Goal: Task Accomplishment & Management: Manage account settings

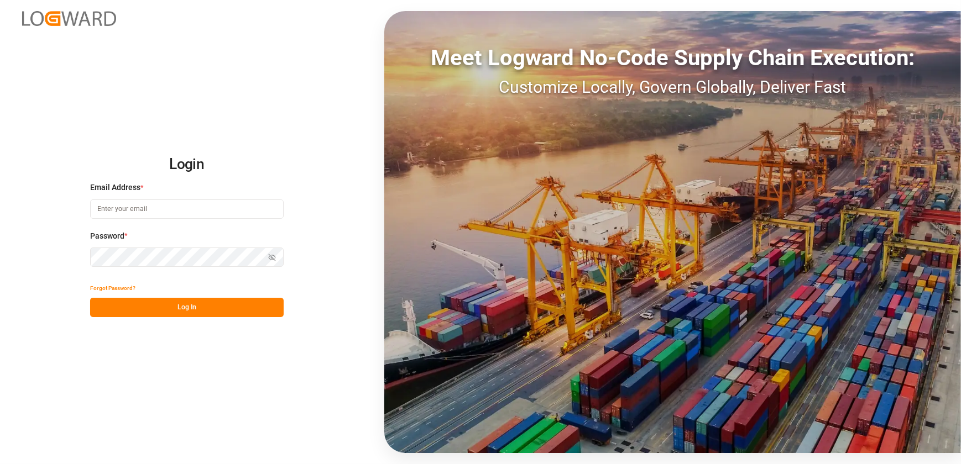
click at [181, 202] on input at bounding box center [187, 209] width 194 height 19
type input "[EMAIL_ADDRESS][DOMAIN_NAME]"
click at [180, 305] on button "Log In" at bounding box center [187, 307] width 194 height 19
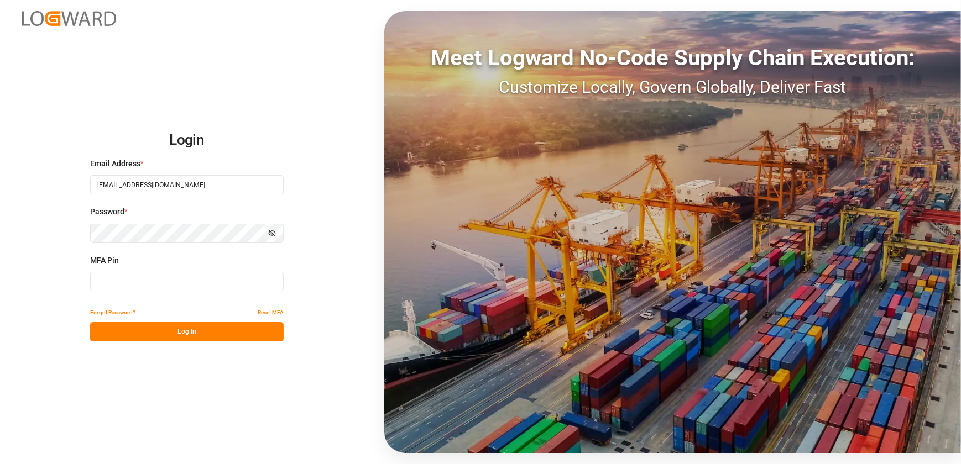
click at [196, 276] on input at bounding box center [187, 281] width 194 height 19
type input "444192"
click at [216, 336] on button "Log In" at bounding box center [187, 331] width 194 height 19
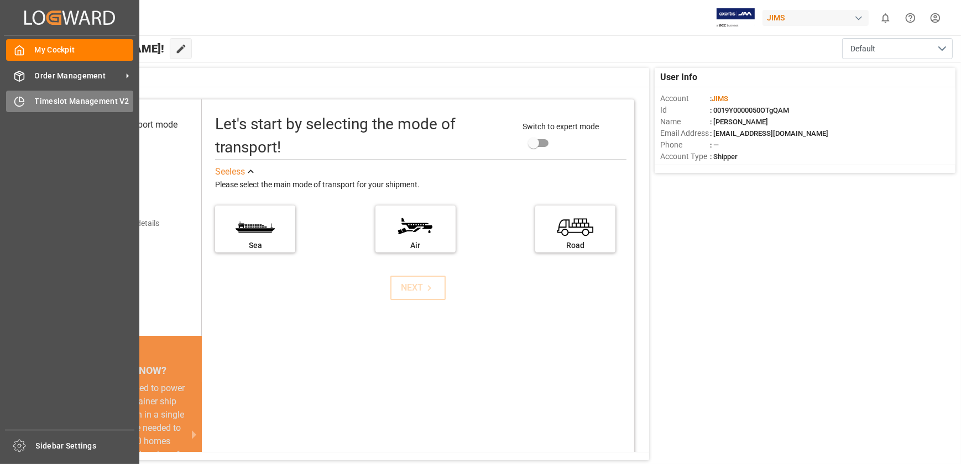
click at [41, 106] on span "Timeslot Management V2" at bounding box center [84, 102] width 99 height 12
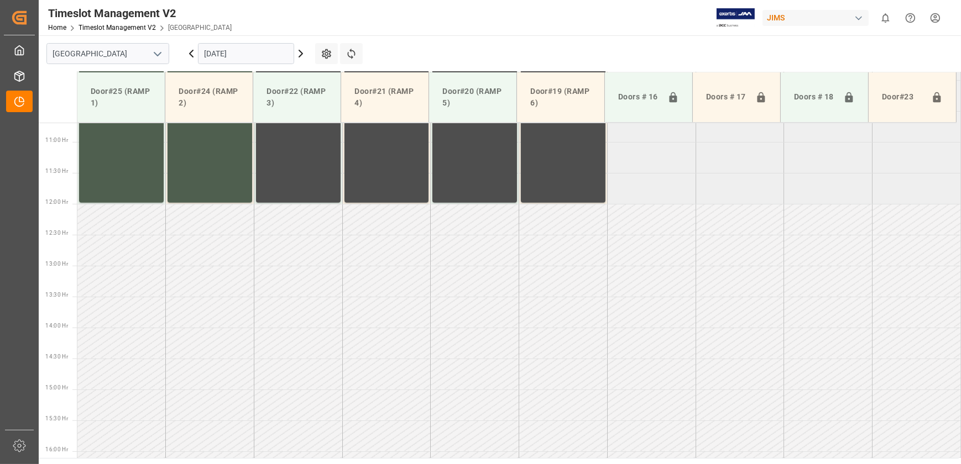
scroll to position [631, 0]
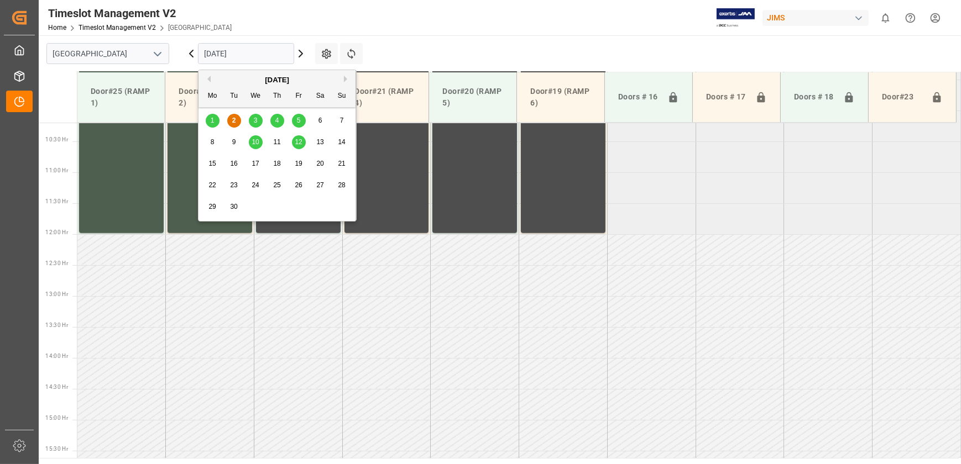
click at [237, 50] on input "[DATE]" at bounding box center [246, 53] width 96 height 21
click at [255, 120] on span "3" at bounding box center [256, 121] width 4 height 8
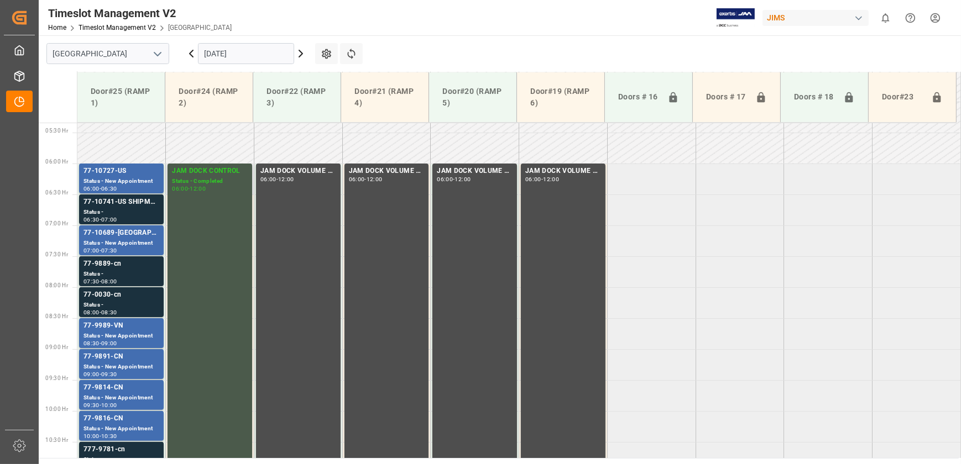
scroll to position [471, 0]
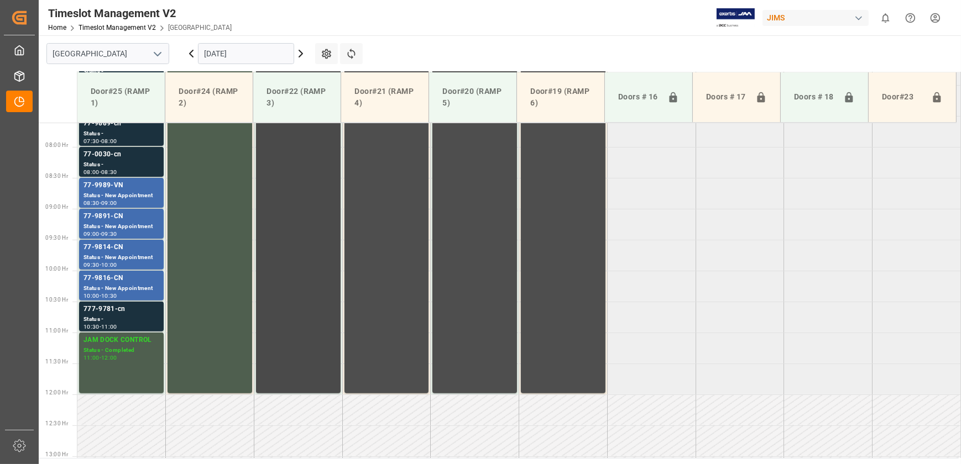
click at [294, 199] on div "JAM DOCK VOLUME CONTROL 06:00 - 12:00" at bounding box center [298, 208] width 76 height 366
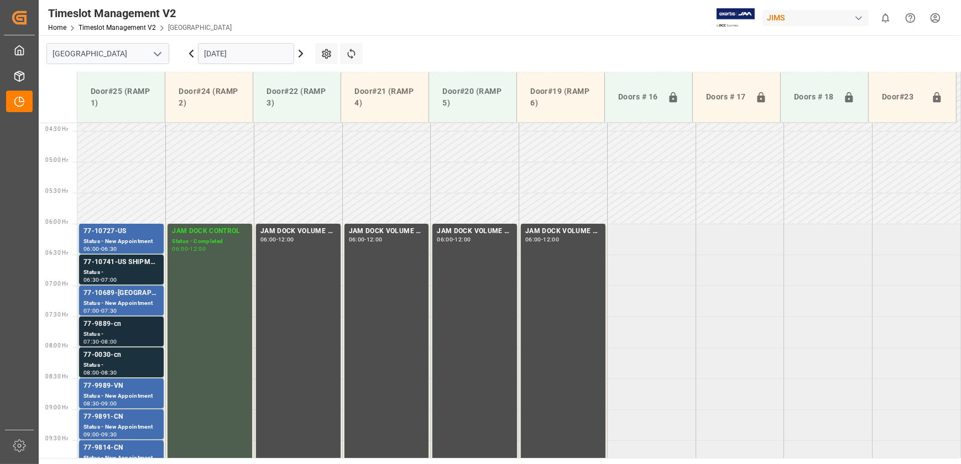
click at [133, 326] on div "77-9889-cn" at bounding box center [121, 324] width 76 height 11
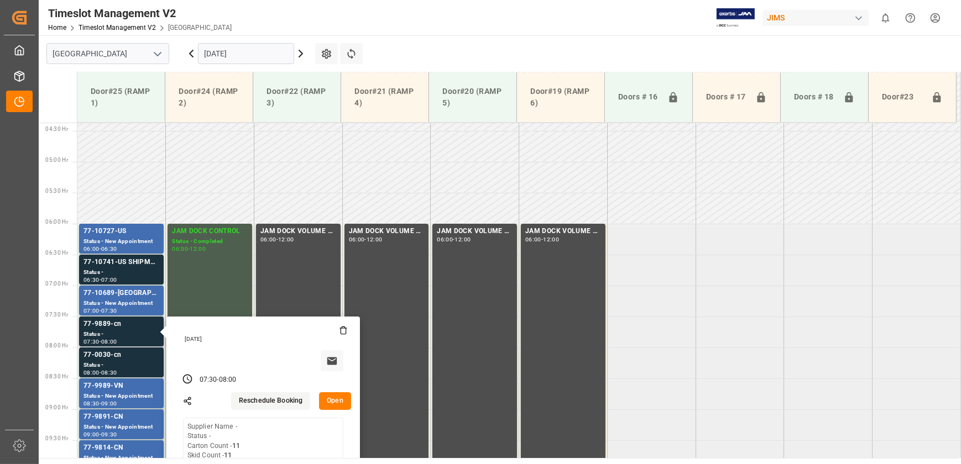
click at [340, 404] on button "Open" at bounding box center [335, 402] width 32 height 18
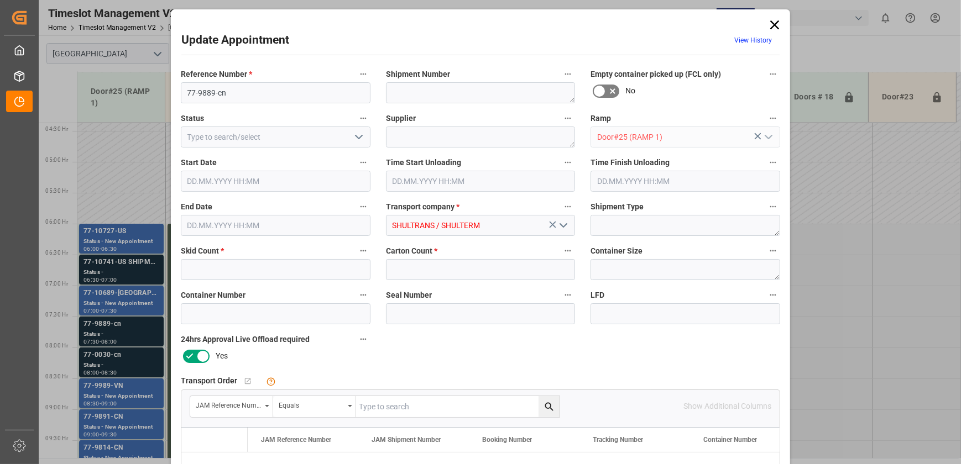
type input "11"
type input "[DATE] 07:30"
type input "[DATE] 08:00"
type input "[DATE] 18:00"
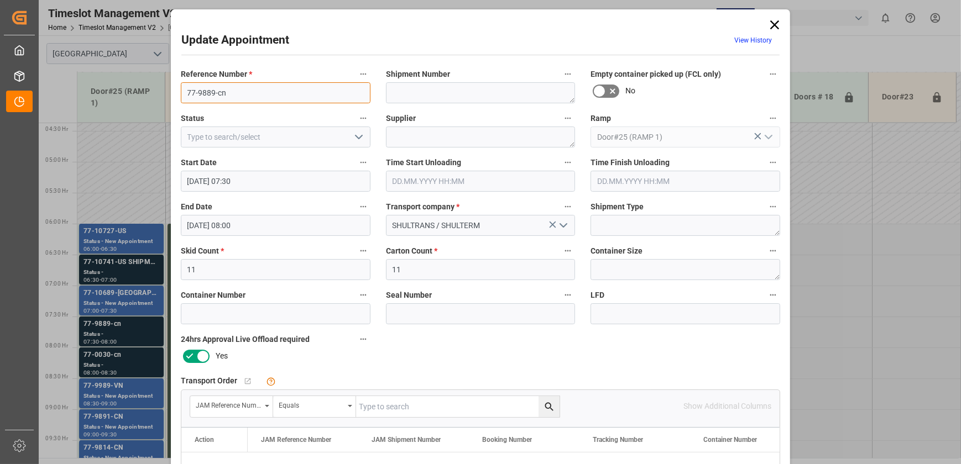
click at [231, 88] on input "77-9889-cn" at bounding box center [276, 92] width 190 height 21
click at [420, 404] on input "text" at bounding box center [457, 406] width 203 height 21
paste input "77-9889-cn"
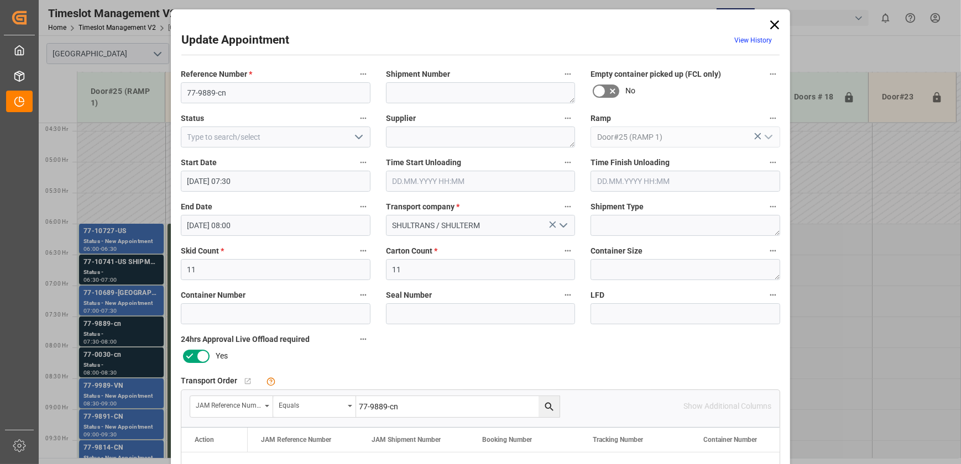
type input "77-9889-cn"
click at [547, 405] on icon "search button" at bounding box center [549, 407] width 12 height 12
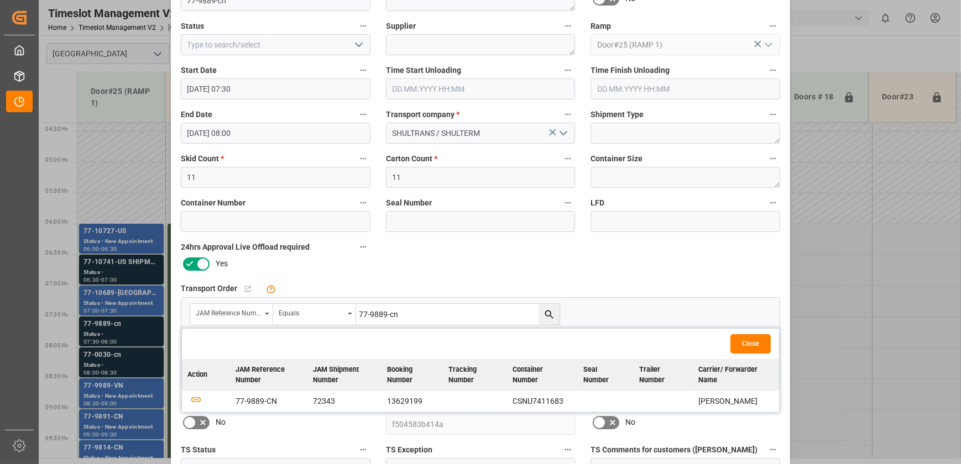
scroll to position [100, 0]
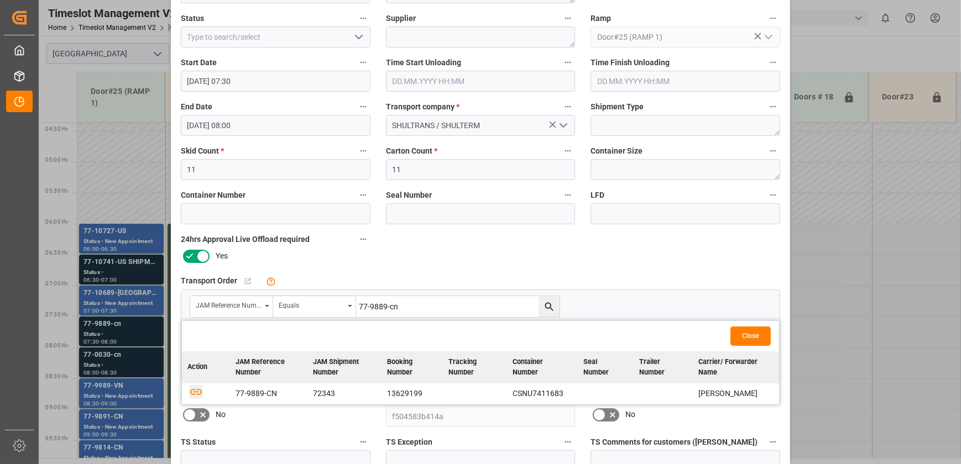
click at [194, 392] on icon "button" at bounding box center [196, 392] width 14 height 14
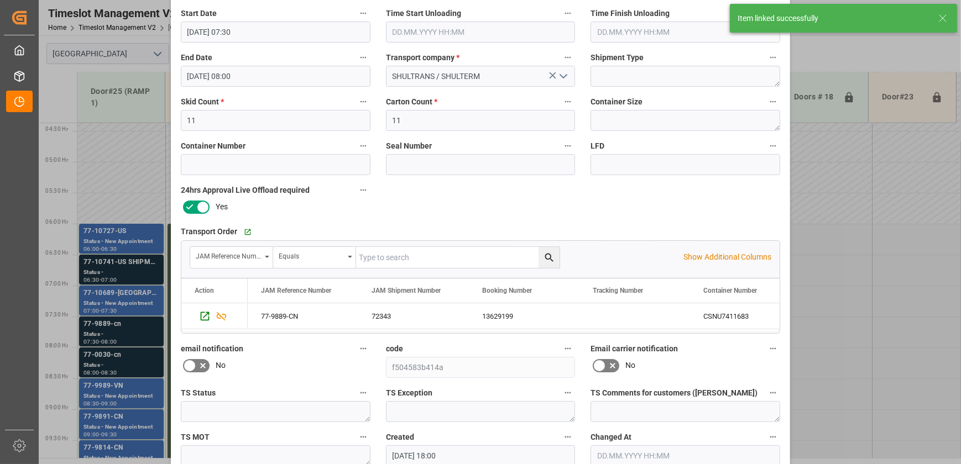
scroll to position [207, 0]
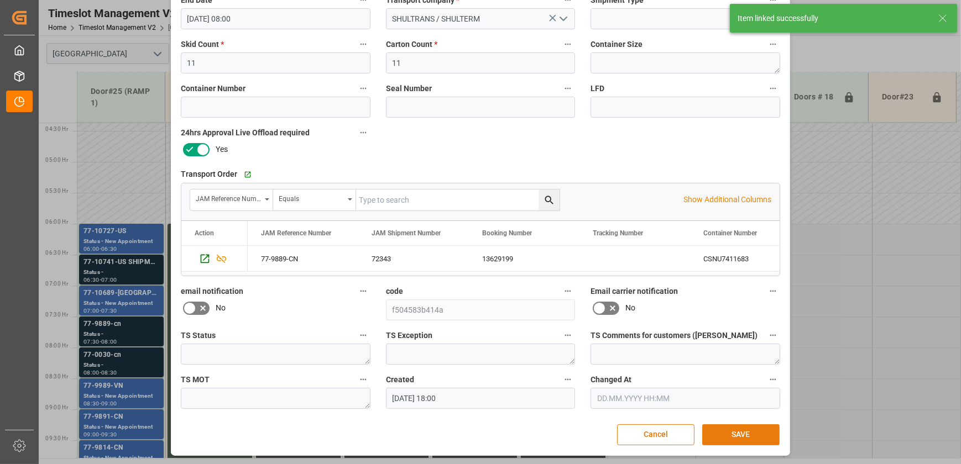
click at [750, 433] on button "SAVE" at bounding box center [740, 435] width 77 height 21
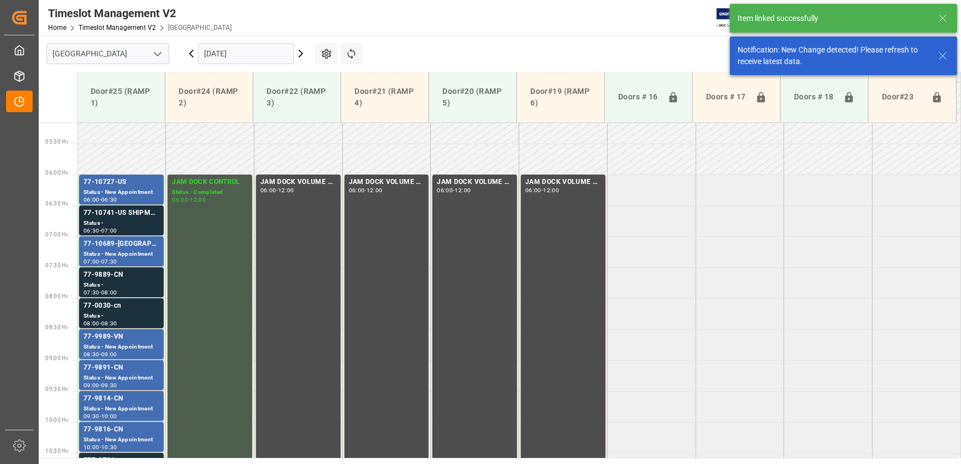
scroll to position [376, 0]
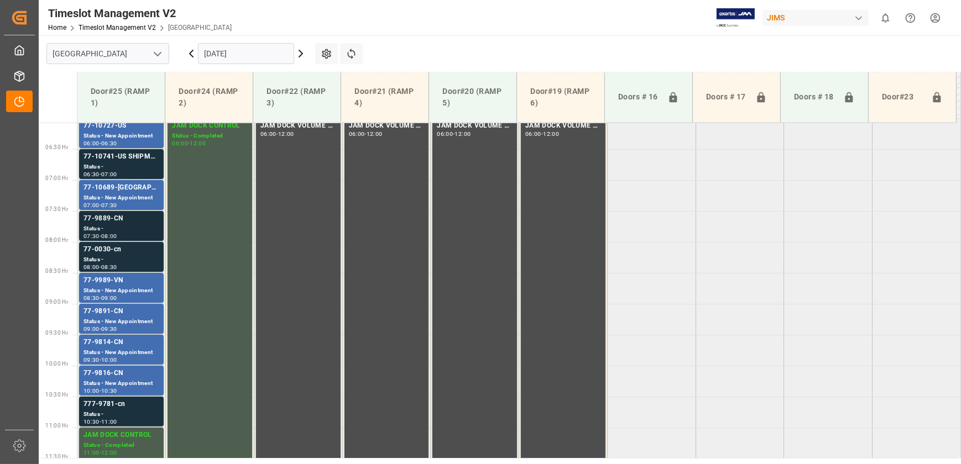
click at [127, 224] on div "Status -" at bounding box center [121, 228] width 76 height 9
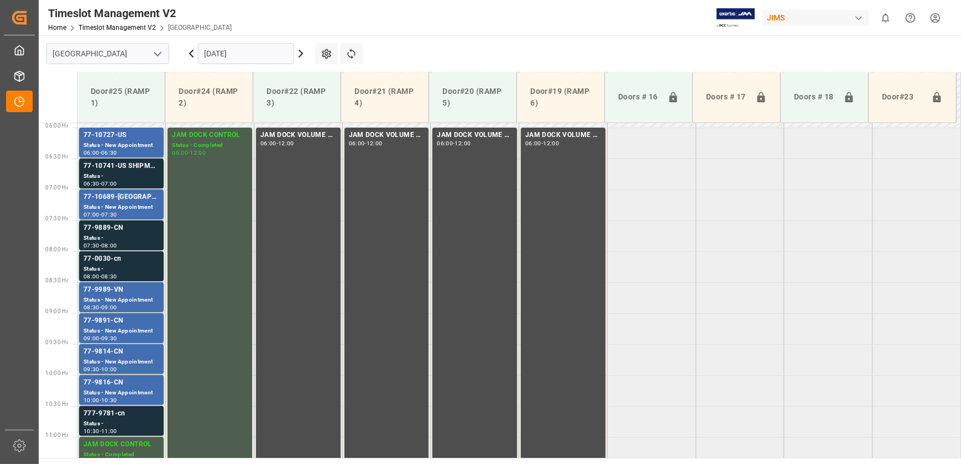
scroll to position [362, 0]
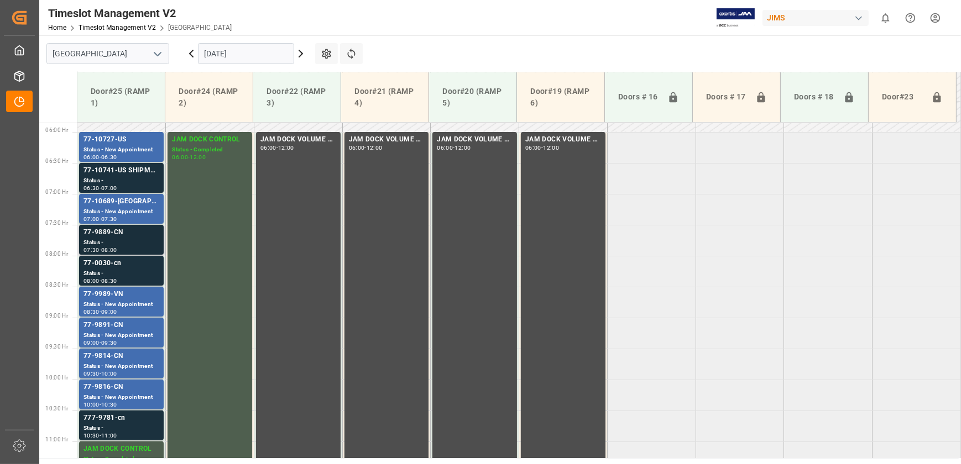
click at [122, 232] on div "77-9889-CN" at bounding box center [121, 232] width 76 height 11
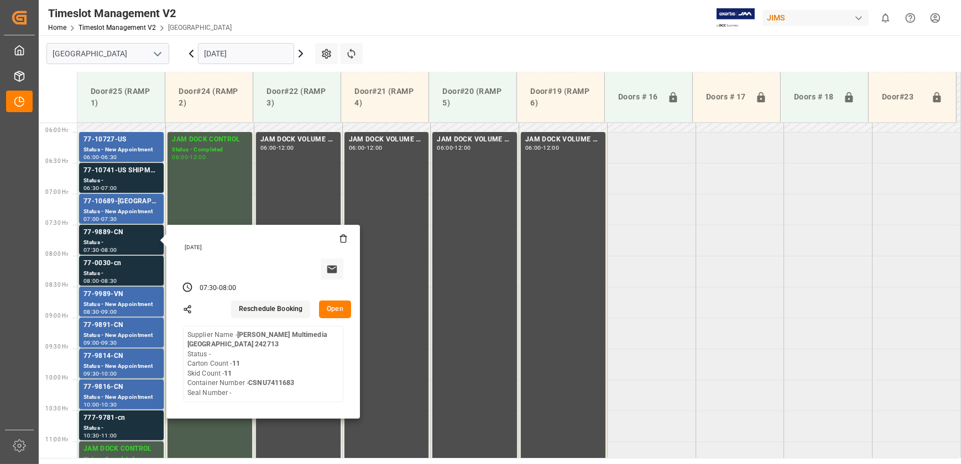
click at [333, 306] on button "Open" at bounding box center [335, 310] width 32 height 18
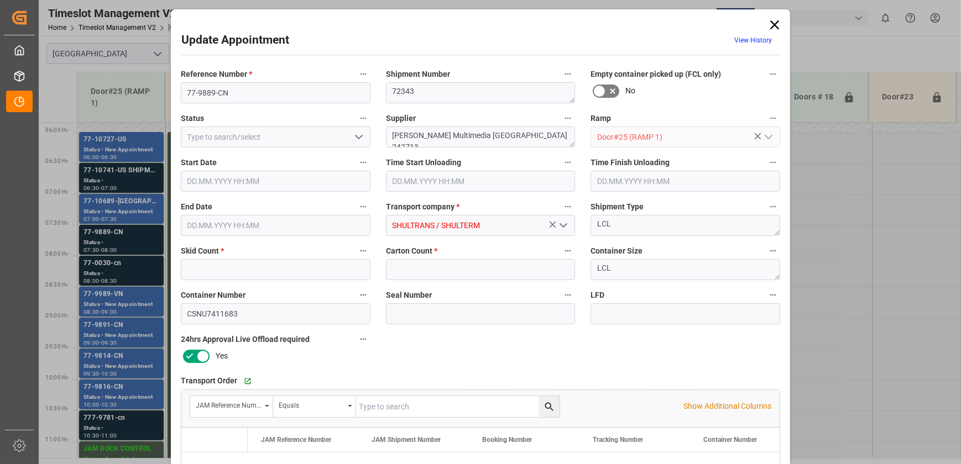
type input "11"
type input "[DATE] 07:30"
type input "[DATE] 08:00"
type input "[DATE] 18:00"
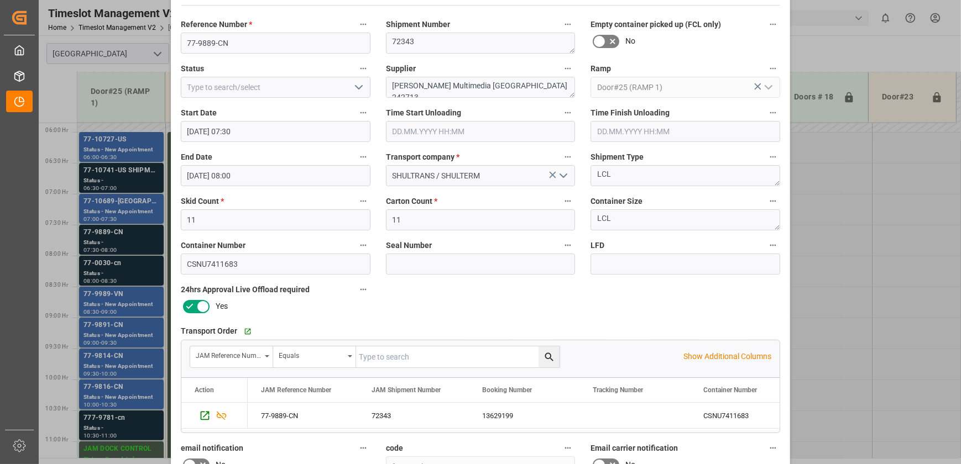
scroll to position [0, 0]
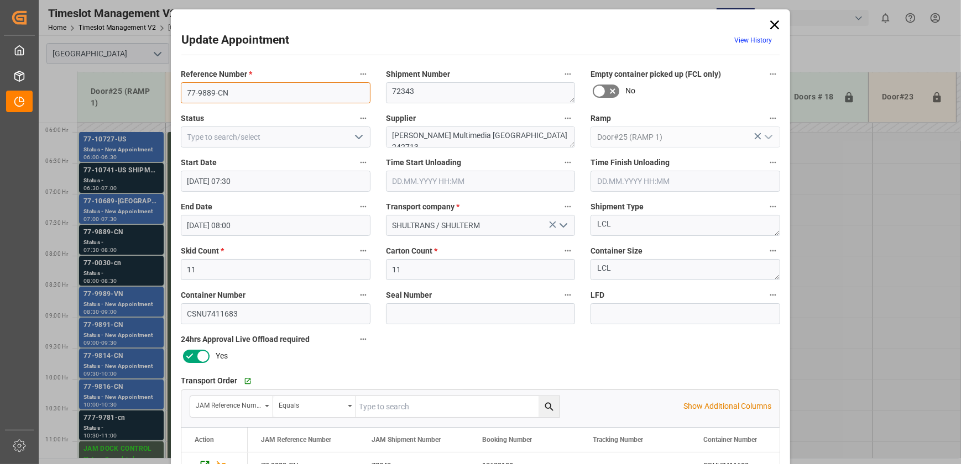
click at [250, 101] on input "77-9889-CN" at bounding box center [276, 92] width 190 height 21
click at [250, 100] on input "77-9889-CN" at bounding box center [276, 92] width 190 height 21
click at [358, 133] on icon "open menu" at bounding box center [358, 136] width 13 height 13
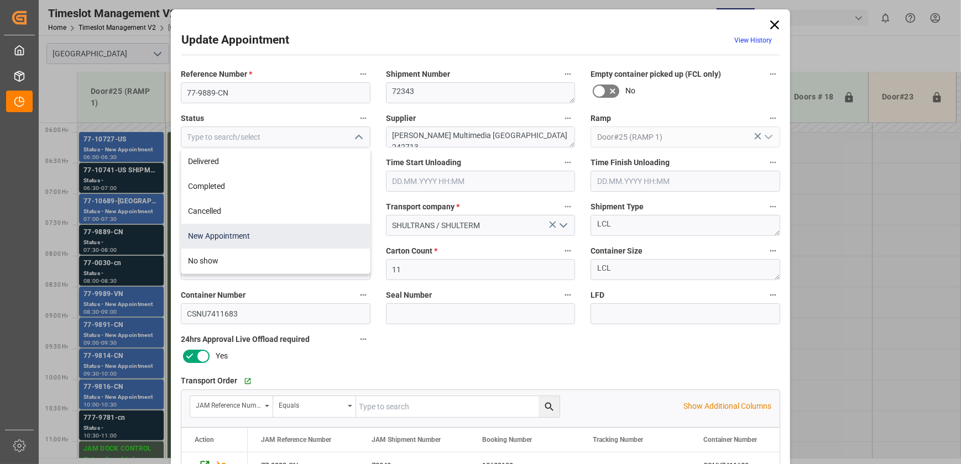
click at [280, 232] on div "New Appointment" at bounding box center [275, 236] width 189 height 25
type input "New Appointment"
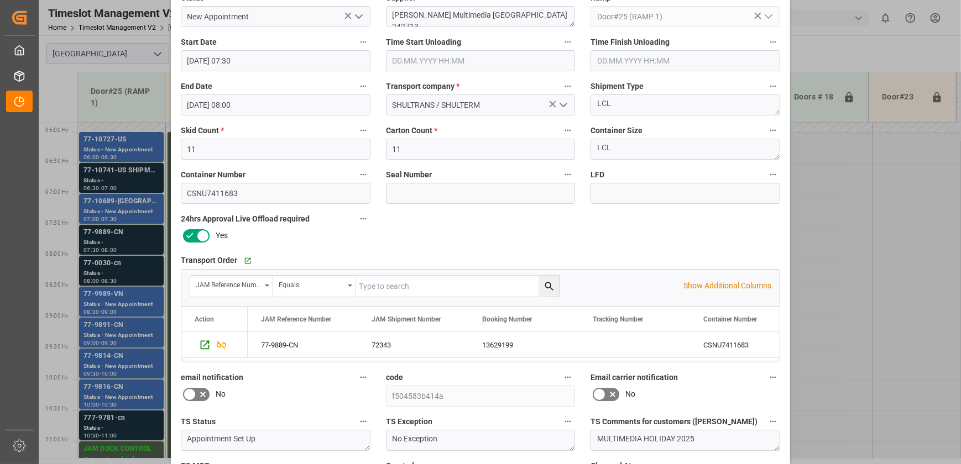
scroll to position [207, 0]
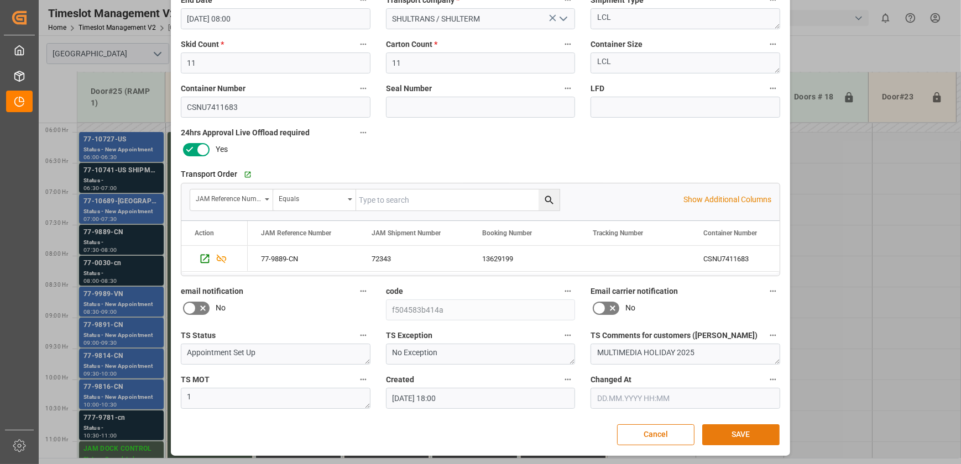
click at [755, 432] on button "SAVE" at bounding box center [740, 435] width 77 height 21
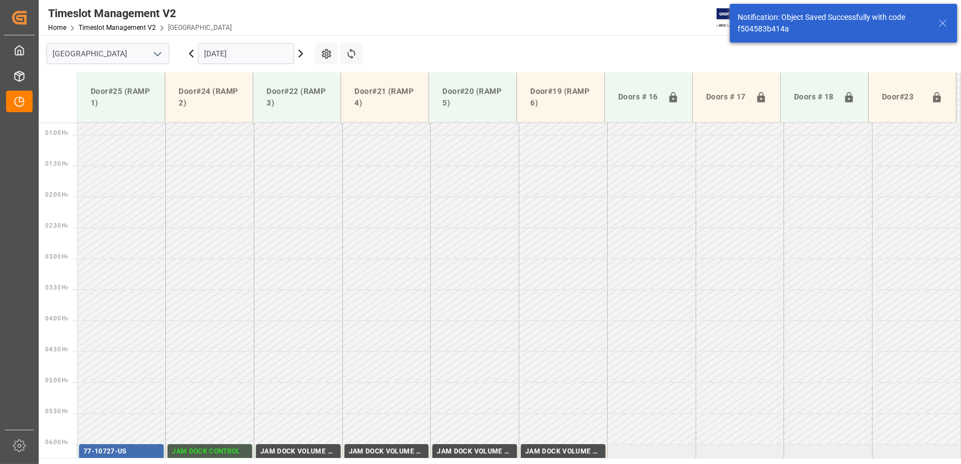
scroll to position [376, 0]
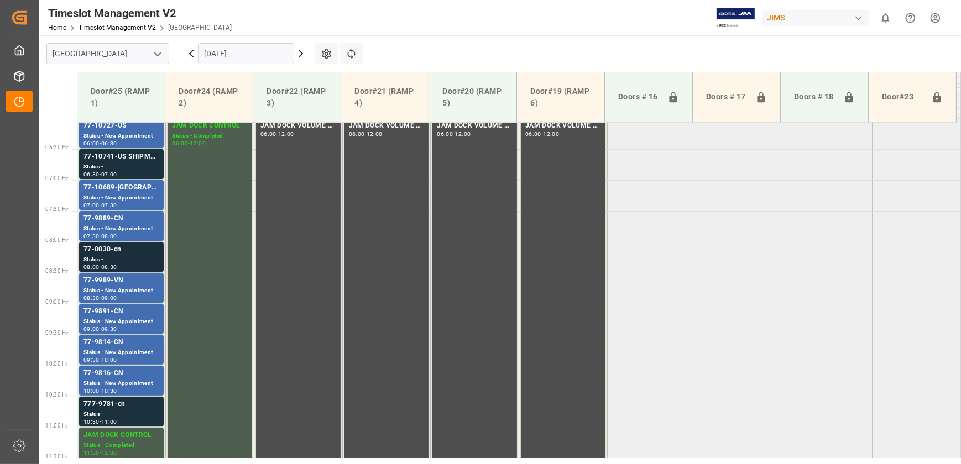
click at [137, 248] on div "77-0030-cn" at bounding box center [121, 249] width 76 height 11
click at [143, 224] on div "77-9889-CN" at bounding box center [121, 218] width 76 height 11
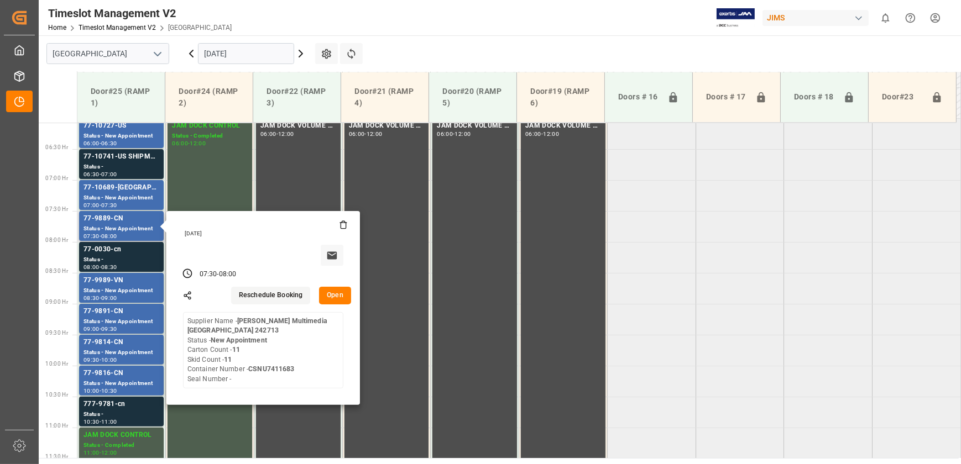
click at [336, 297] on button "Open" at bounding box center [335, 296] width 32 height 18
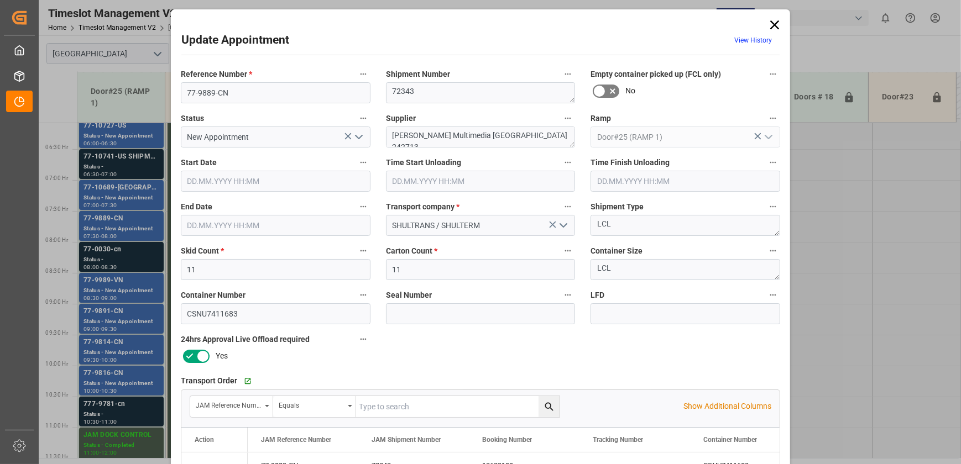
type input "[DATE] 07:30"
type input "[DATE] 08:00"
type input "[DATE] 18:00"
click at [281, 100] on input "77-9889-CN" at bounding box center [276, 92] width 190 height 21
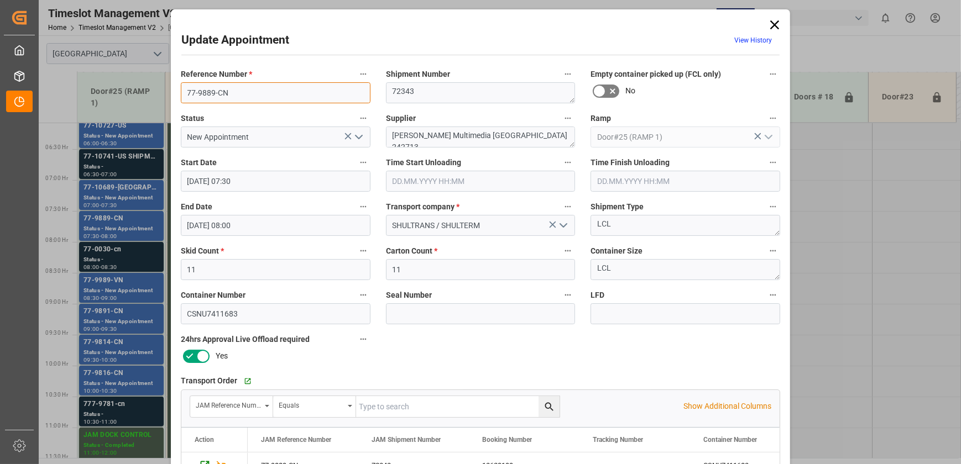
click at [281, 100] on input "77-9889-CN" at bounding box center [276, 92] width 190 height 21
click at [770, 24] on icon at bounding box center [774, 24] width 15 height 15
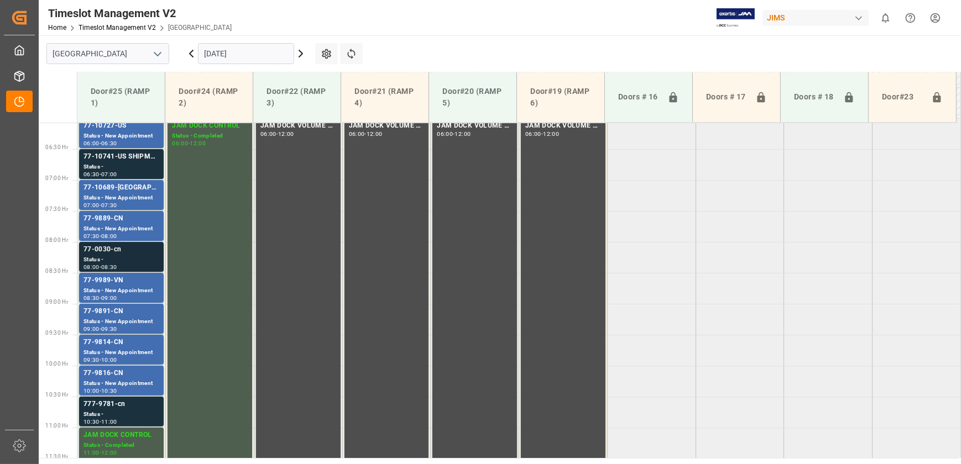
click at [149, 259] on div "Status -" at bounding box center [121, 259] width 76 height 9
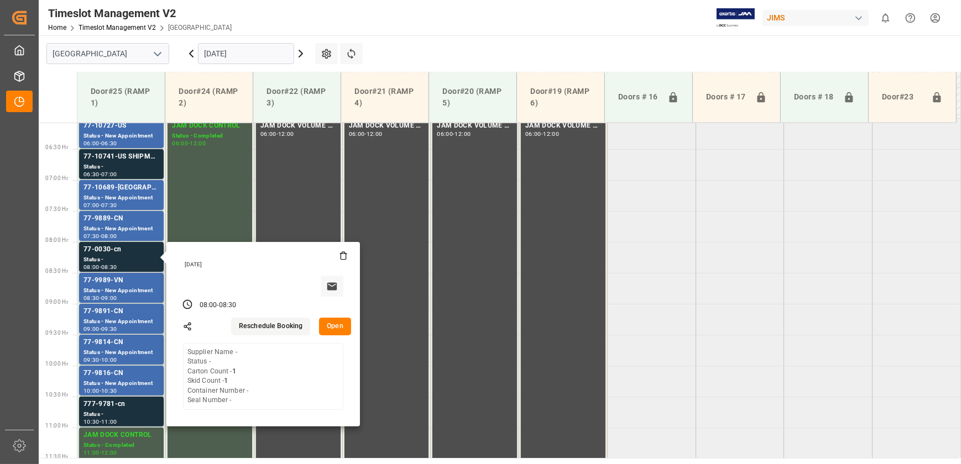
click at [343, 328] on button "Open" at bounding box center [335, 327] width 32 height 18
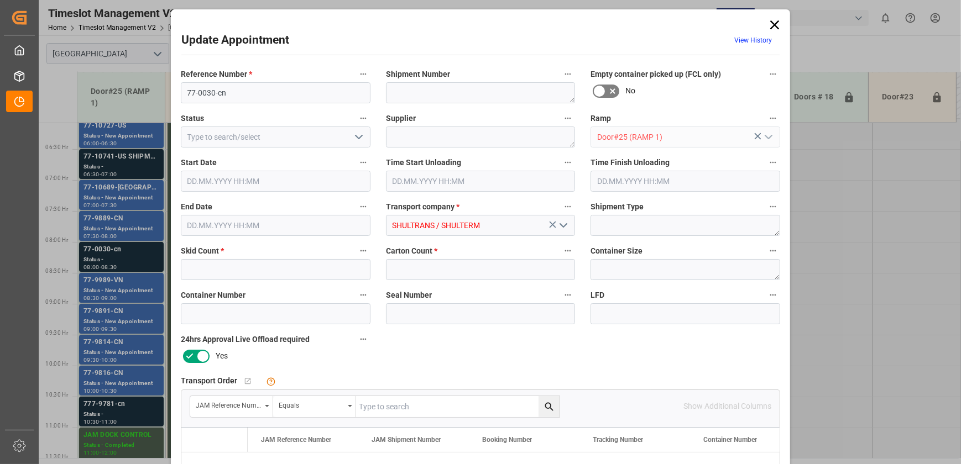
type input "1"
type input "[DATE] 08:00"
type input "[DATE] 08:30"
type input "[DATE] 17:59"
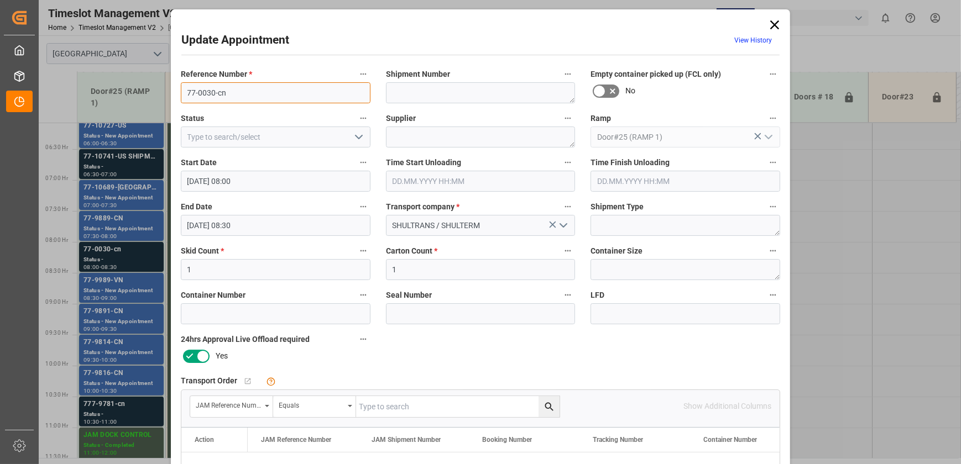
click at [265, 94] on input "77-0030-cn" at bounding box center [276, 92] width 190 height 21
click at [388, 404] on input "text" at bounding box center [457, 406] width 203 height 21
paste input "77-0030-cn"
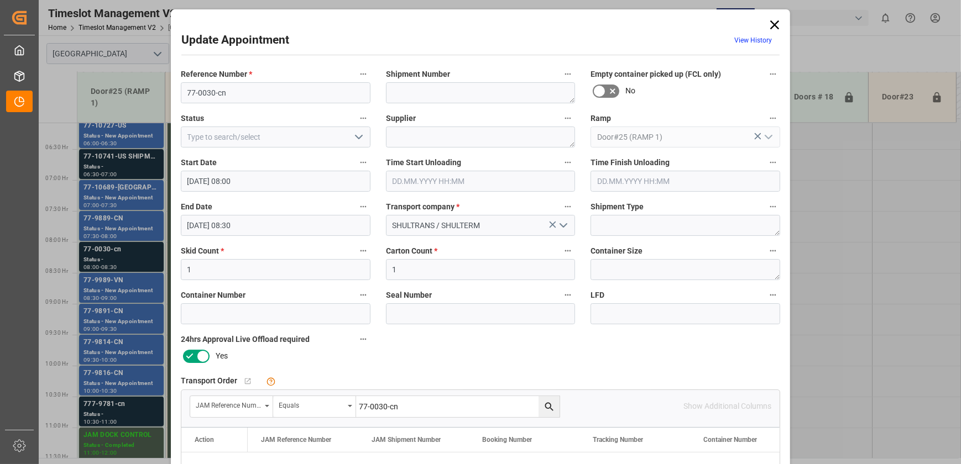
type input "77-0030-cn"
click at [549, 404] on icon "search button" at bounding box center [549, 407] width 12 height 12
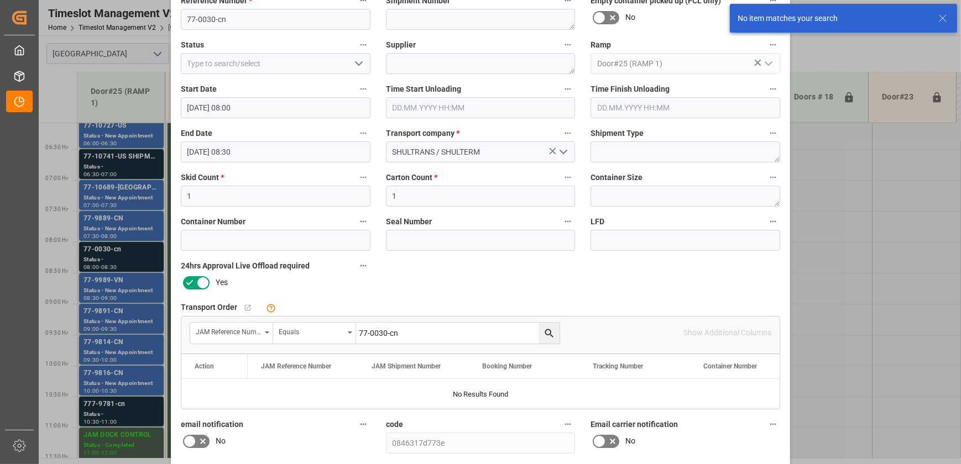
scroll to position [0, 0]
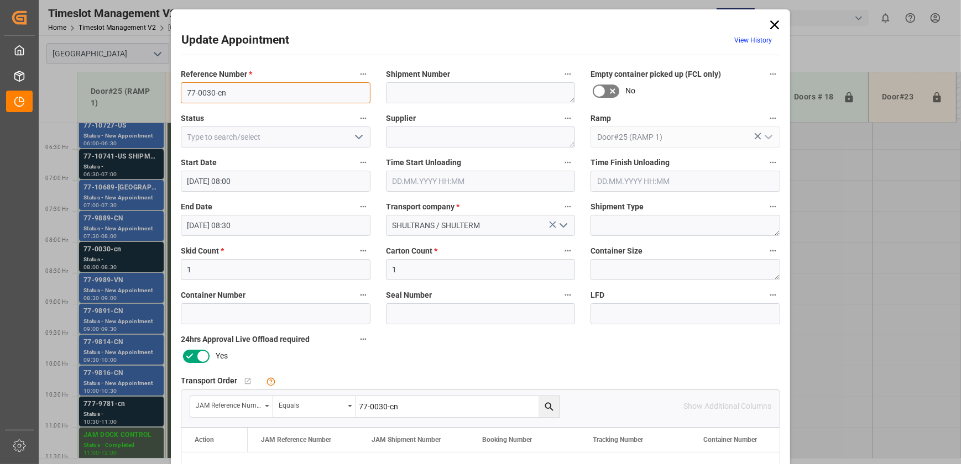
click at [234, 93] on input "77-0030-cn" at bounding box center [276, 92] width 190 height 21
click at [315, 96] on input "77-0030-CN" at bounding box center [276, 92] width 190 height 21
type input "77-0030-CN"
click at [130, 417] on div "Update Appointment View History Reference Number * 77-0030-CN Shipment Number E…" at bounding box center [480, 232] width 961 height 464
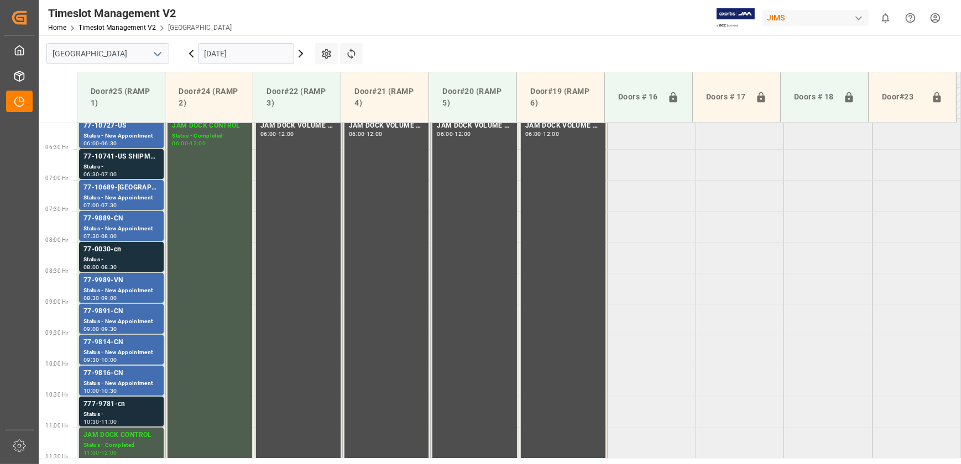
click at [132, 412] on div "Status -" at bounding box center [121, 414] width 76 height 9
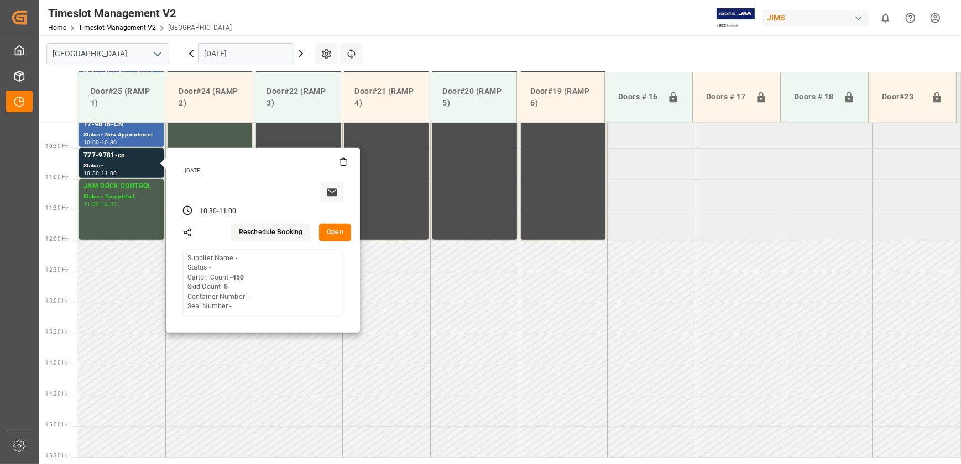
scroll to position [627, 0]
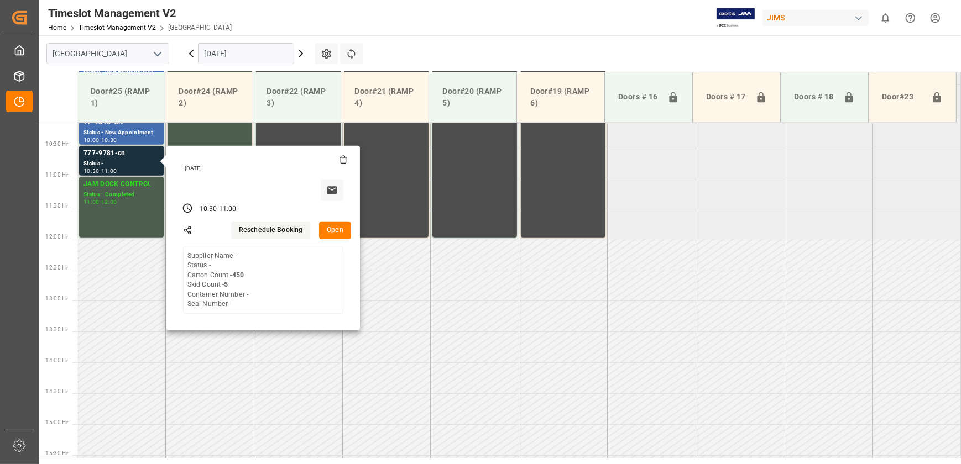
click at [337, 227] on button "Open" at bounding box center [335, 231] width 32 height 18
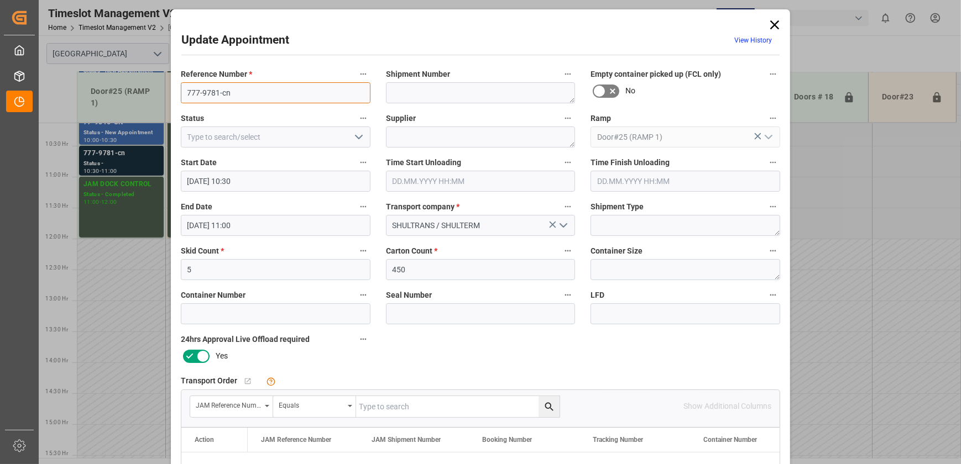
click at [307, 95] on input "777-9781-cn" at bounding box center [276, 92] width 190 height 21
click at [306, 95] on input "777-9781-cn" at bounding box center [276, 92] width 190 height 21
click at [496, 409] on input "text" at bounding box center [457, 406] width 203 height 21
paste input "777-9781-cn"
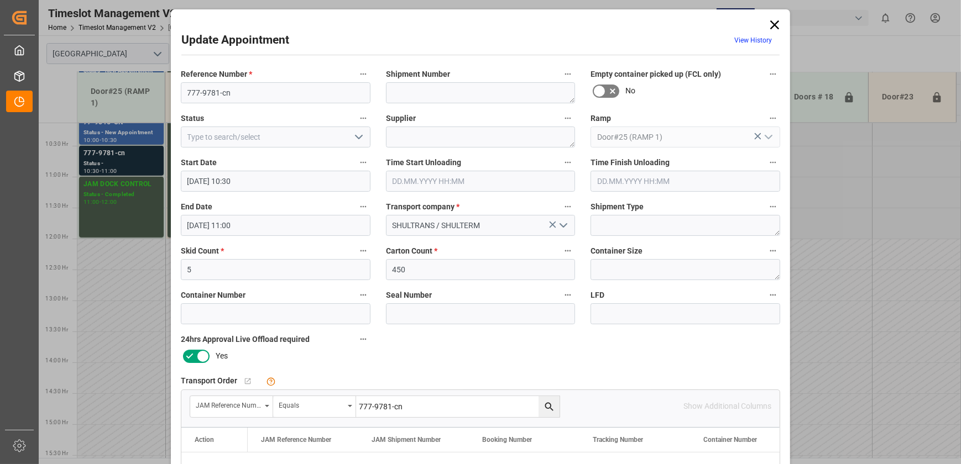
type input "777-9781-cn"
click at [550, 406] on icon "search button" at bounding box center [549, 407] width 12 height 12
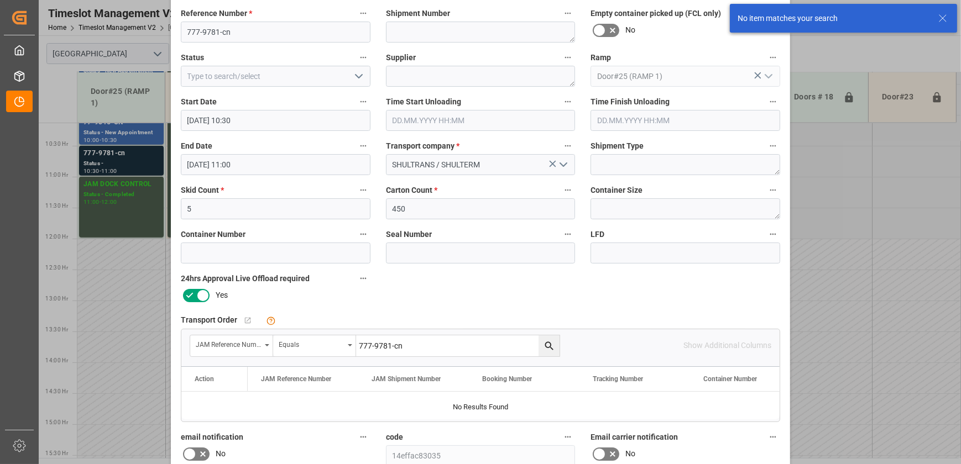
scroll to position [201, 0]
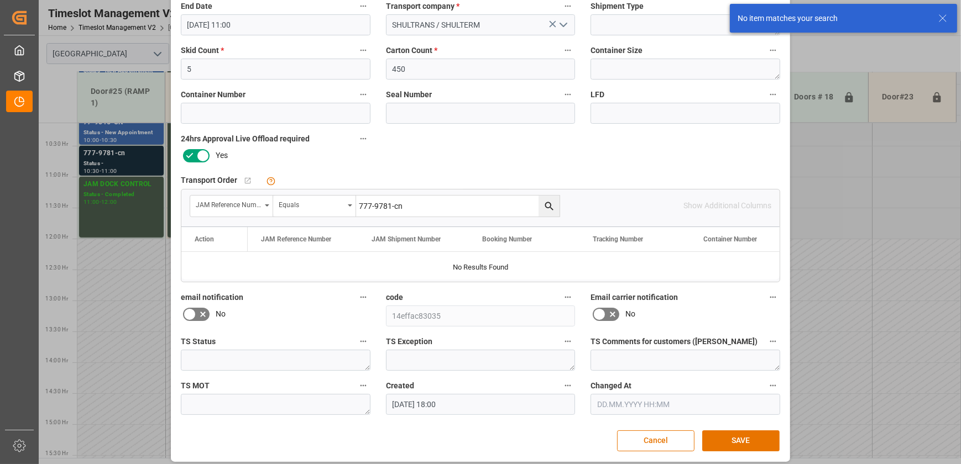
click at [420, 208] on input "777-9781-cn" at bounding box center [457, 206] width 203 height 21
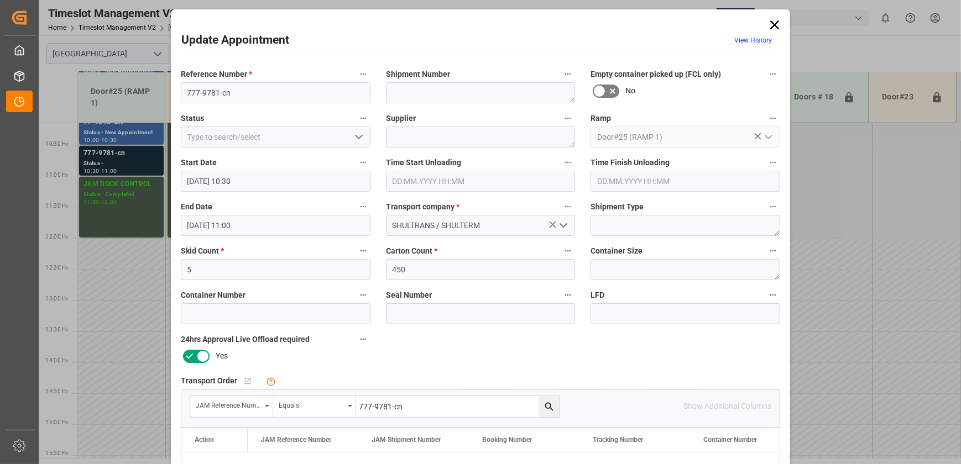
click at [769, 27] on icon at bounding box center [774, 24] width 15 height 15
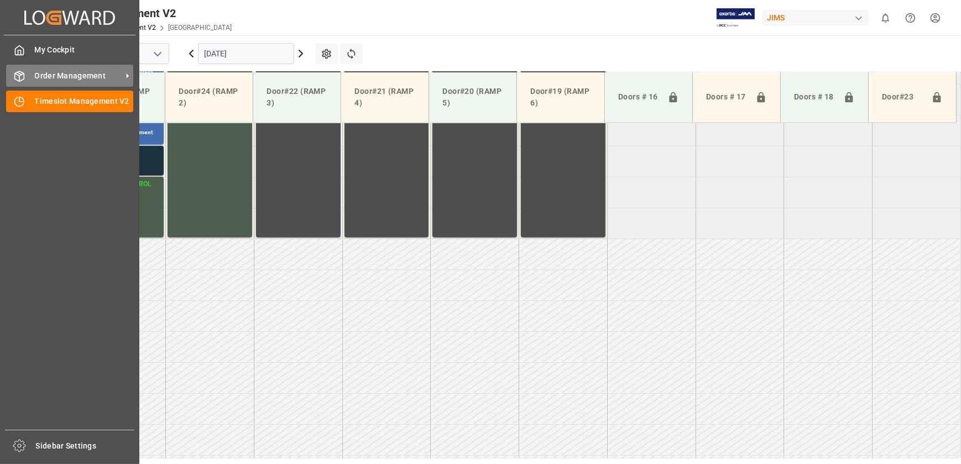
click at [45, 76] on span "Order Management" at bounding box center [78, 76] width 87 height 12
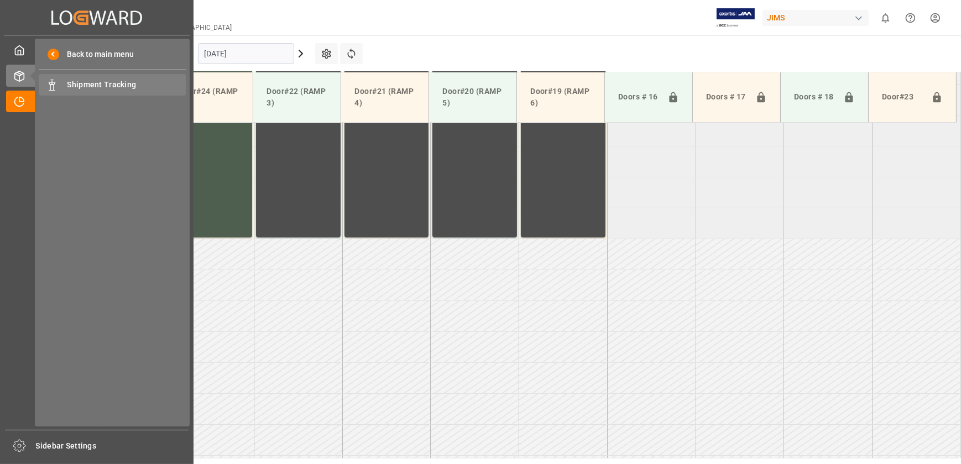
click at [95, 83] on span "Shipment Tracking" at bounding box center [126, 85] width 119 height 12
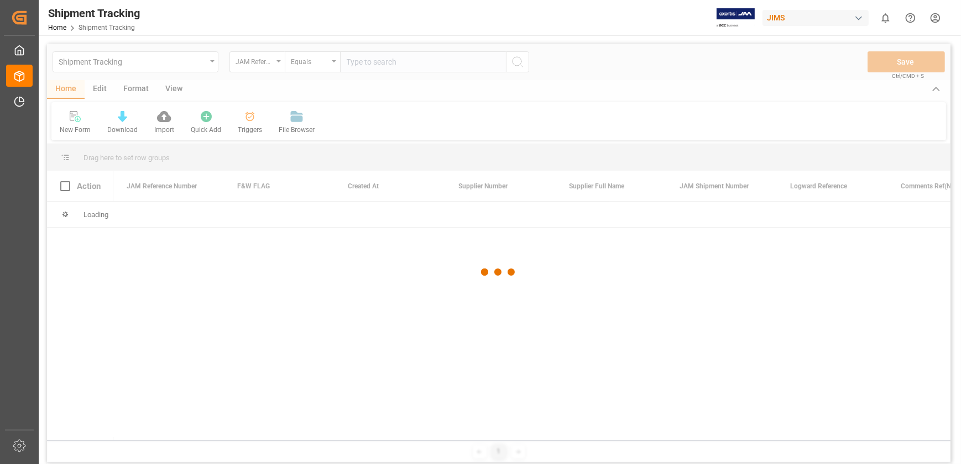
click at [304, 62] on div at bounding box center [498, 273] width 903 height 458
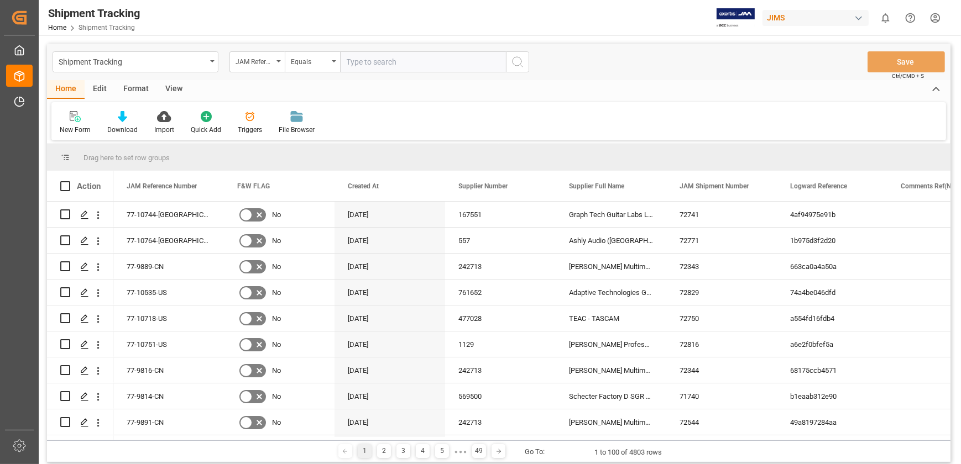
click at [365, 62] on input "text" at bounding box center [423, 61] width 166 height 21
paste input "777-9781-cn"
type input "777-9781-cn"
click at [519, 60] on icon "search button" at bounding box center [517, 61] width 13 height 13
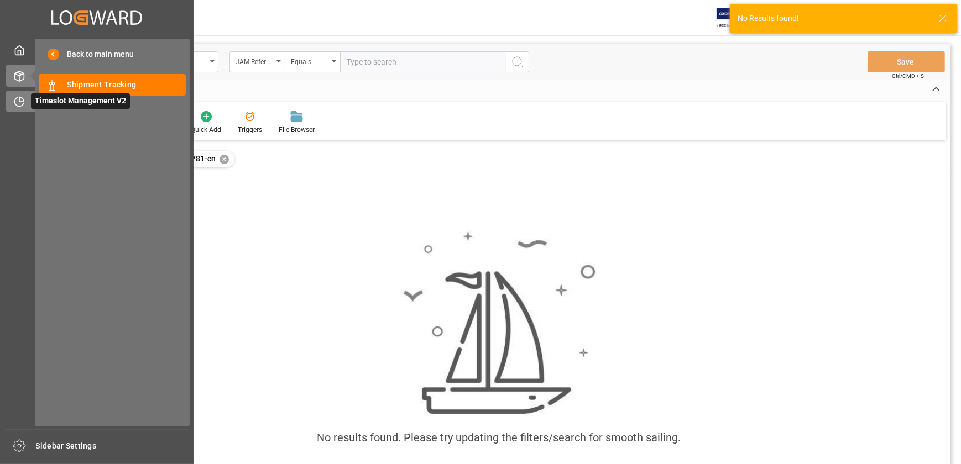
click at [17, 105] on icon at bounding box center [19, 101] width 11 height 11
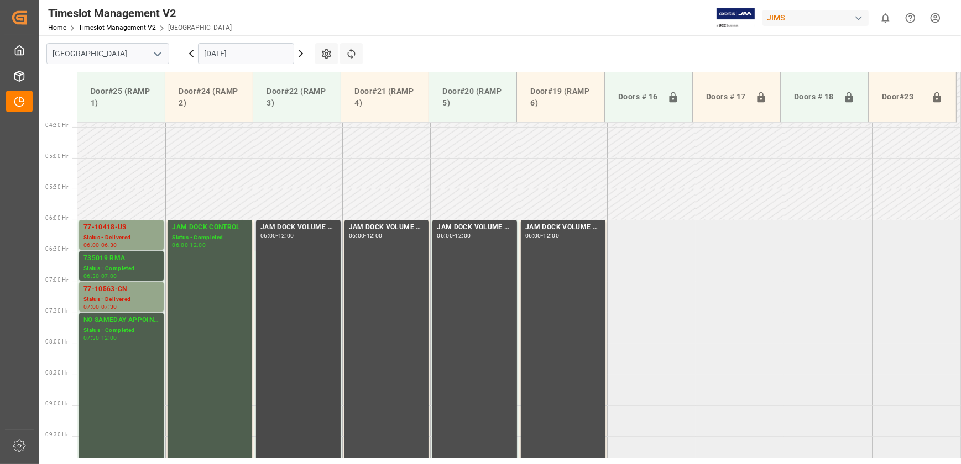
scroll to position [129, 0]
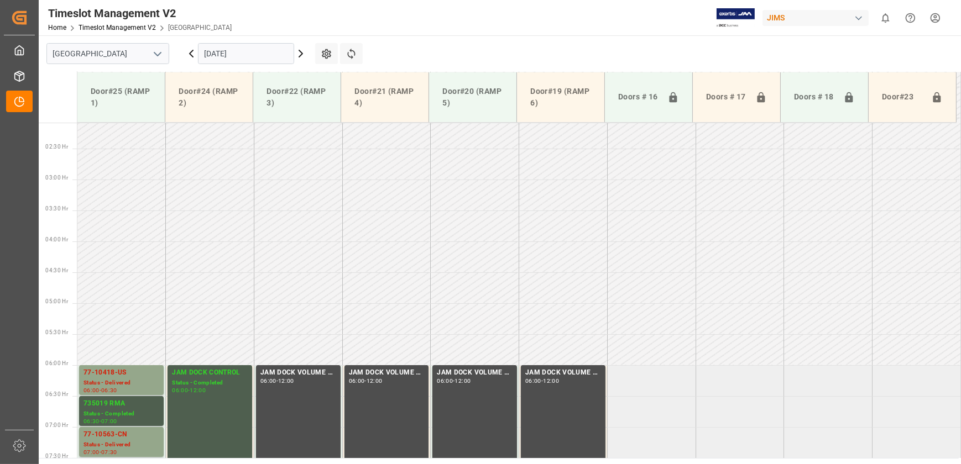
click at [241, 57] on input "[DATE]" at bounding box center [246, 53] width 96 height 21
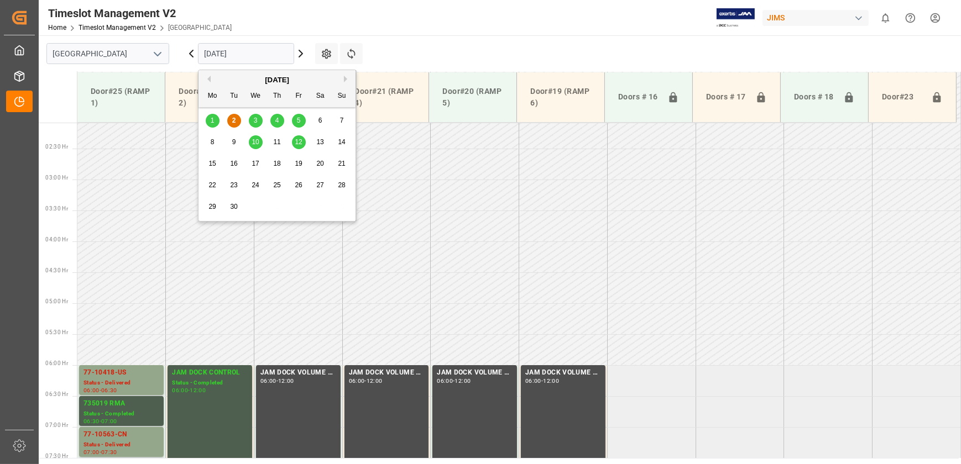
click at [256, 120] on span "3" at bounding box center [256, 121] width 4 height 8
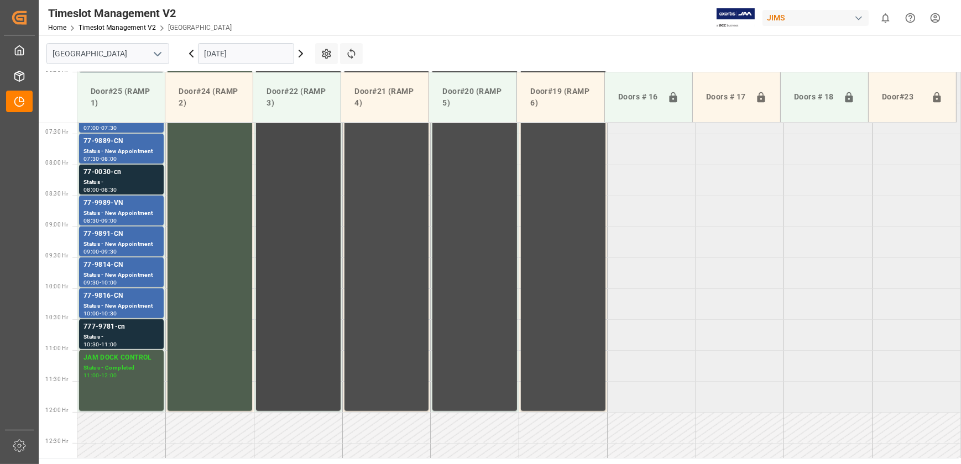
scroll to position [330, 0]
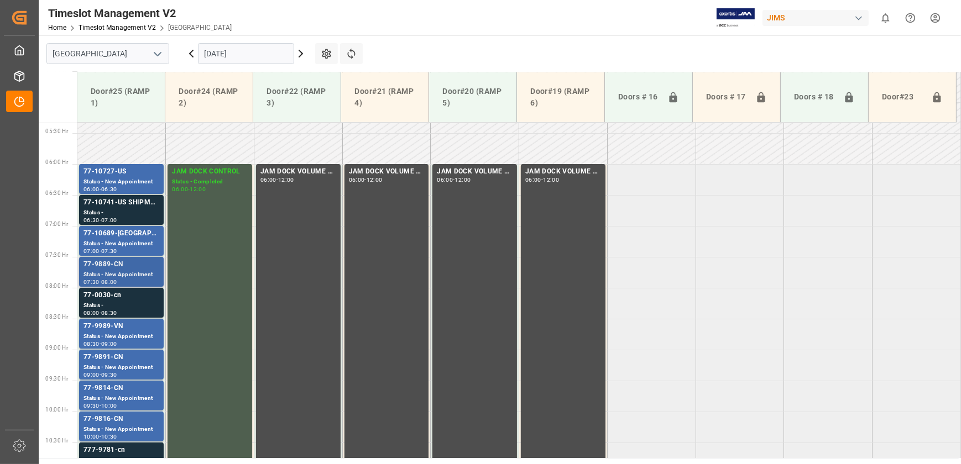
click at [128, 268] on div "77-9889-CN" at bounding box center [121, 264] width 76 height 11
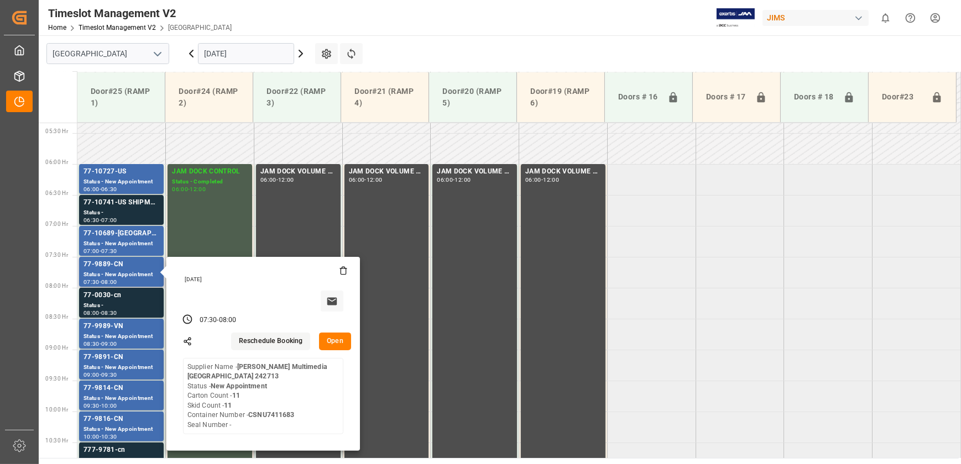
click at [333, 342] on button "Open" at bounding box center [335, 342] width 32 height 18
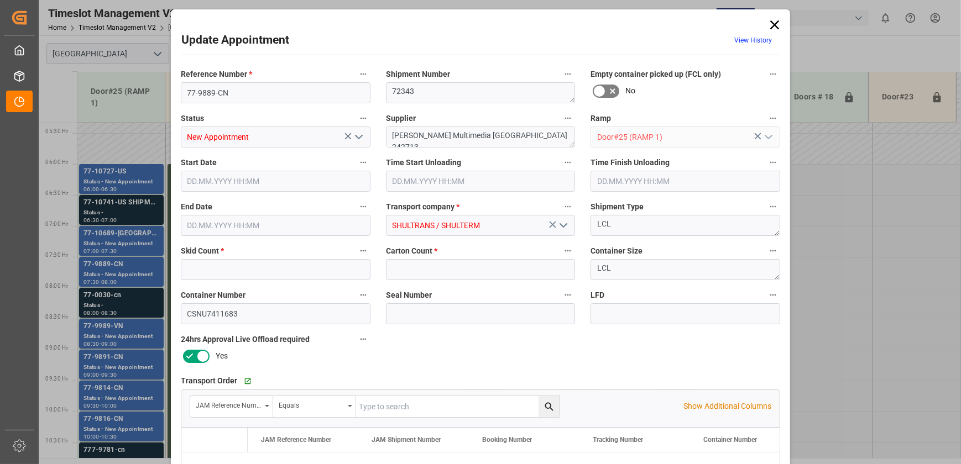
type input "11"
type input "[DATE] 07:30"
type input "[DATE] 08:00"
type input "[DATE] 18:00"
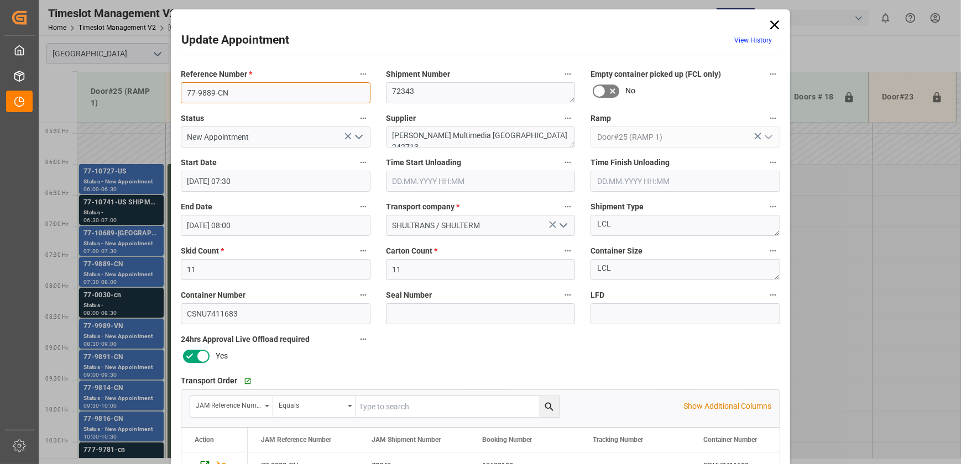
click at [234, 88] on input "77-9889-CN" at bounding box center [276, 92] width 190 height 21
click at [235, 88] on input "77-9889-CN" at bounding box center [276, 92] width 190 height 21
drag, startPoint x: 520, startPoint y: 138, endPoint x: 459, endPoint y: 145, distance: 61.8
click at [459, 145] on textarea "[PERSON_NAME] Multimedia [GEOGRAPHIC_DATA] 242713" at bounding box center [481, 137] width 190 height 21
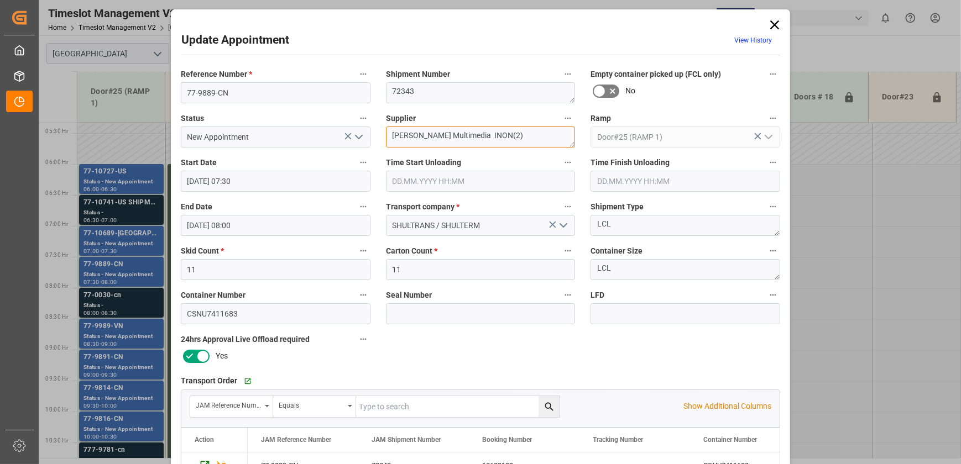
scroll to position [207, 0]
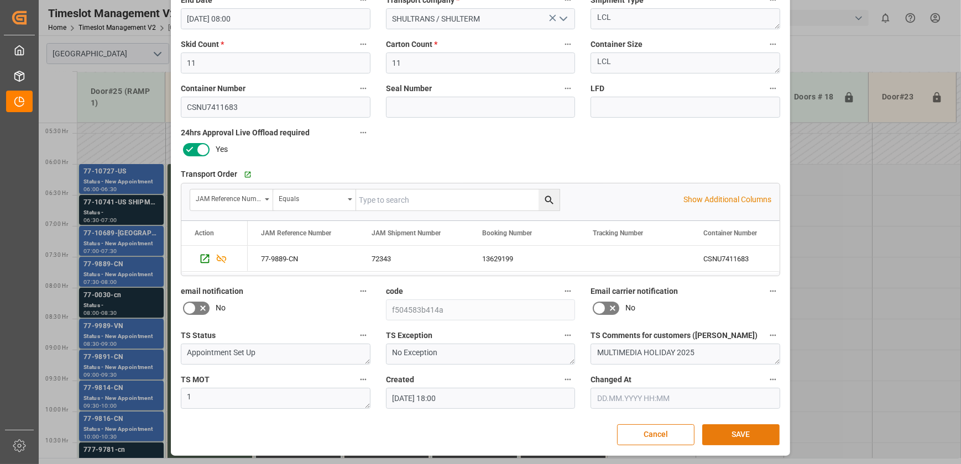
type textarea "[PERSON_NAME] Multimedia INON(2)"
click at [751, 431] on button "SAVE" at bounding box center [740, 435] width 77 height 21
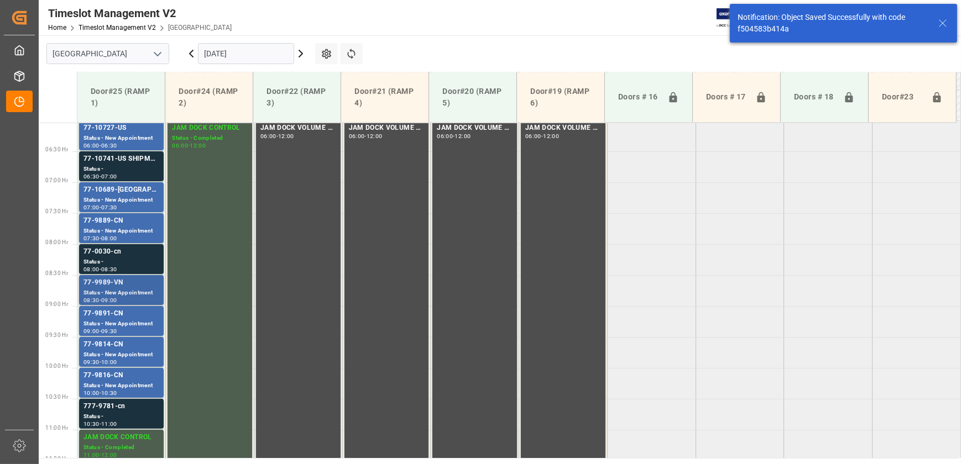
scroll to position [376, 0]
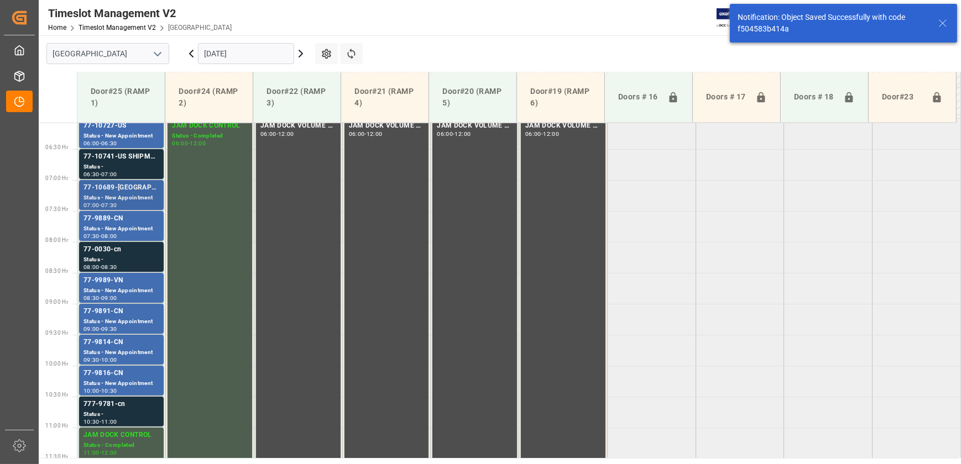
click at [144, 191] on div "77-10689-[GEOGRAPHIC_DATA]" at bounding box center [121, 187] width 76 height 11
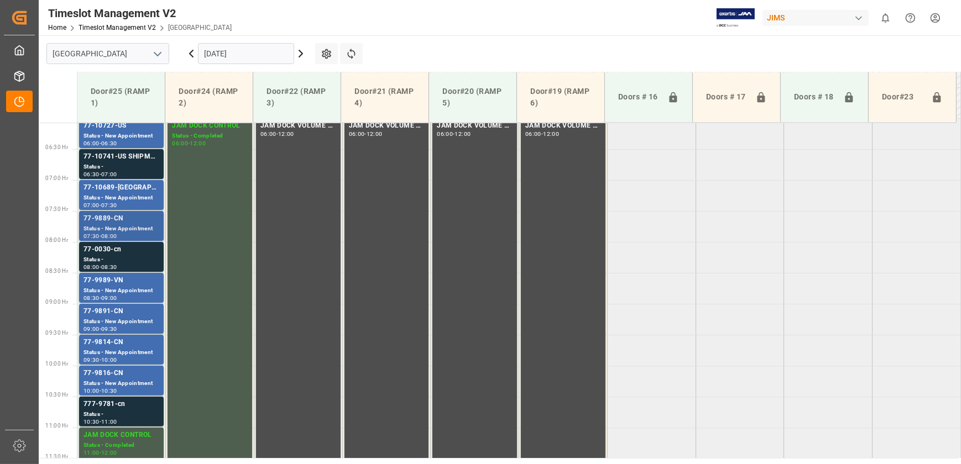
click at [138, 218] on div "77-9889-CN" at bounding box center [121, 218] width 76 height 11
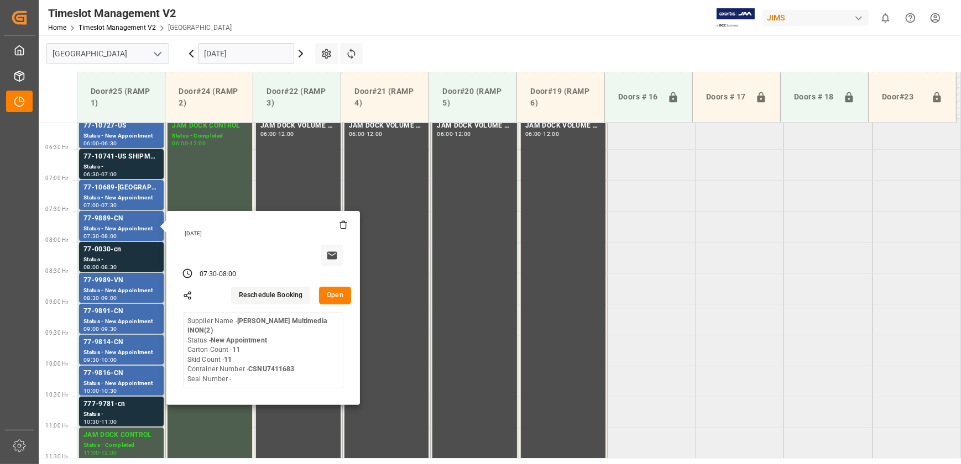
click at [334, 294] on button "Open" at bounding box center [335, 296] width 32 height 18
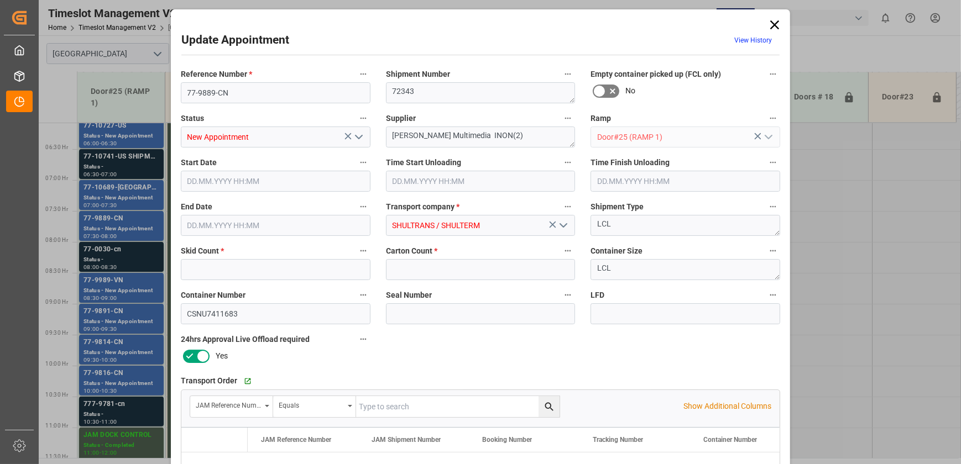
type input "11"
type input "[DATE] 07:30"
type input "[DATE] 08:00"
type input "[DATE] 18:00"
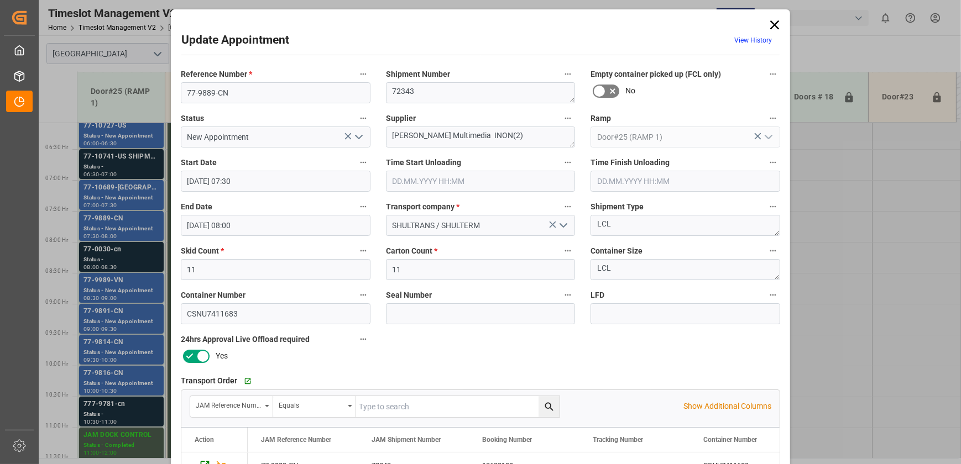
click at [124, 252] on div "Update Appointment View History Reference Number * 77-9889-CN Shipment Number 7…" at bounding box center [480, 232] width 961 height 464
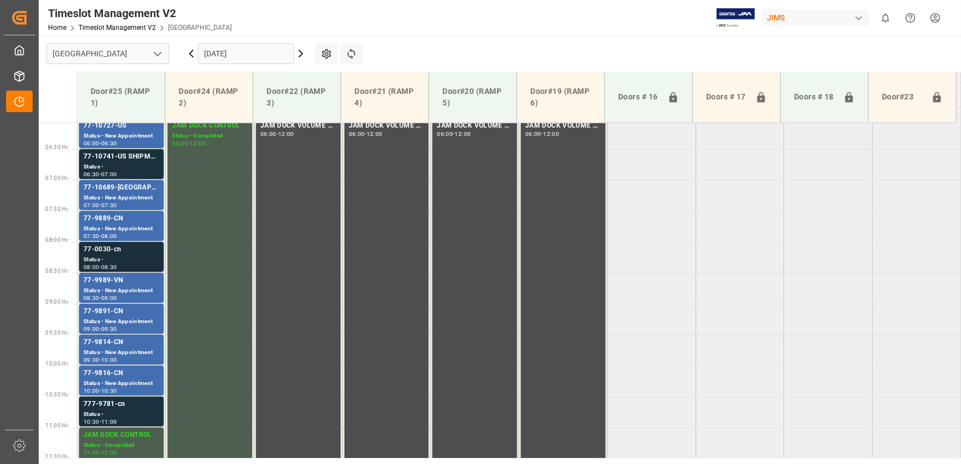
click at [128, 252] on div "77-0030-cn" at bounding box center [121, 249] width 76 height 11
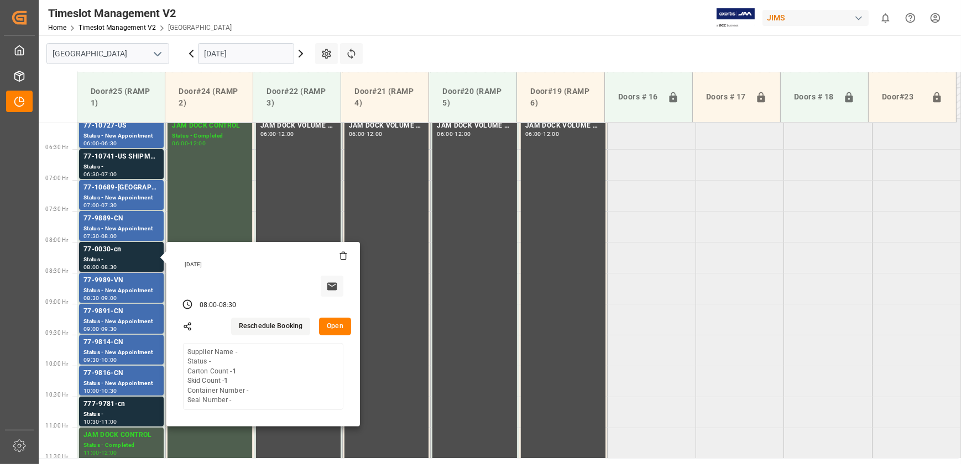
click at [339, 327] on button "Open" at bounding box center [335, 327] width 32 height 18
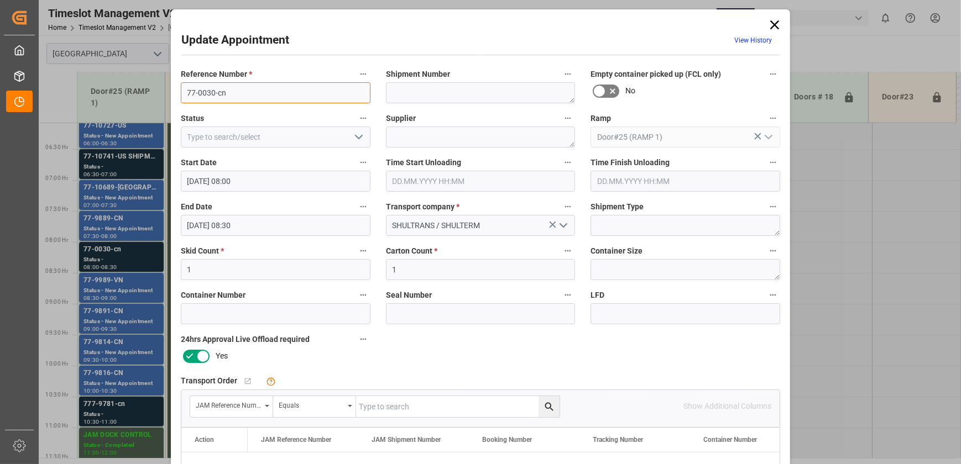
click at [272, 88] on input "77-0030-cn" at bounding box center [276, 92] width 190 height 21
click at [253, 85] on input "77-0030-CN" at bounding box center [276, 92] width 190 height 21
type input "77-0030-CN"
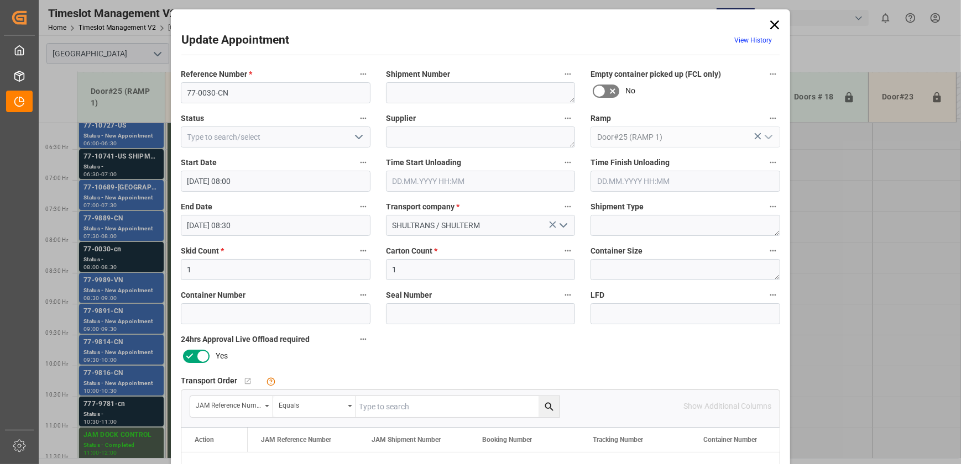
click at [458, 407] on input "text" at bounding box center [457, 406] width 203 height 21
paste input "77-0030-CN"
type input "77-0030-CN"
click at [545, 405] on icon "search button" at bounding box center [549, 406] width 8 height 8
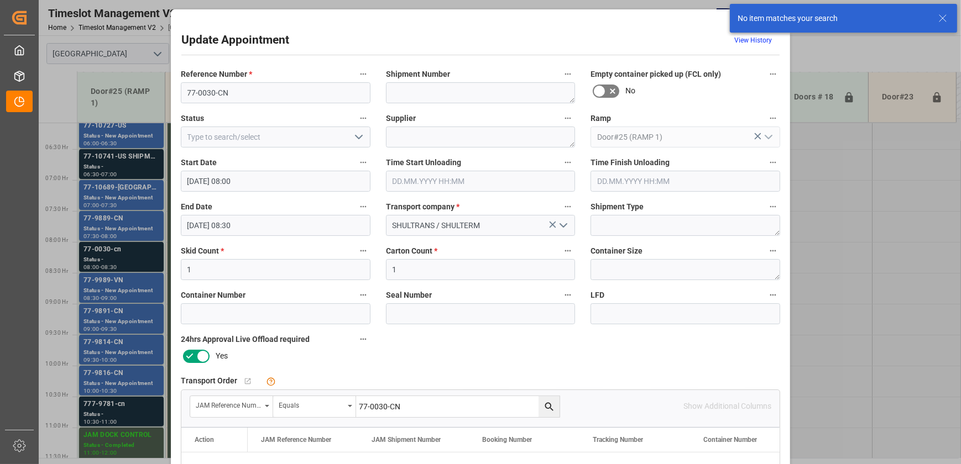
drag, startPoint x: 678, startPoint y: 38, endPoint x: 684, endPoint y: 36, distance: 7.0
click at [678, 38] on div "Update Appointment View History" at bounding box center [480, 43] width 598 height 22
click at [943, 17] on line at bounding box center [942, 18] width 7 height 7
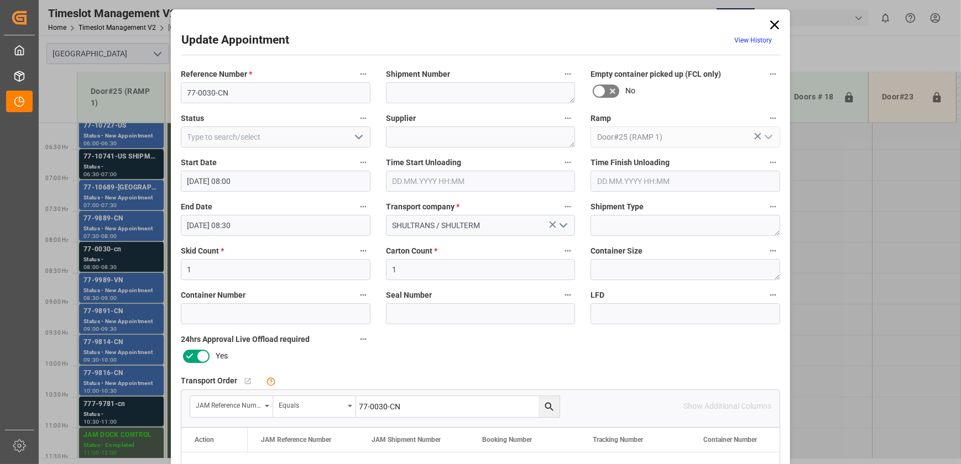
click at [769, 26] on icon at bounding box center [774, 24] width 15 height 15
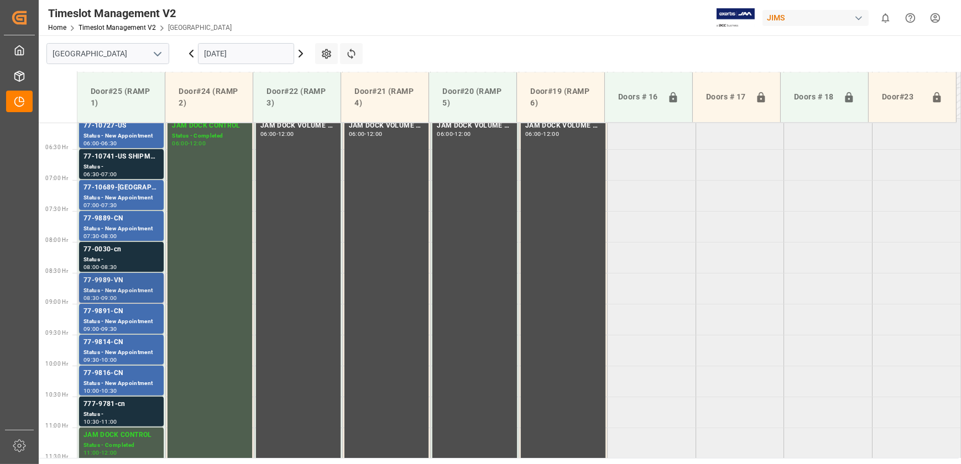
click at [127, 281] on div "77-9989-VN" at bounding box center [121, 280] width 76 height 11
click at [129, 254] on div "77-0030-cn" at bounding box center [121, 249] width 76 height 11
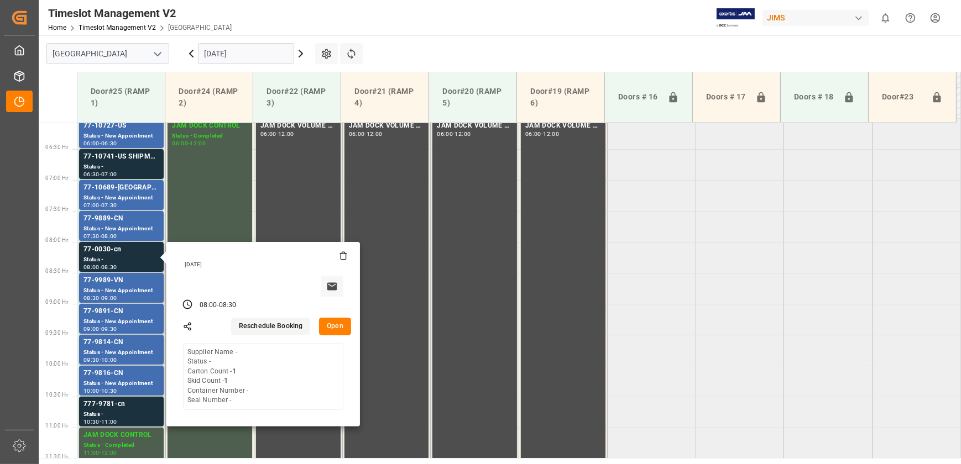
click at [336, 323] on button "Open" at bounding box center [335, 327] width 32 height 18
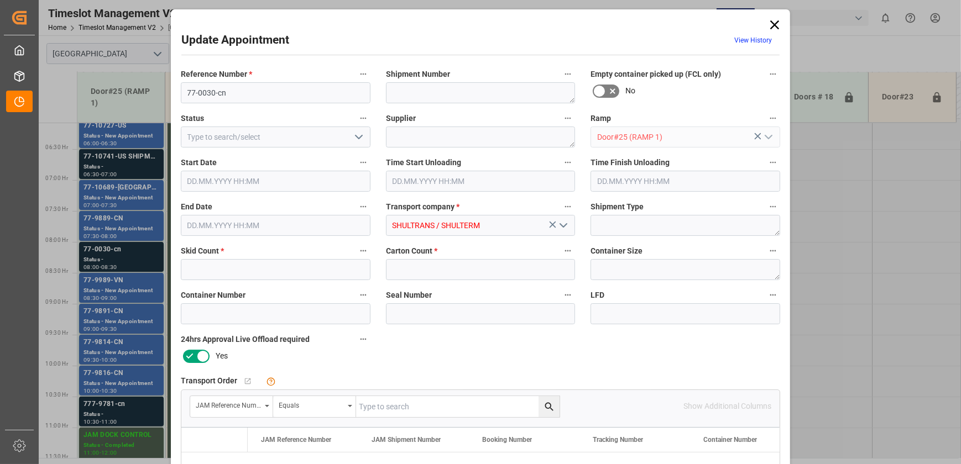
type input "1"
type input "[DATE] 08:00"
type input "[DATE] 08:30"
type input "[DATE] 17:59"
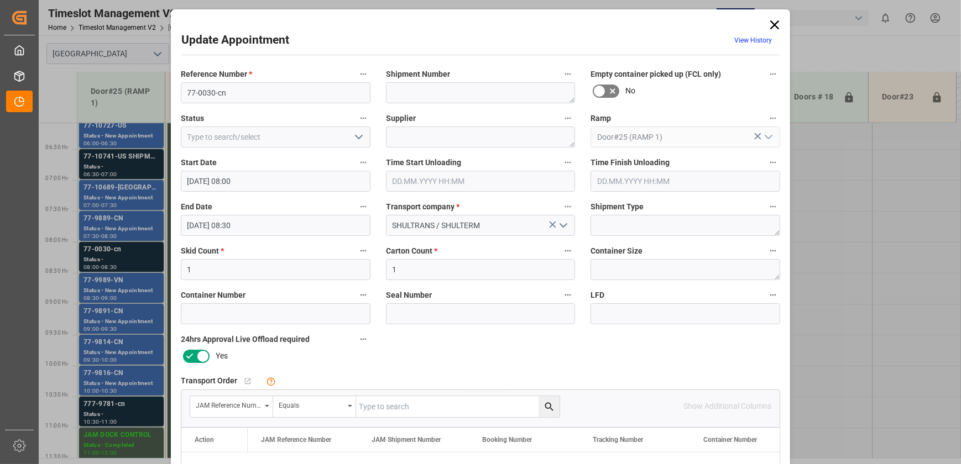
click at [775, 27] on icon at bounding box center [774, 24] width 9 height 9
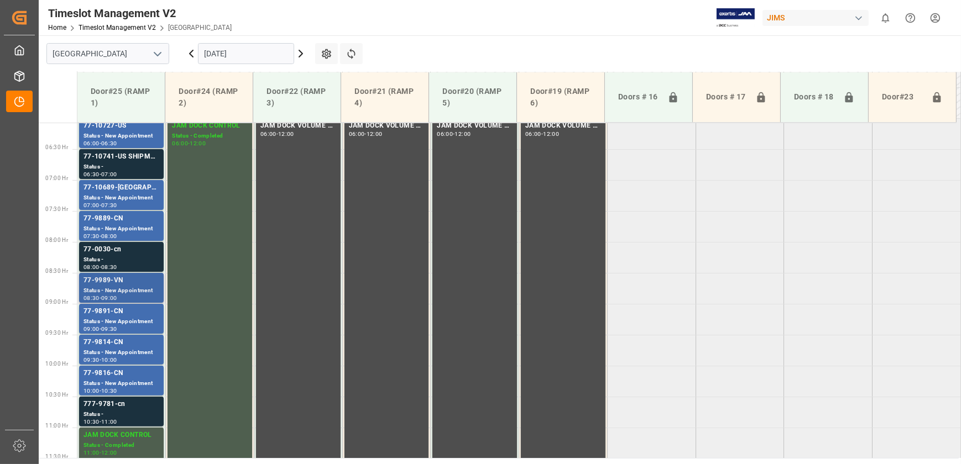
click at [140, 280] on div "77-9989-VN" at bounding box center [121, 280] width 76 height 11
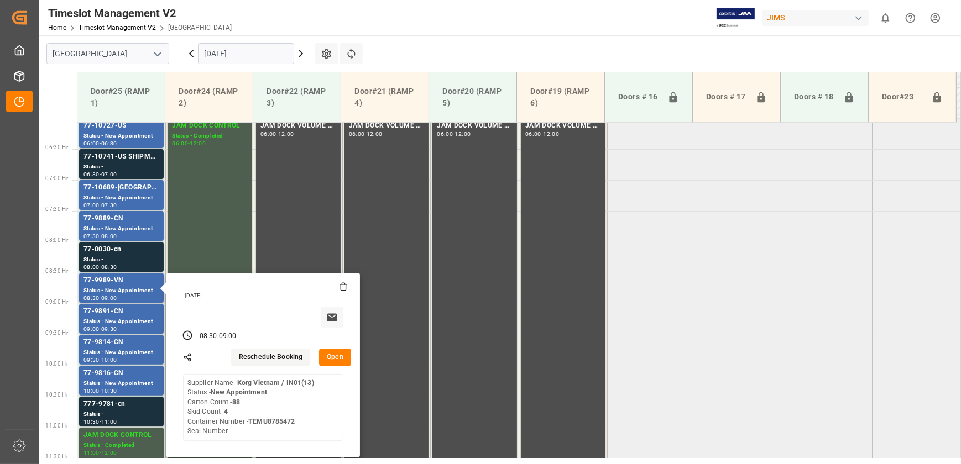
click at [330, 361] on button "Open" at bounding box center [335, 358] width 32 height 18
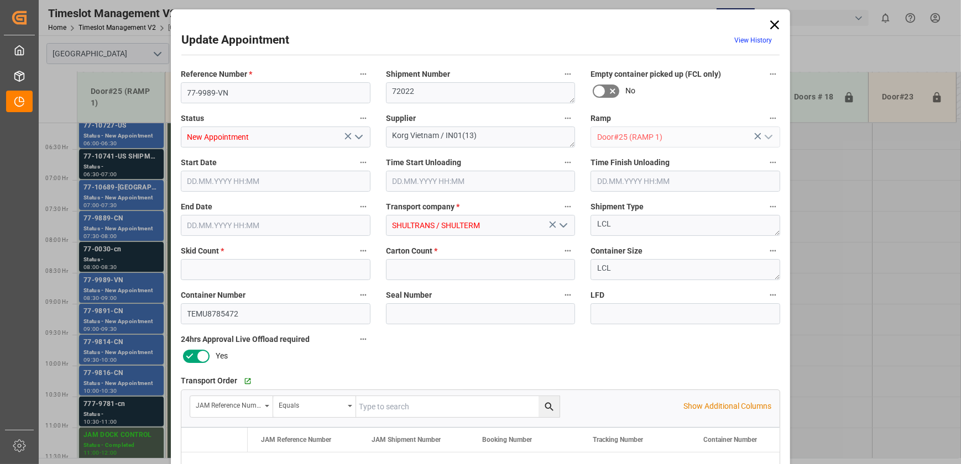
type input "4"
type input "88"
type input "[DATE] 08:30"
type input "[DATE] 09:00"
type input "[DATE] 18:02"
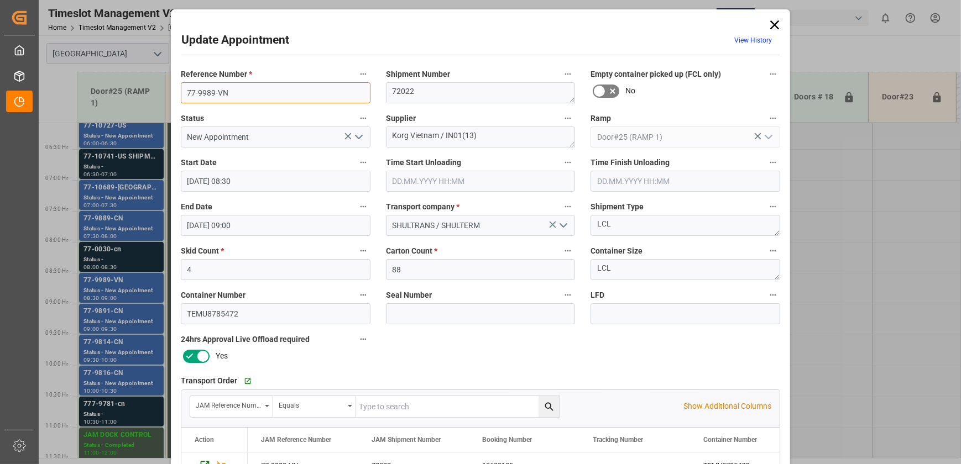
click at [250, 90] on input "77-9989-VN" at bounding box center [276, 92] width 190 height 21
click at [153, 281] on div "Update Appointment View History Reference Number * 77-9989-VN Shipment Number 7…" at bounding box center [480, 232] width 961 height 464
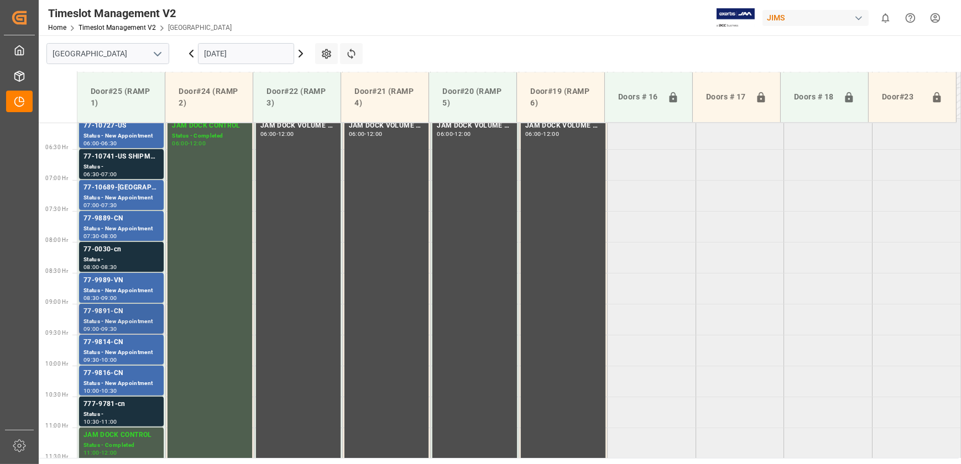
click at [129, 310] on div "77-9891-CN" at bounding box center [121, 311] width 76 height 11
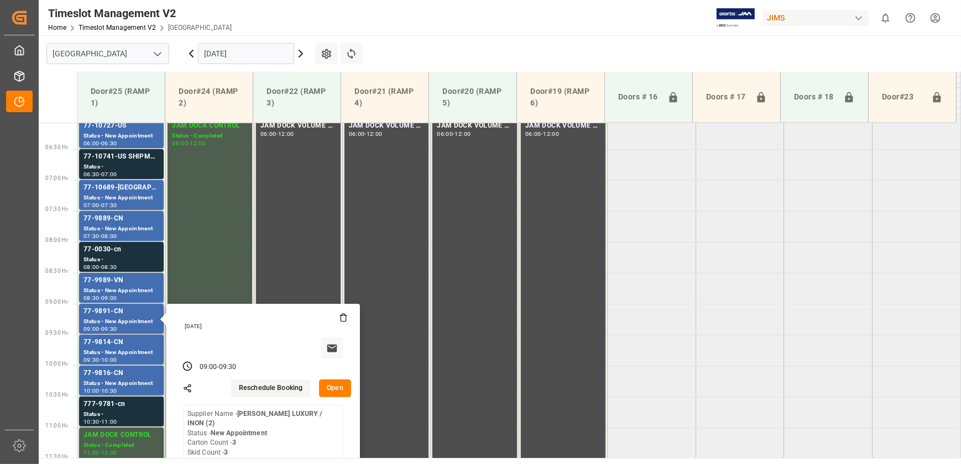
click at [342, 384] on button "Open" at bounding box center [335, 389] width 32 height 18
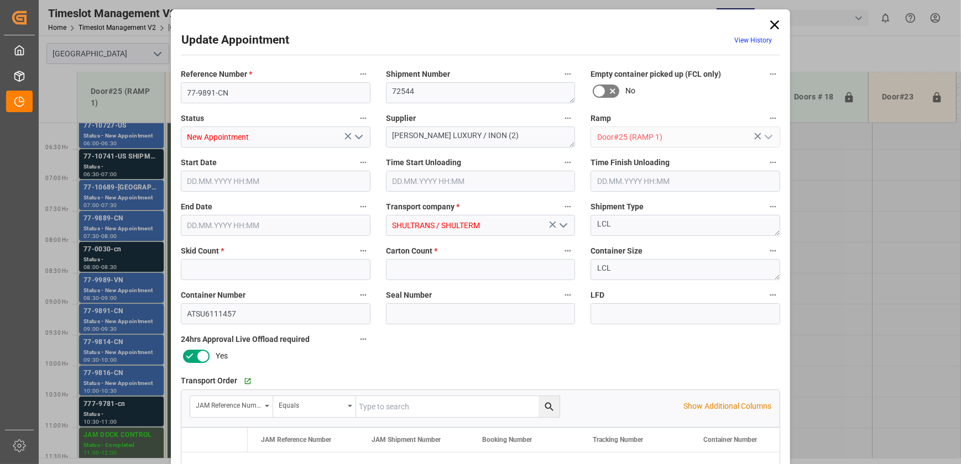
type input "3"
type input "[DATE] 09:00"
type input "[DATE] 09:30"
type input "[DATE] 18:02"
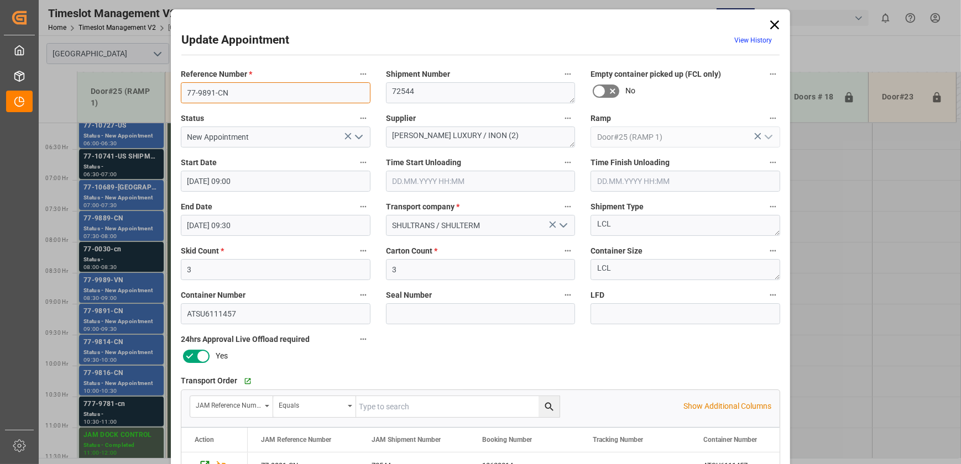
click at [254, 86] on input "77-9891-CN" at bounding box center [276, 92] width 190 height 21
drag, startPoint x: 447, startPoint y: 132, endPoint x: 342, endPoint y: 135, distance: 104.5
click at [343, 134] on div "Reference Number * 77-9891-CN Shipment Number 72544 Empty container picked up (…" at bounding box center [480, 341] width 615 height 557
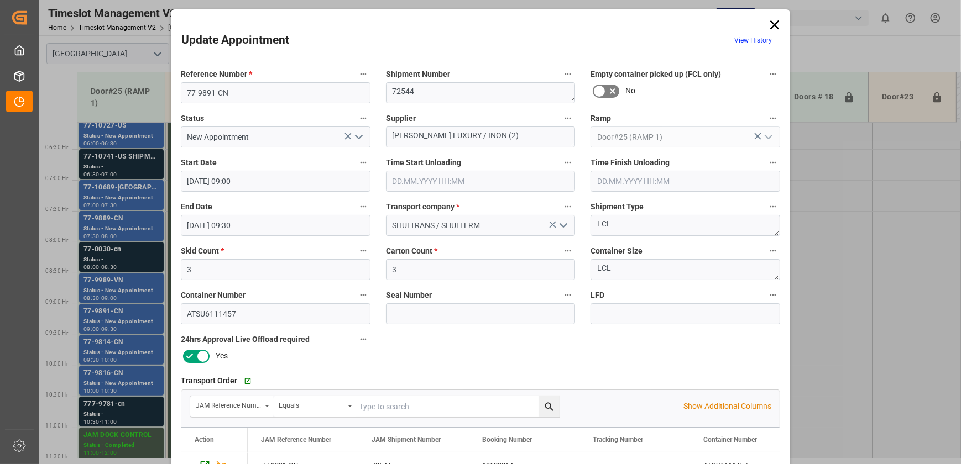
click at [126, 348] on div "Update Appointment View History Reference Number * 77-9891-CN Shipment Number 7…" at bounding box center [480, 232] width 961 height 464
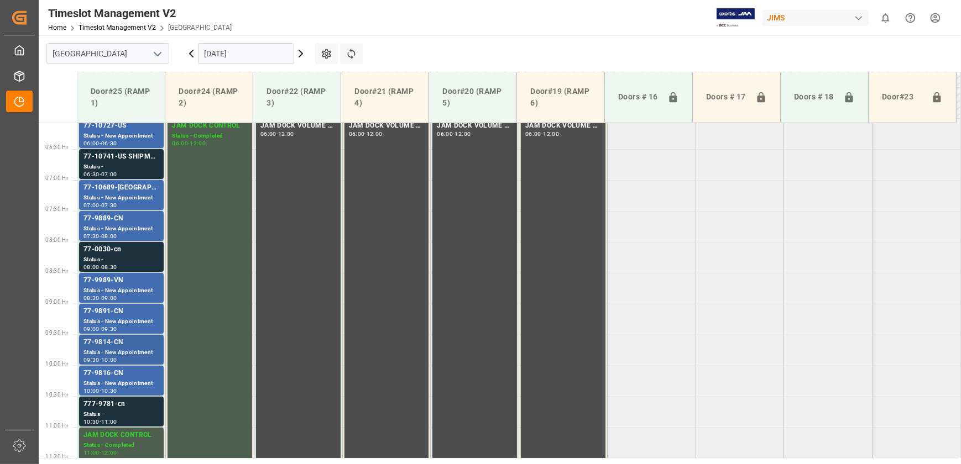
click at [126, 348] on div "77-9814-CN" at bounding box center [121, 342] width 76 height 11
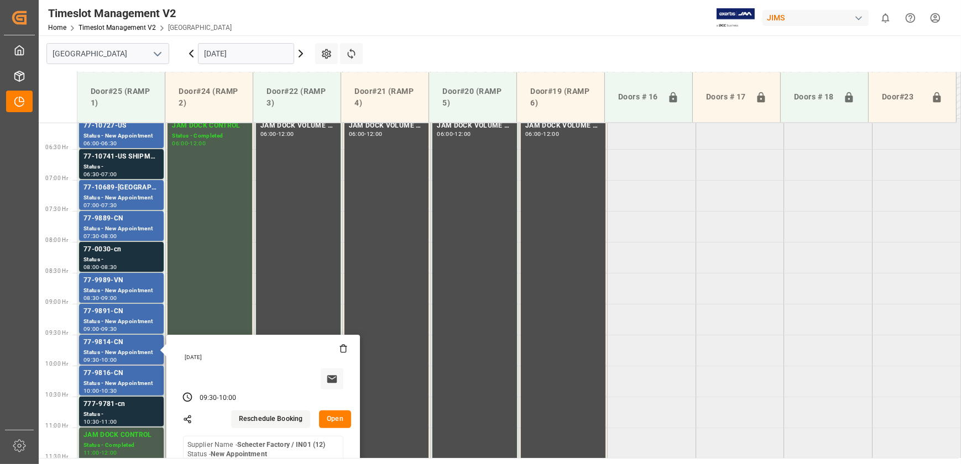
click at [336, 416] on button "Open" at bounding box center [335, 420] width 32 height 18
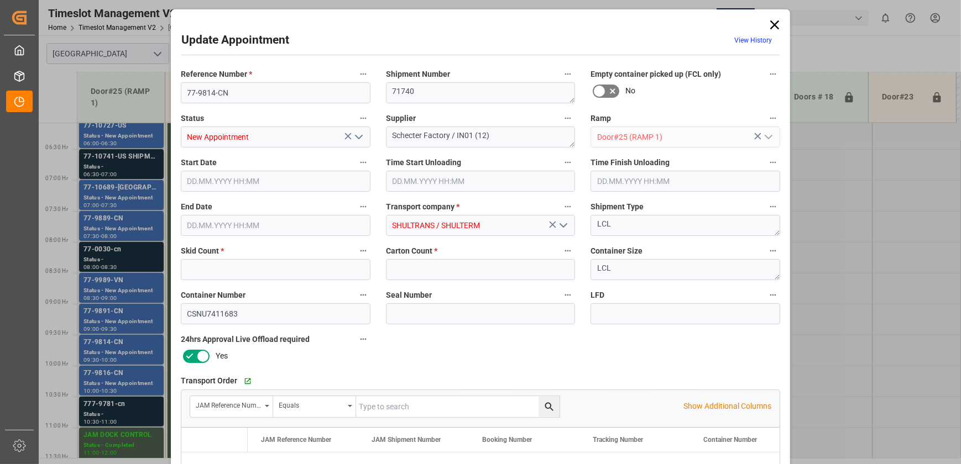
type input "3"
type input "31"
type input "[DATE] 09:30"
type input "[DATE] 10:00"
type input "[DATE] 18:01"
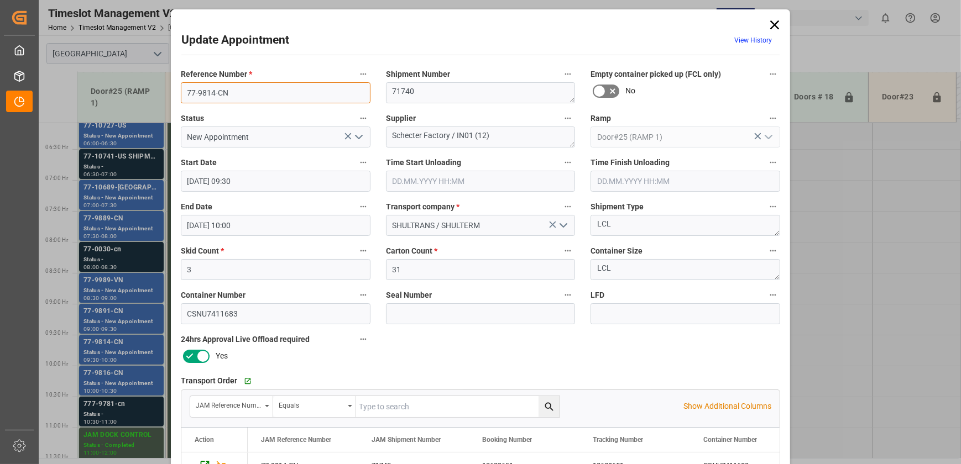
click at [242, 92] on input "77-9814-CN" at bounding box center [276, 92] width 190 height 21
click at [129, 352] on div "Update Appointment View History Reference Number * 77-9814-CN Shipment Number 7…" at bounding box center [480, 232] width 961 height 464
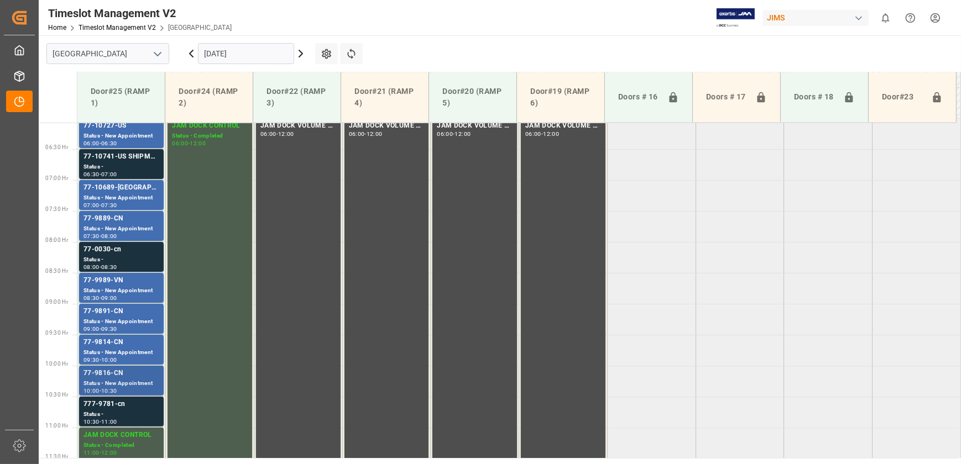
click at [129, 376] on div "77-9816-CN" at bounding box center [121, 373] width 76 height 11
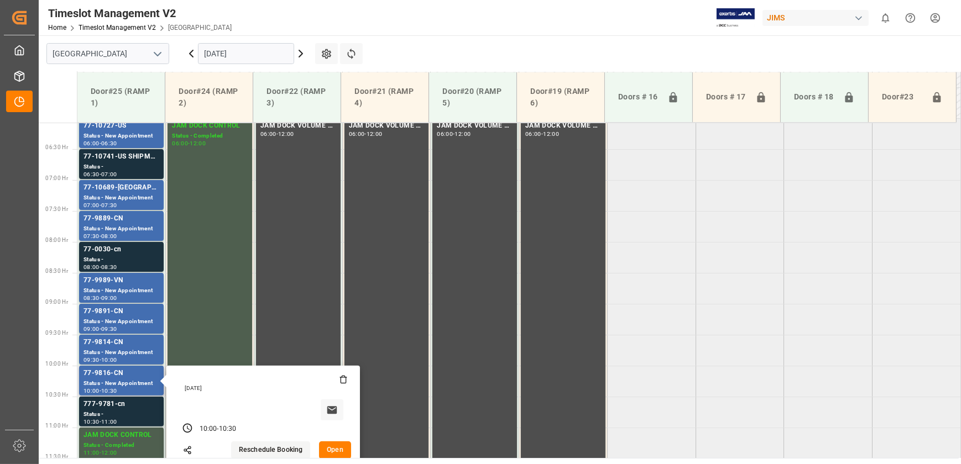
click at [338, 449] on button "Open" at bounding box center [335, 451] width 32 height 18
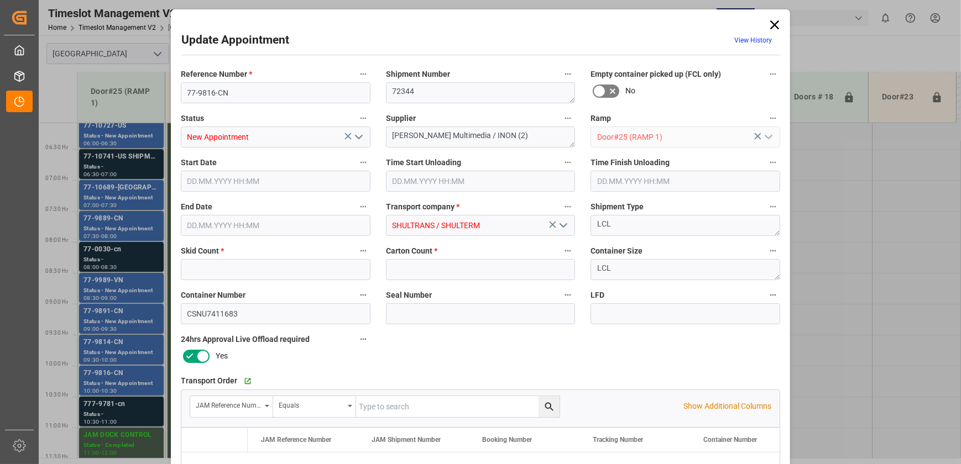
type input "5"
type input "463"
type input "[DATE] 10:00"
type input "[DATE] 10:30"
type input "[DATE] 18:01"
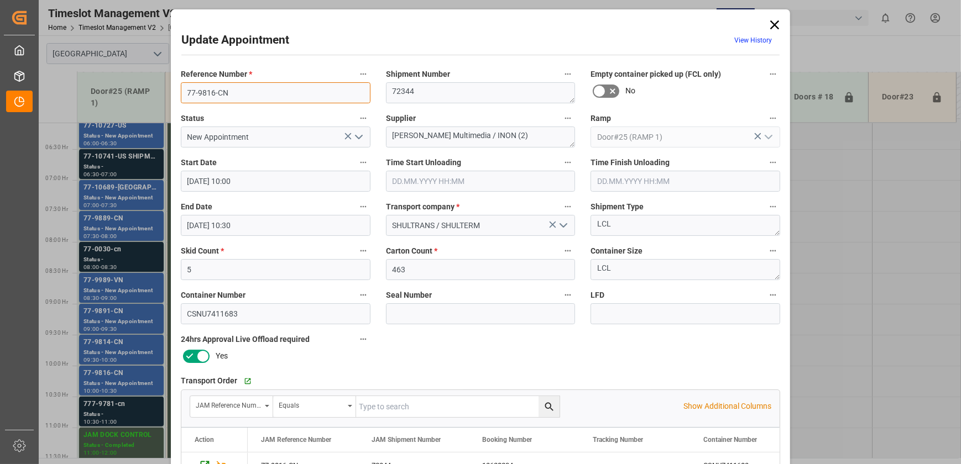
click at [237, 99] on input "77-9816-CN" at bounding box center [276, 92] width 190 height 21
click at [130, 410] on div "Update Appointment View History Reference Number * 77-9816-CN Shipment Number 7…" at bounding box center [480, 232] width 961 height 464
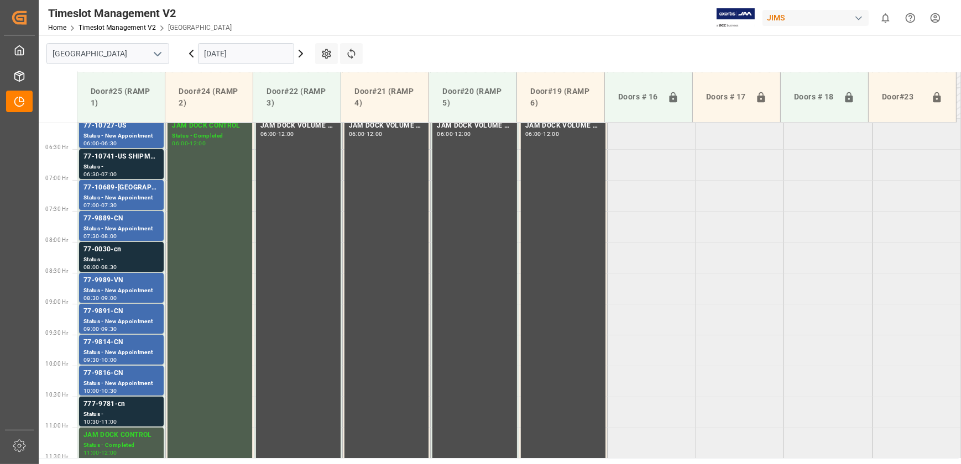
click at [130, 410] on div "Status -" at bounding box center [121, 414] width 76 height 9
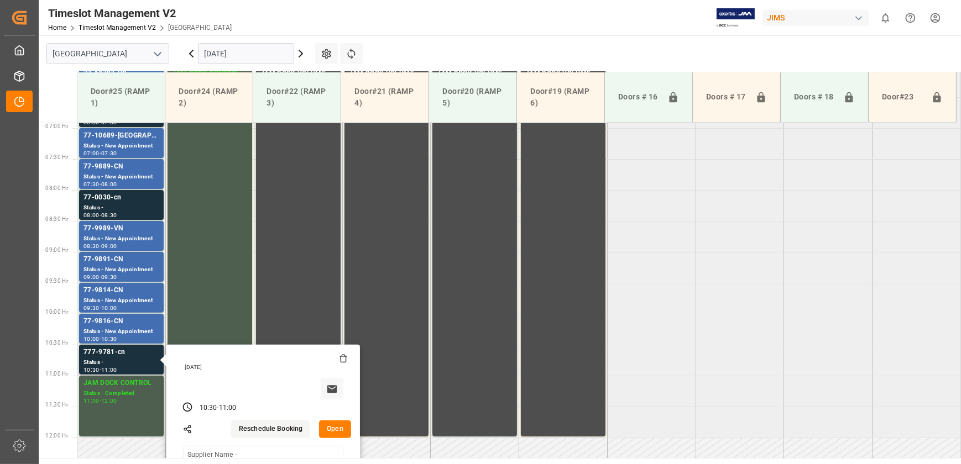
scroll to position [476, 0]
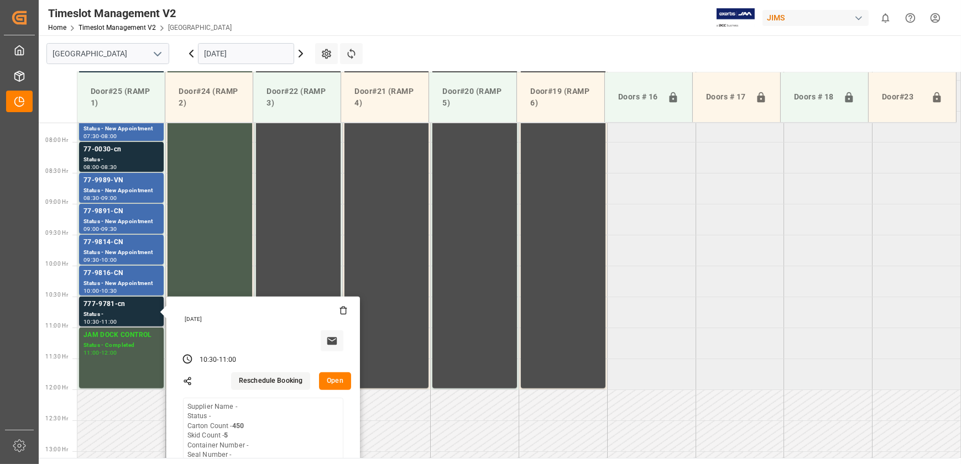
click at [337, 377] on button "Open" at bounding box center [335, 382] width 32 height 18
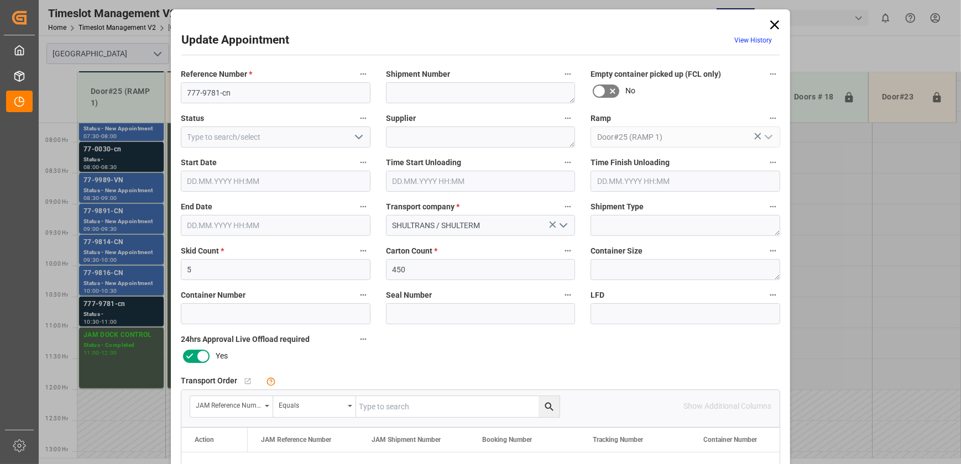
type input "[DATE] 10:30"
type input "[DATE] 11:00"
type input "[DATE] 18:00"
click at [770, 24] on icon at bounding box center [774, 24] width 15 height 15
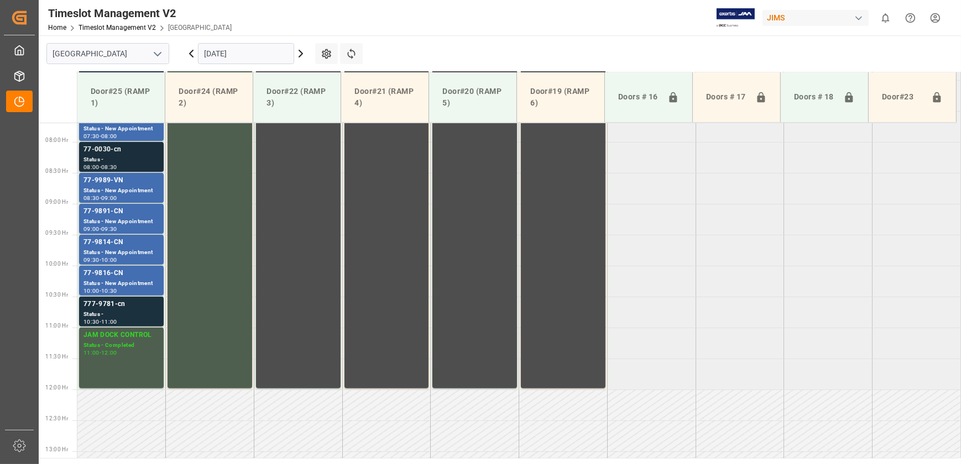
click at [140, 156] on div "Status -" at bounding box center [121, 159] width 76 height 9
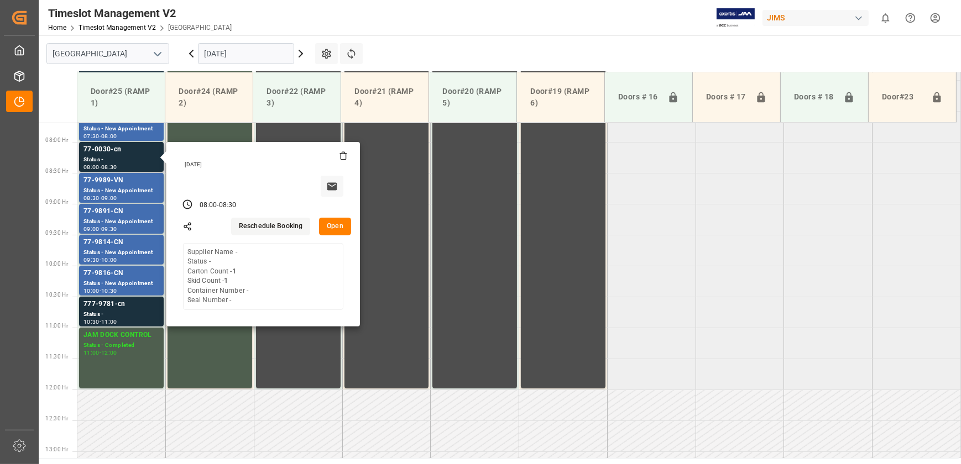
click at [326, 222] on button "Open" at bounding box center [335, 227] width 32 height 18
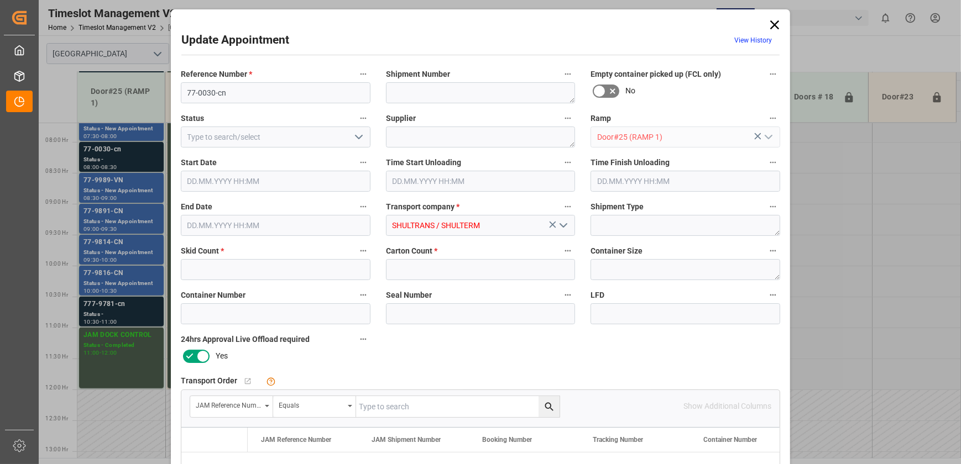
type input "1"
type input "[DATE] 08:00"
type input "[DATE] 08:30"
type input "[DATE] 17:59"
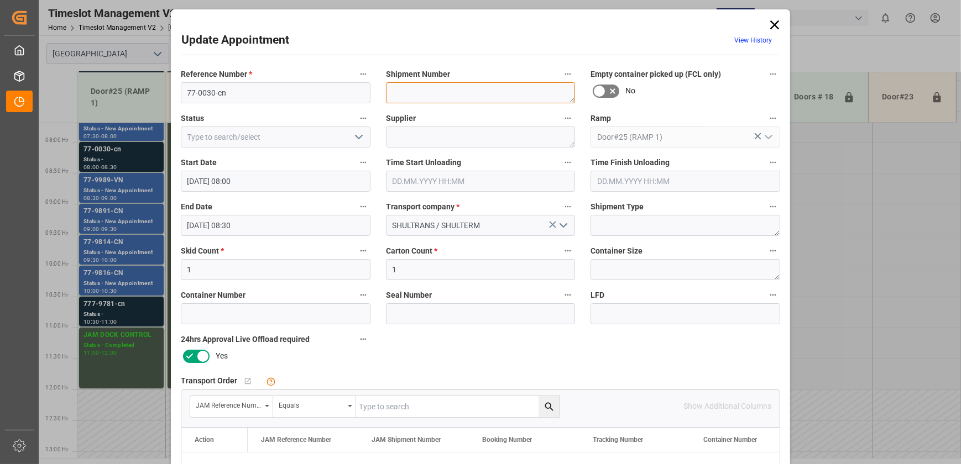
click at [434, 90] on textarea at bounding box center [481, 92] width 190 height 21
click at [148, 211] on div "Update Appointment View History Reference Number * 77-0030-cn Shipment Number E…" at bounding box center [480, 232] width 961 height 464
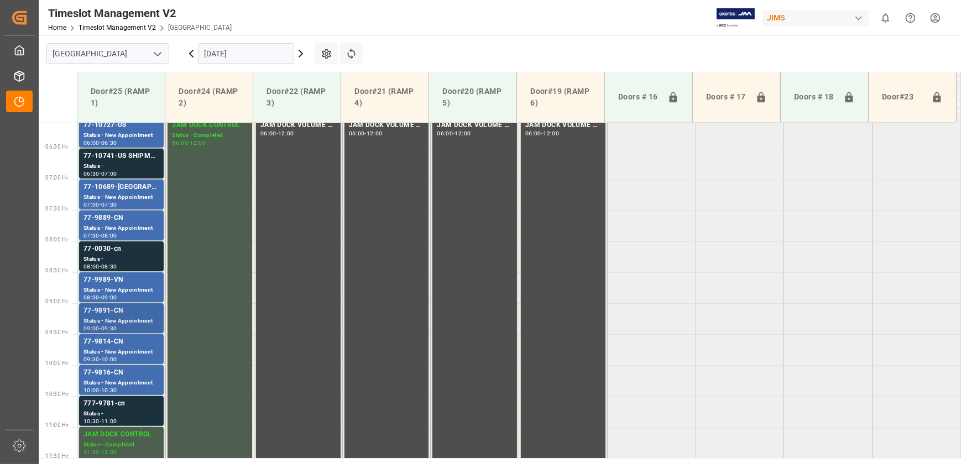
scroll to position [376, 0]
click at [118, 156] on div "77-10741-US SHIPM#/M" at bounding box center [121, 156] width 76 height 11
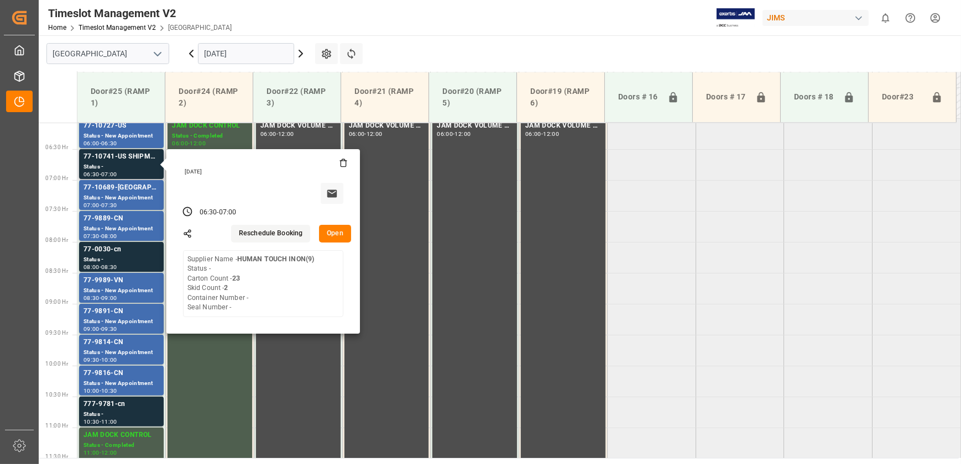
click at [328, 232] on button "Open" at bounding box center [335, 234] width 32 height 18
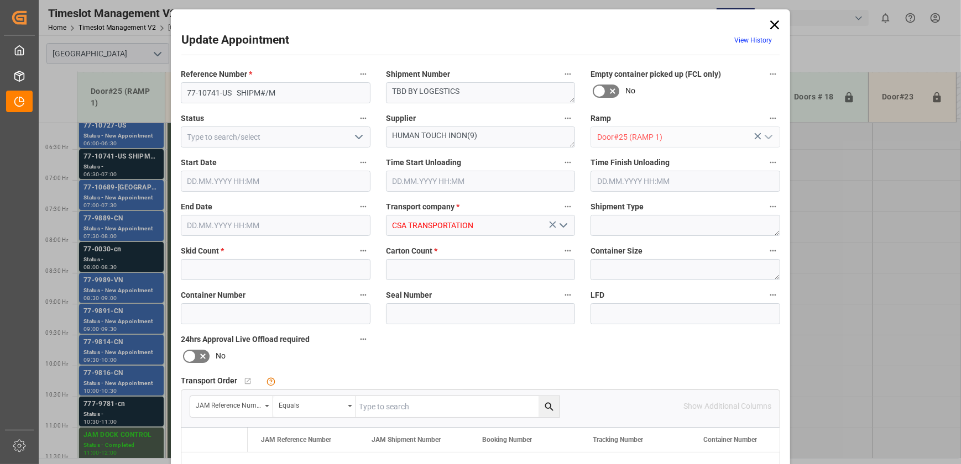
type input "2"
type input "23"
type input "[DATE] 06:30"
type input "[DATE] 07:00"
type input "[DATE] 15:13"
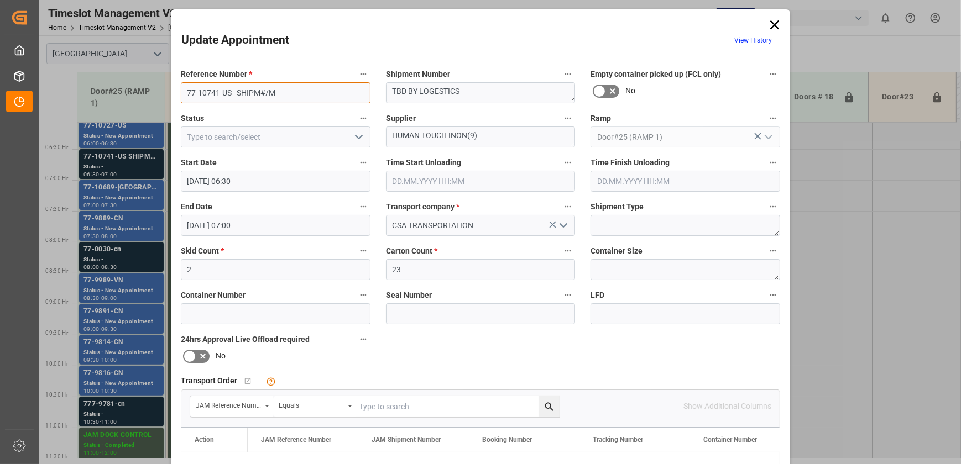
click at [316, 88] on input "77-10741-US SHIPM#/M" at bounding box center [276, 92] width 190 height 21
click at [315, 88] on input "77-10741-US SHIPM#/M" at bounding box center [276, 92] width 190 height 21
drag, startPoint x: 299, startPoint y: 90, endPoint x: 236, endPoint y: 90, distance: 63.0
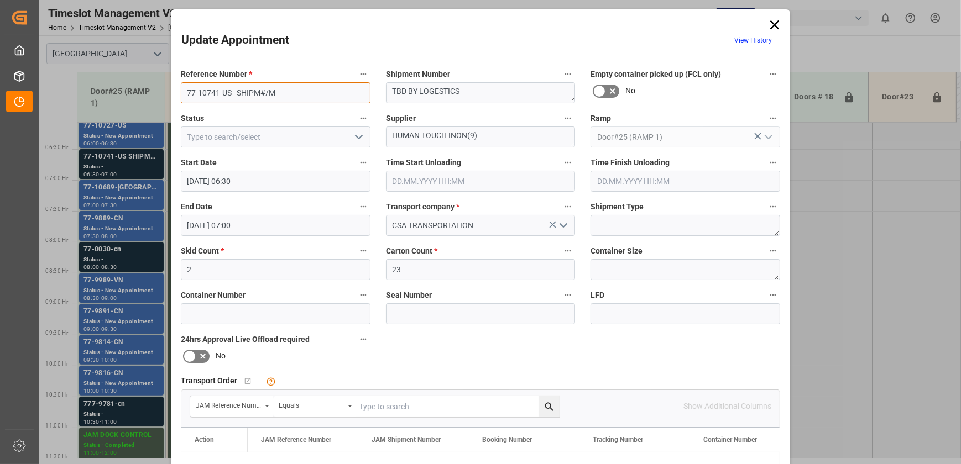
click at [236, 90] on input "77-10741-US SHIPM#/M" at bounding box center [276, 92] width 190 height 21
click at [151, 249] on div "Update Appointment View History Reference Number * 77-10741-US SHIPM#/M Shipmen…" at bounding box center [480, 232] width 961 height 464
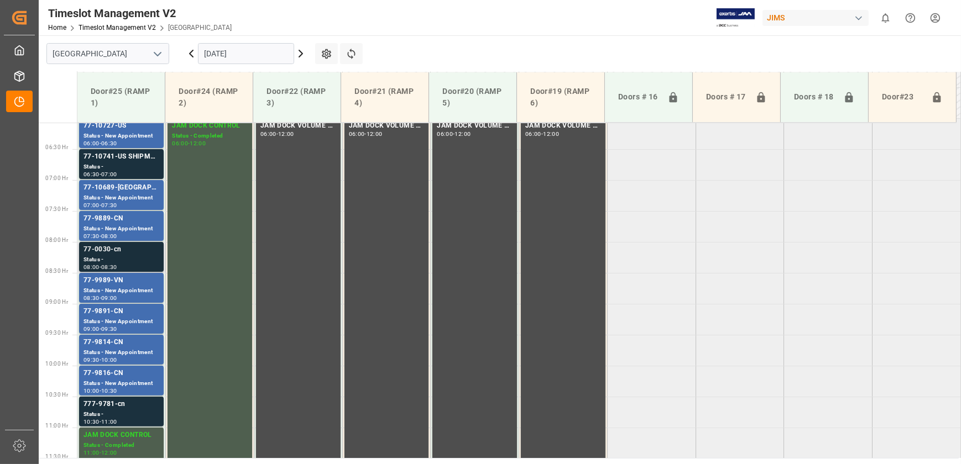
click at [151, 254] on div "77-0030-cn" at bounding box center [121, 249] width 76 height 11
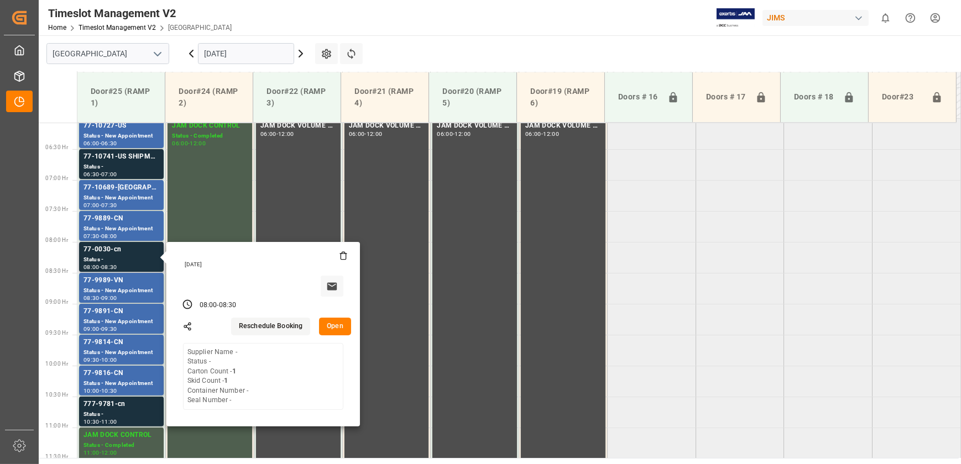
click at [326, 324] on button "Open" at bounding box center [335, 327] width 32 height 18
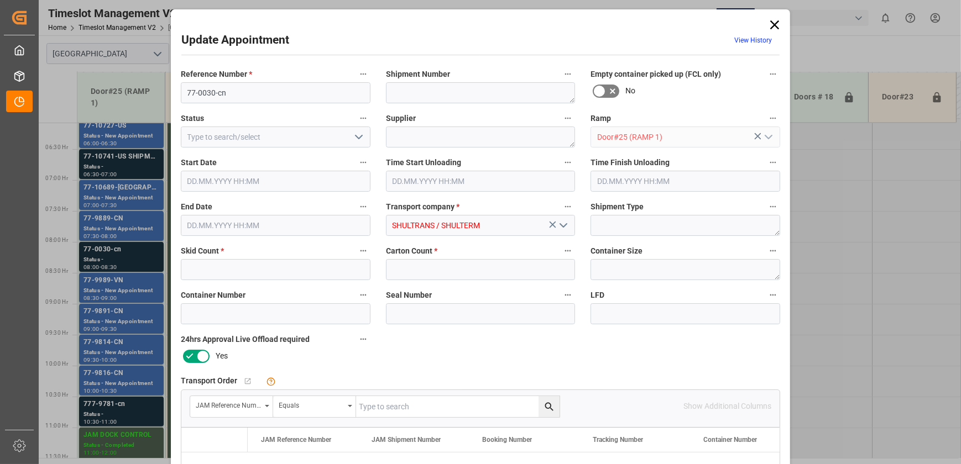
type input "1"
type input "[DATE] 08:00"
type input "[DATE] 08:30"
type input "[DATE] 17:59"
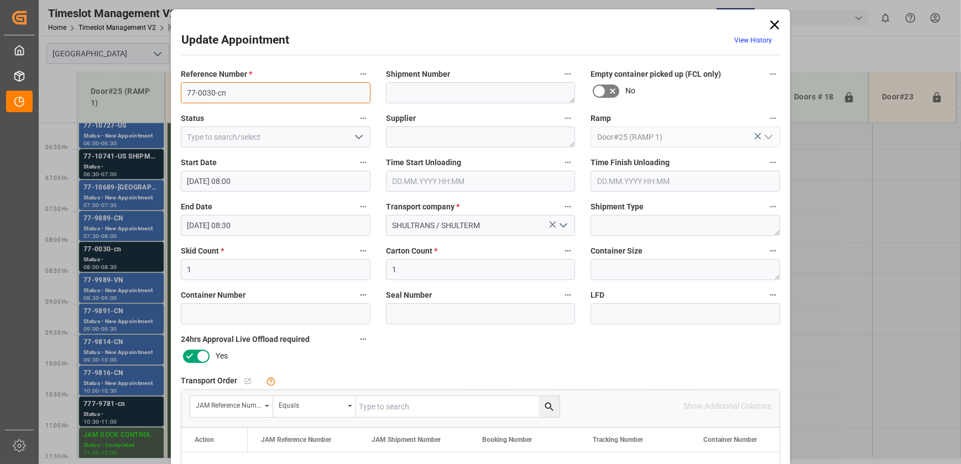
click at [265, 93] on input "77-0030-cn" at bounding box center [276, 92] width 190 height 21
paste input "SHIPM#/M"
type input "77-0030-CN SHIPM#/M"
click at [420, 88] on textarea at bounding box center [481, 92] width 190 height 21
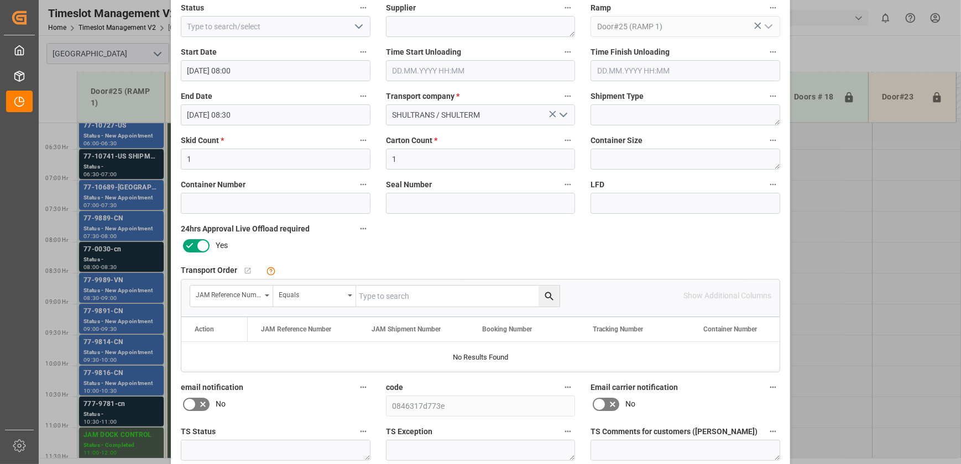
scroll to position [207, 0]
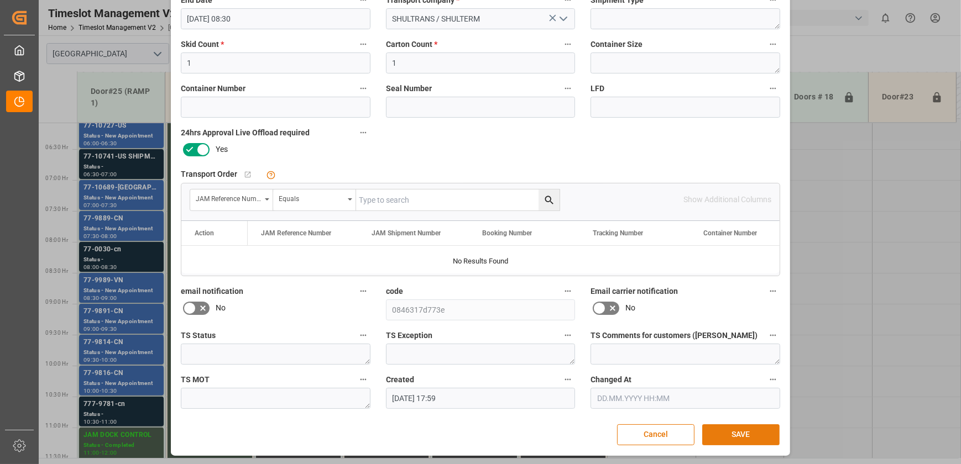
type textarea "TBD BY LOGESTICS"
drag, startPoint x: 749, startPoint y: 432, endPoint x: 727, endPoint y: 425, distance: 22.6
click at [749, 432] on button "SAVE" at bounding box center [740, 435] width 77 height 21
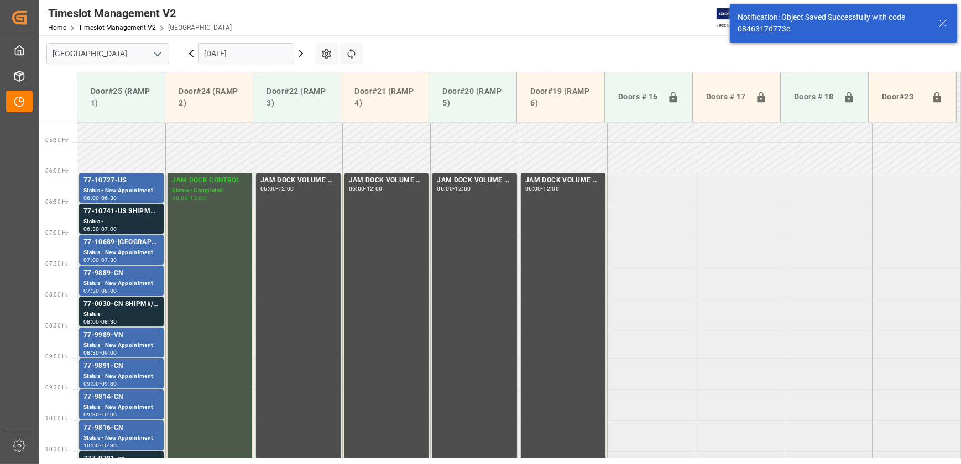
scroll to position [437, 0]
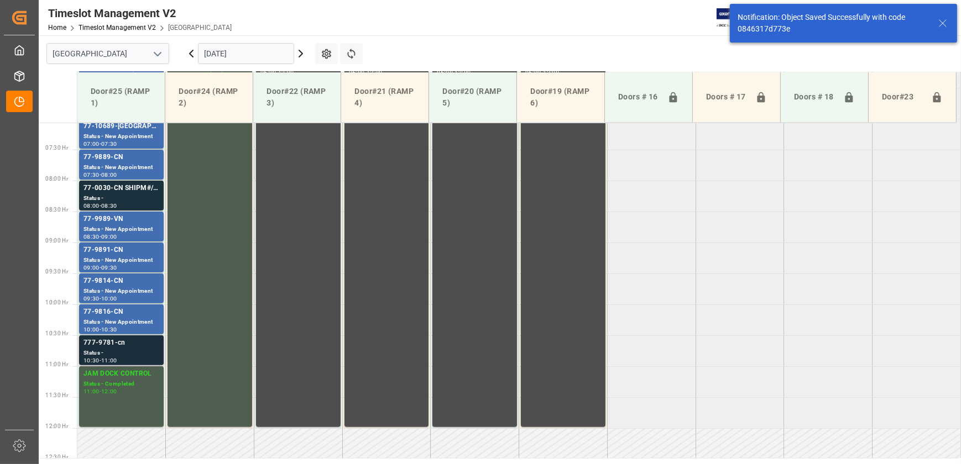
click at [133, 343] on div "777-9781-cn" at bounding box center [121, 343] width 76 height 11
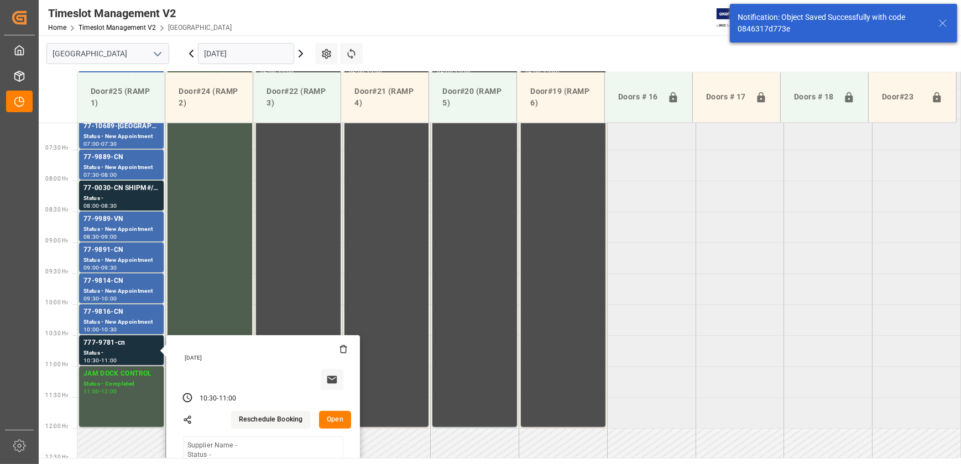
click at [344, 420] on button "Open" at bounding box center [335, 420] width 32 height 18
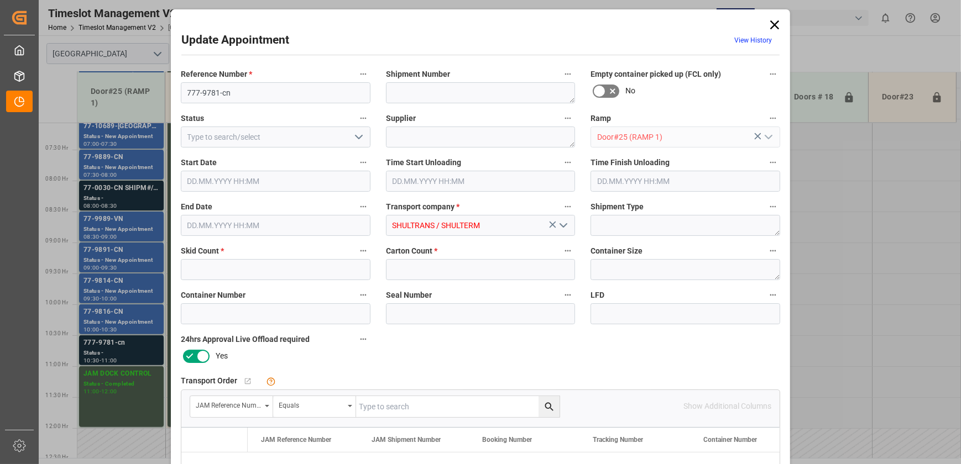
type input "5"
type input "450"
type input "[DATE] 10:30"
type input "[DATE] 11:00"
type input "[DATE] 18:00"
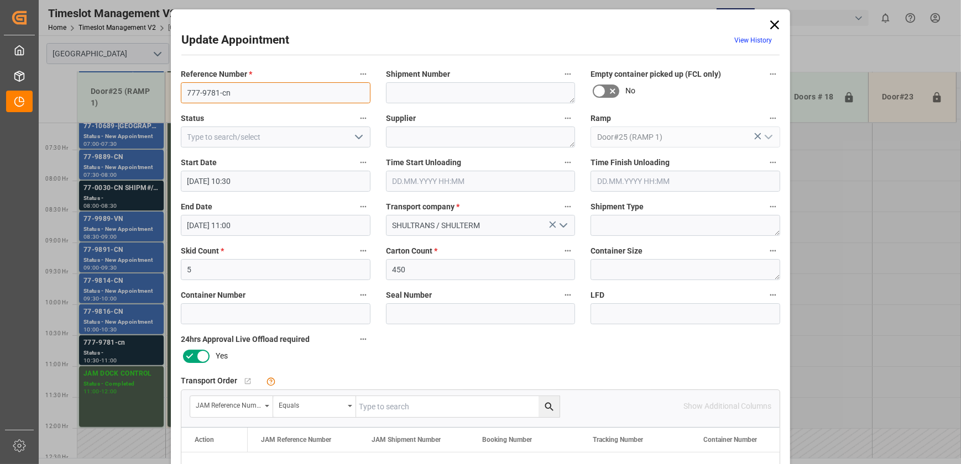
click at [338, 98] on input "777-9781-cn" at bounding box center [276, 92] width 190 height 21
paste input "SHIPM#/M"
type input "777-9781-CN SHIPM#/M"
click at [407, 91] on textarea at bounding box center [481, 92] width 190 height 21
type textarea "TBD BY LOGESTICS"
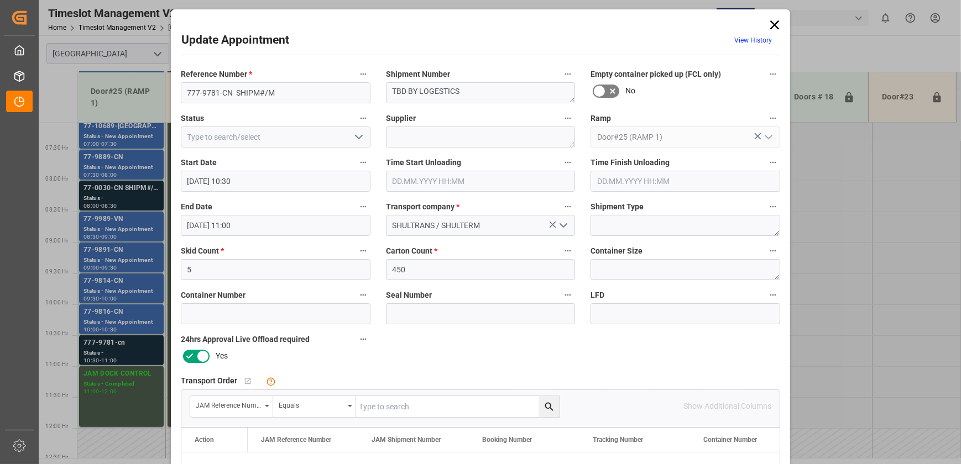
click at [358, 138] on icon "open menu" at bounding box center [358, 136] width 13 height 13
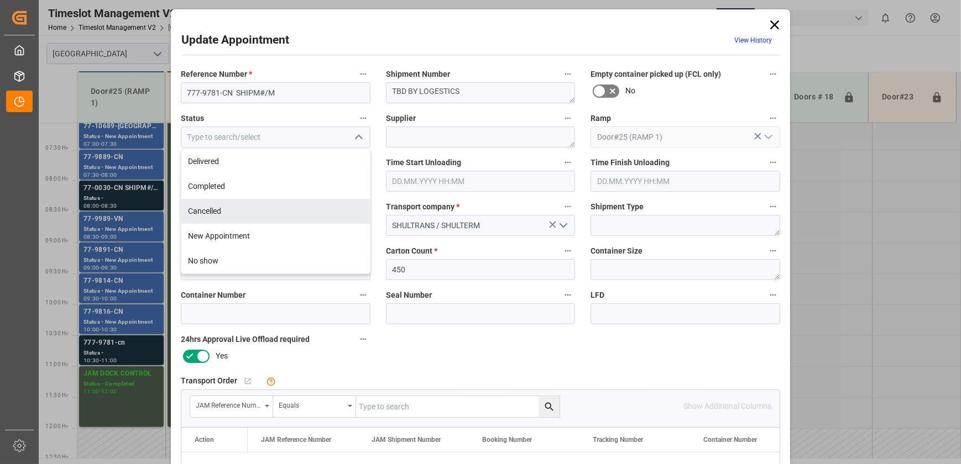
click at [829, 217] on div "Update Appointment View History Reference Number * 777-9781-CN SHIPM#/M Shipmen…" at bounding box center [480, 232] width 961 height 464
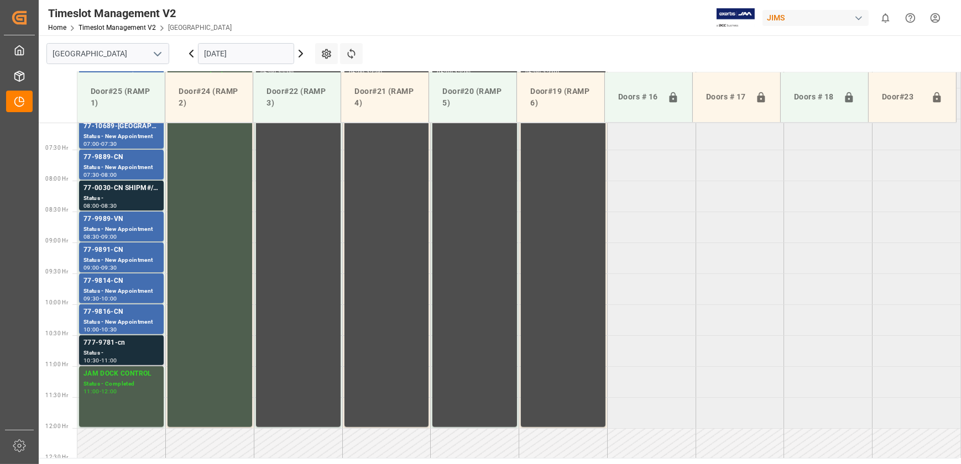
click at [122, 343] on div "777-9781-cn" at bounding box center [121, 343] width 76 height 11
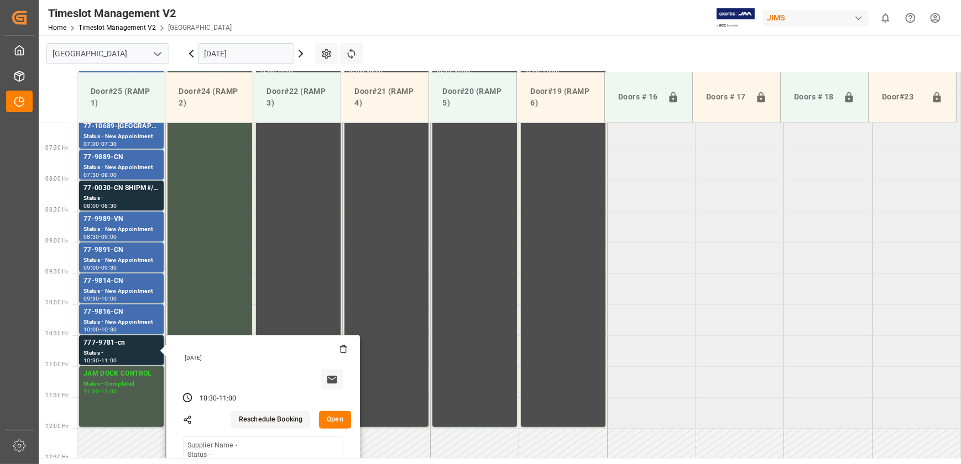
click at [324, 420] on button "Open" at bounding box center [335, 420] width 32 height 18
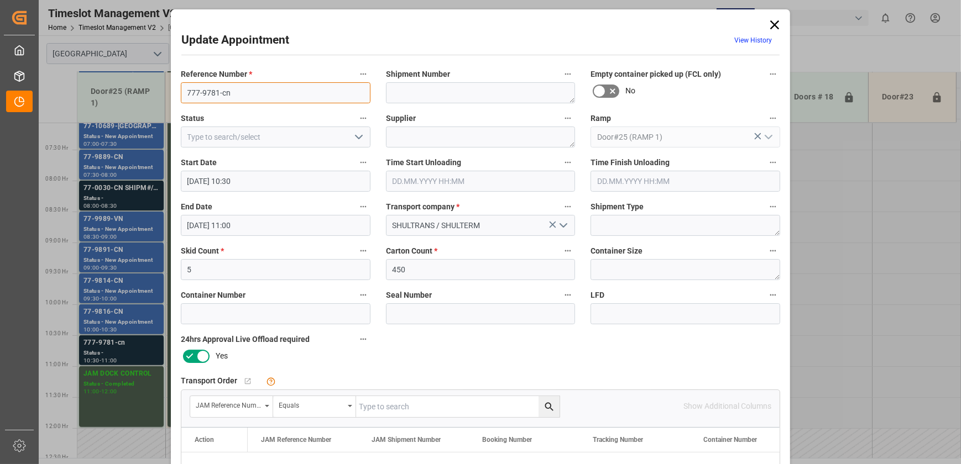
click at [259, 92] on input "777-9781-cn" at bounding box center [276, 92] width 190 height 21
click at [468, 92] on textarea at bounding box center [481, 92] width 190 height 21
click at [294, 93] on input "777-9781-CN" at bounding box center [276, 92] width 190 height 21
paste input "SHIPM#/M"
type input "777-9781-CN SHIPM#/M"
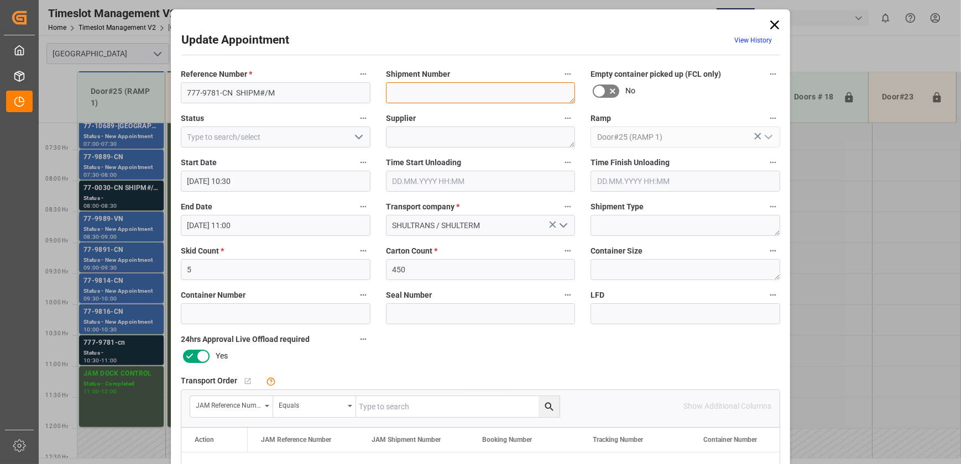
click at [425, 93] on textarea at bounding box center [481, 92] width 190 height 21
click at [472, 93] on textarea "TBD BY LOGESTICS" at bounding box center [481, 92] width 190 height 21
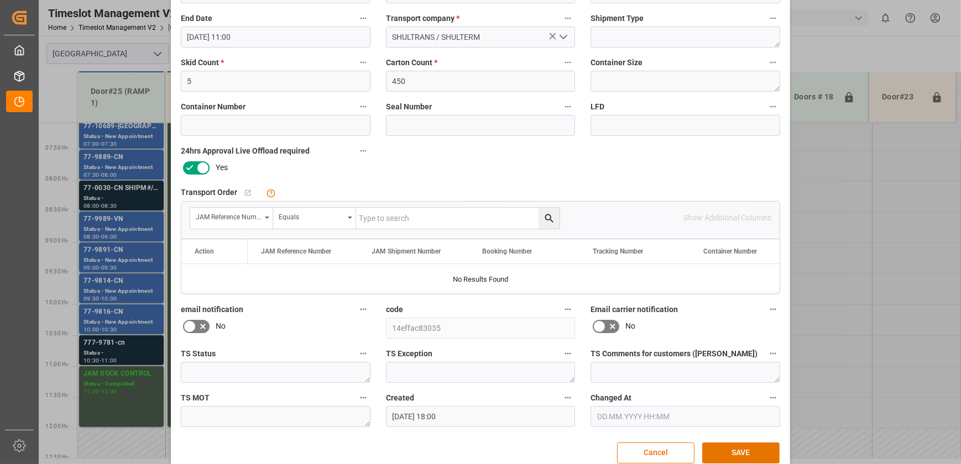
scroll to position [207, 0]
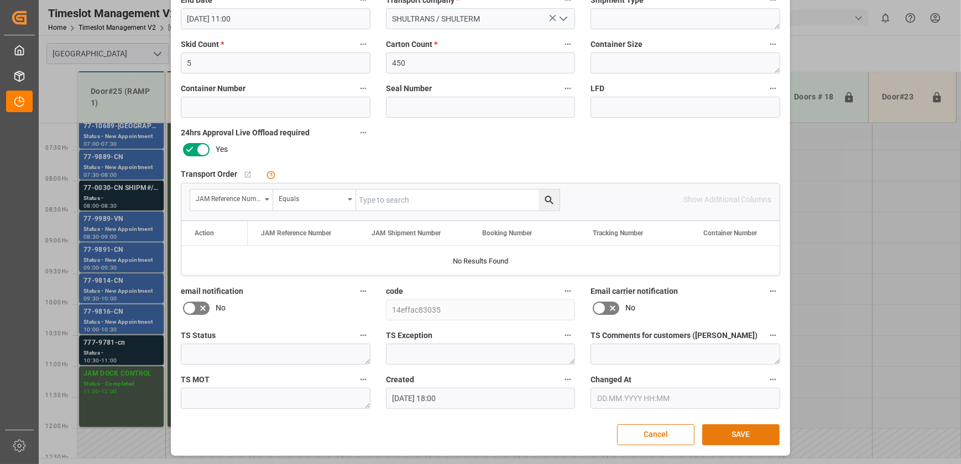
type textarea "TBD BY LOGESTICS"
click at [739, 435] on button "SAVE" at bounding box center [740, 435] width 77 height 21
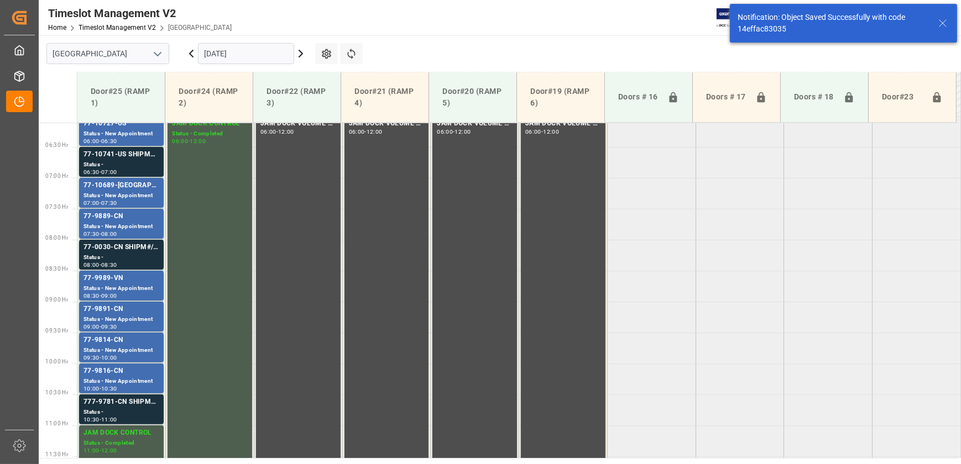
scroll to position [360, 0]
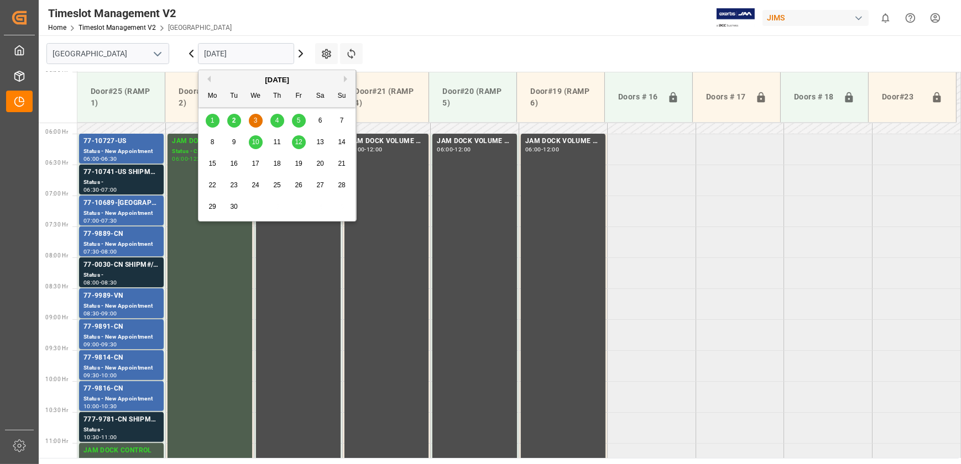
click at [250, 48] on input "[DATE]" at bounding box center [246, 53] width 96 height 21
click at [276, 122] on span "4" at bounding box center [277, 121] width 4 height 8
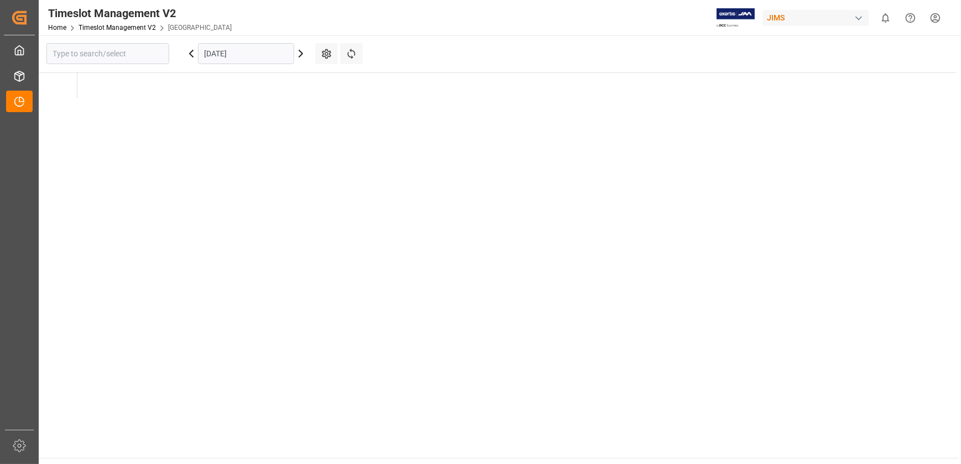
type input "[GEOGRAPHIC_DATA]"
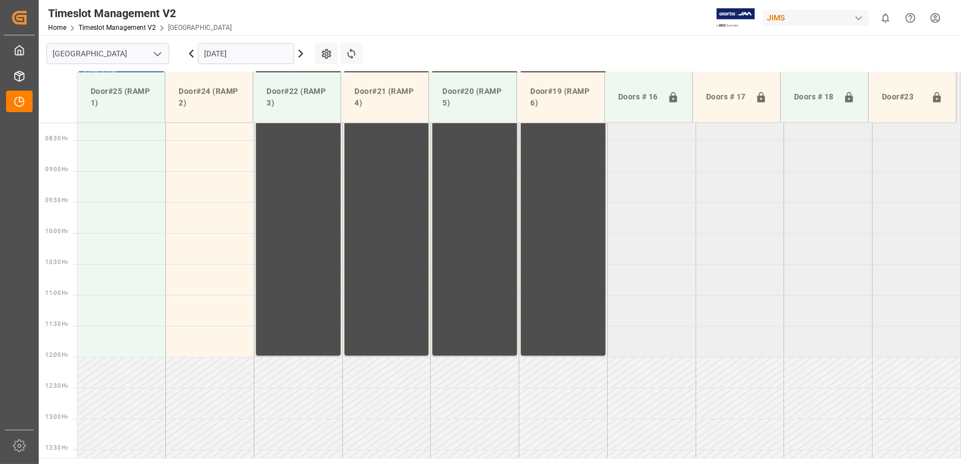
scroll to position [354, 0]
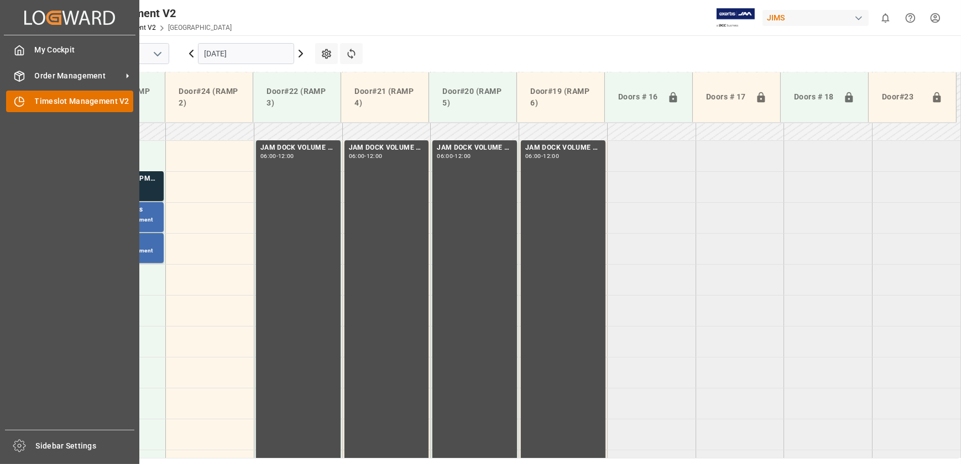
click at [28, 103] on div "Timeslot Management V2 Timeslot Management V2" at bounding box center [69, 102] width 127 height 22
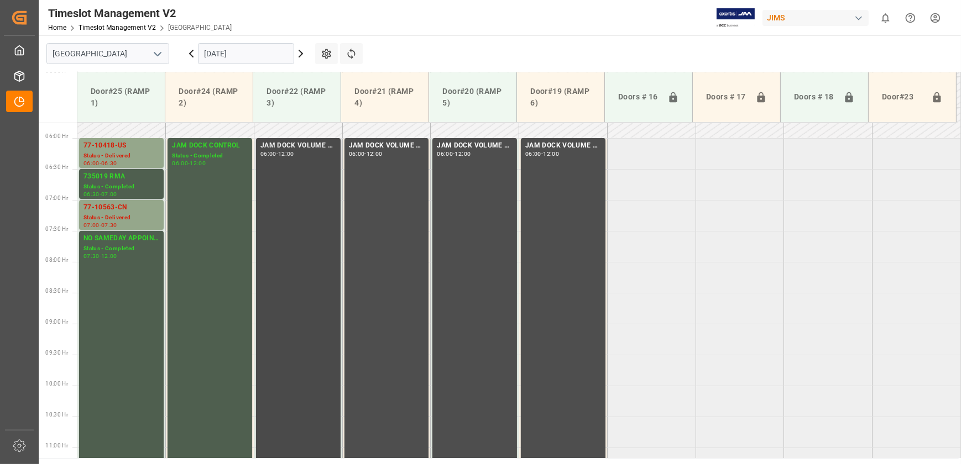
scroll to position [229, 0]
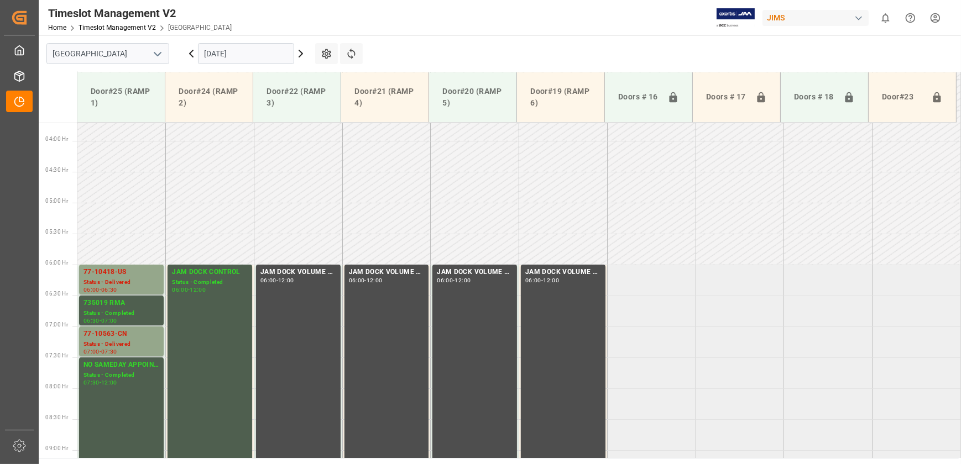
click at [224, 55] on input "[DATE]" at bounding box center [246, 53] width 96 height 21
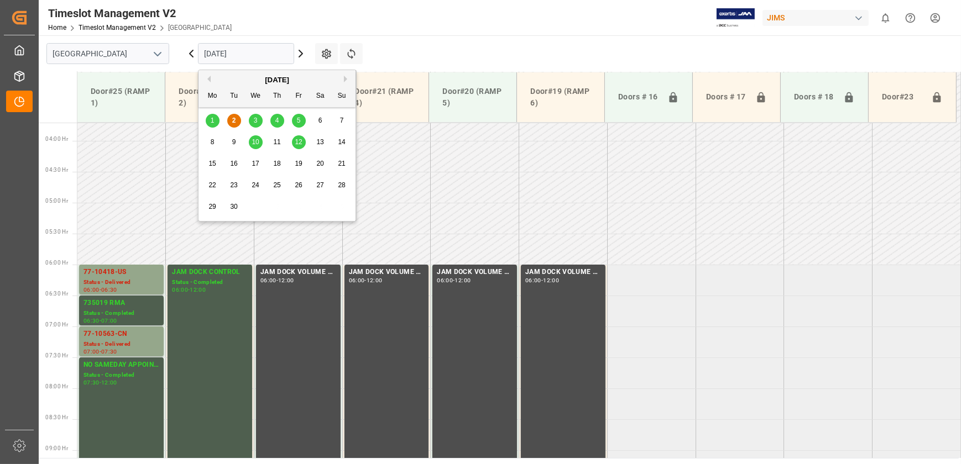
click at [254, 117] on span "3" at bounding box center [256, 121] width 4 height 8
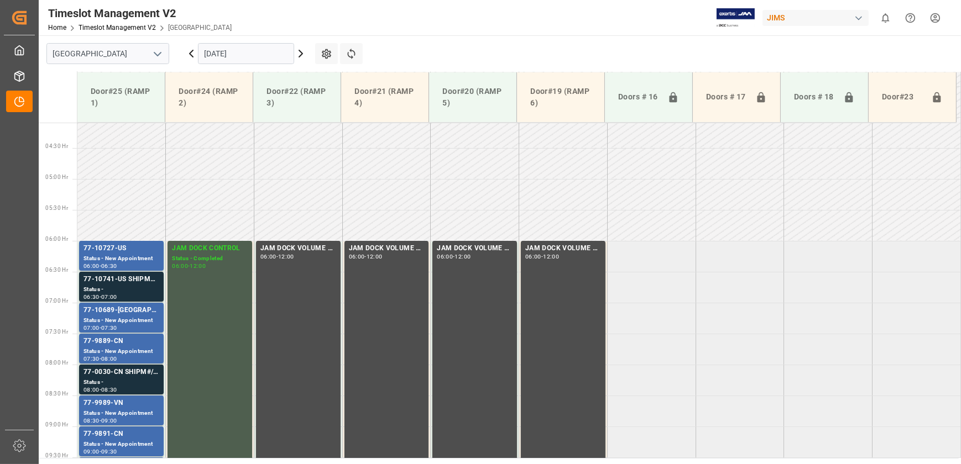
scroll to position [253, 0]
click at [123, 286] on div "Status -" at bounding box center [121, 289] width 76 height 9
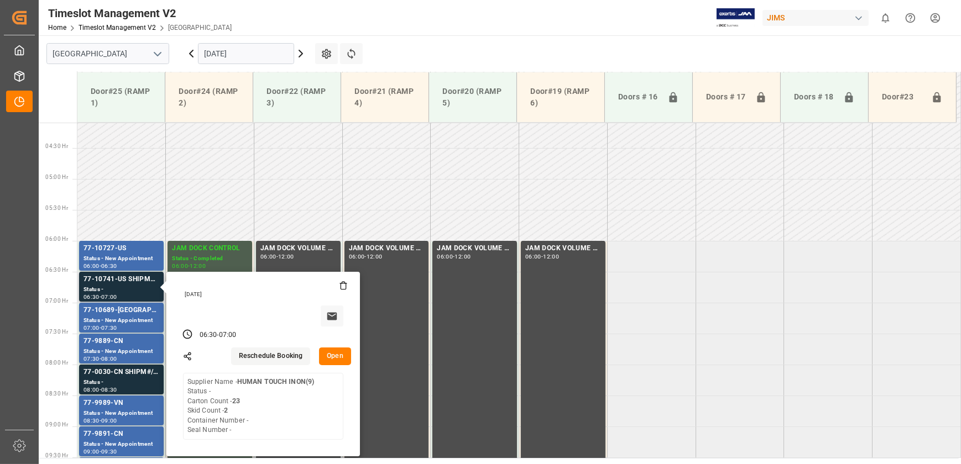
click at [332, 359] on button "Open" at bounding box center [335, 357] width 32 height 18
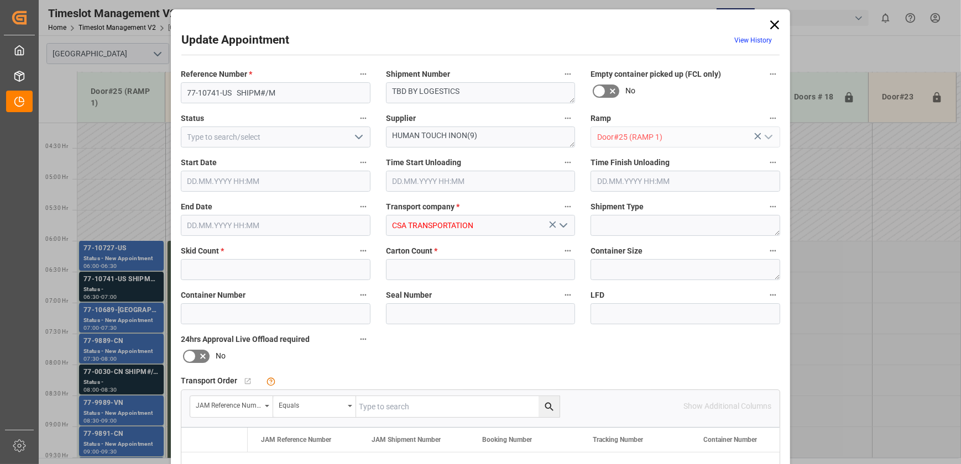
type input "2"
type input "23"
type input "[DATE] 06:30"
type input "[DATE] 07:00"
type input "[DATE] 15:13"
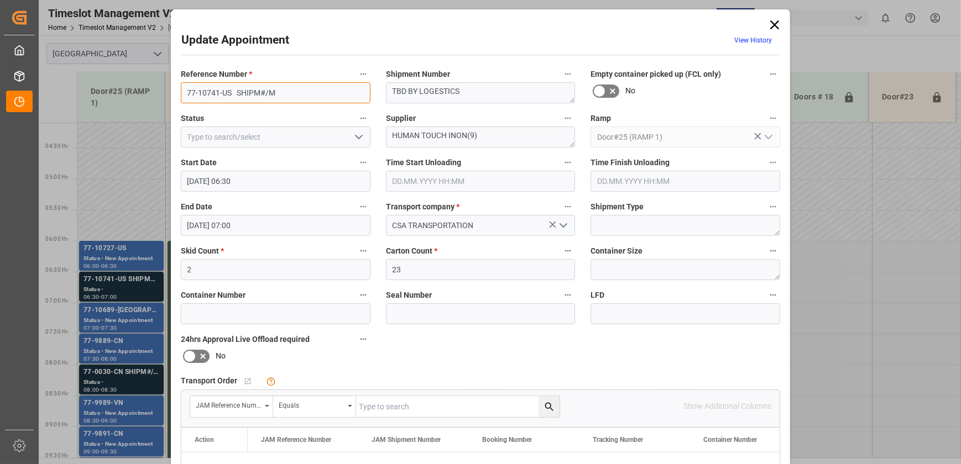
drag, startPoint x: 233, startPoint y: 94, endPoint x: 106, endPoint y: 94, distance: 127.2
click at [108, 94] on div "Update Appointment View History Reference Number * 77-10741-US SHIPM#/M Shipmen…" at bounding box center [480, 232] width 961 height 464
click at [128, 383] on div "Update Appointment View History Reference Number * 77-10741-US SHIPM#/M Shipmen…" at bounding box center [480, 232] width 961 height 464
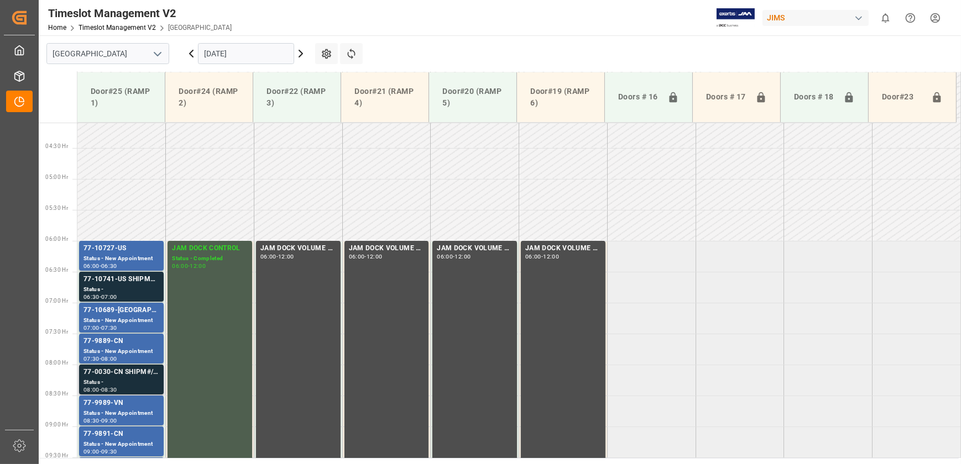
click at [134, 384] on div "Status -" at bounding box center [121, 382] width 76 height 9
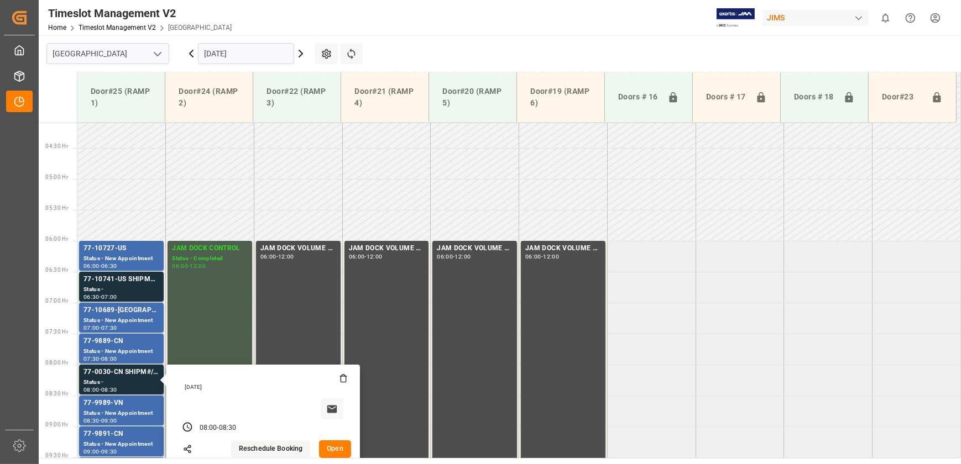
click at [340, 450] on button "Open" at bounding box center [335, 450] width 32 height 18
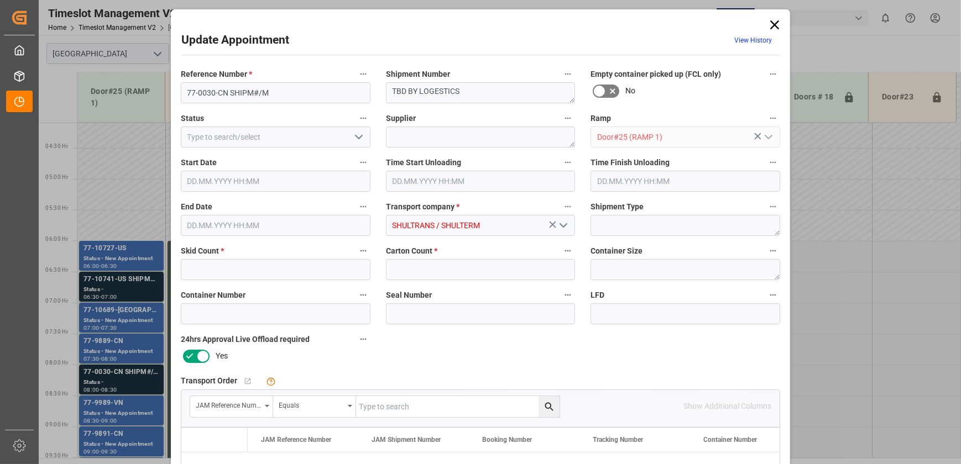
type input "1"
type input "[DATE] 08:00"
type input "[DATE] 08:30"
type input "[DATE] 17:59"
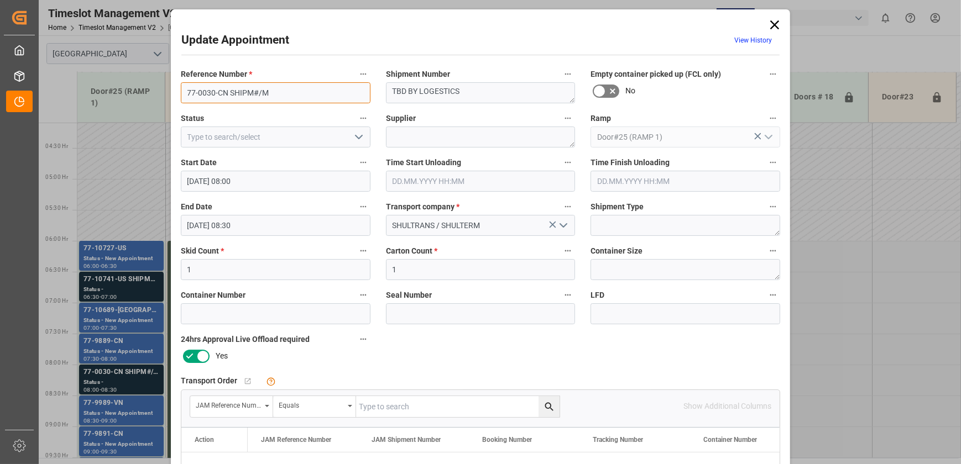
drag, startPoint x: 225, startPoint y: 93, endPoint x: 98, endPoint y: 93, distance: 127.2
click at [100, 93] on div "Update Appointment View History Reference Number * 77-0030-CN SHIPM#/M Shipment…" at bounding box center [480, 232] width 961 height 464
click at [772, 24] on icon at bounding box center [774, 24] width 9 height 9
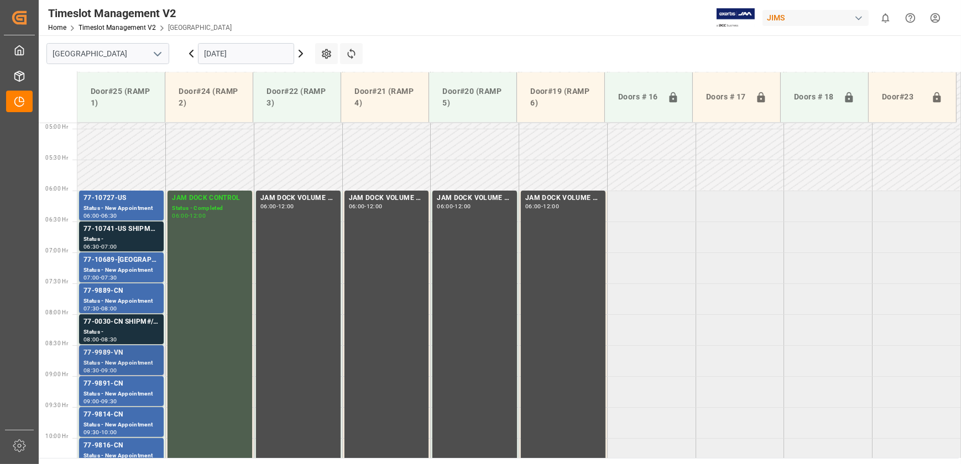
scroll to position [404, 0]
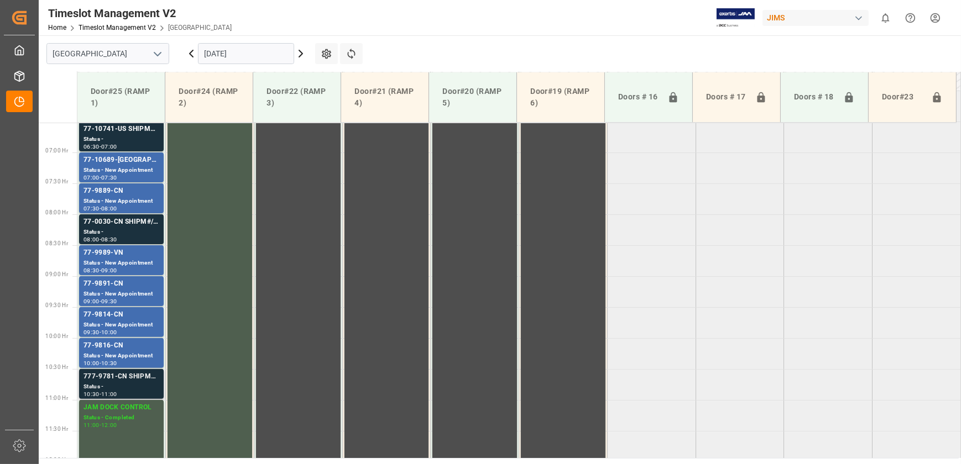
click at [139, 383] on div "Status -" at bounding box center [121, 387] width 76 height 9
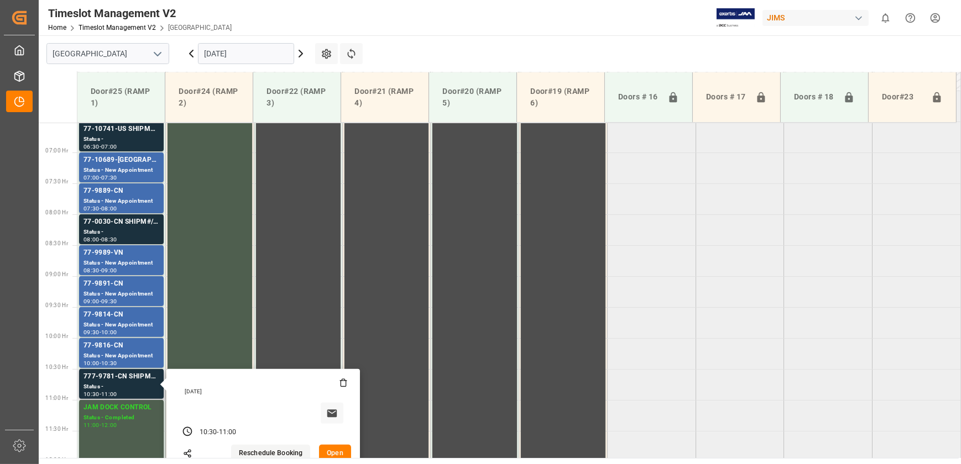
click at [335, 448] on button "Open" at bounding box center [335, 454] width 32 height 18
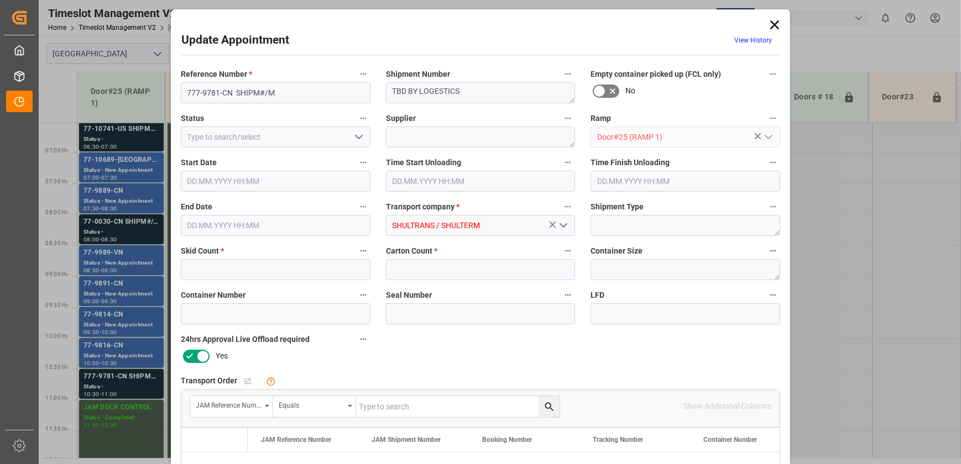
type input "5"
type input "450"
type input "[DATE] 10:30"
type input "[DATE] 11:00"
type input "[DATE] 18:00"
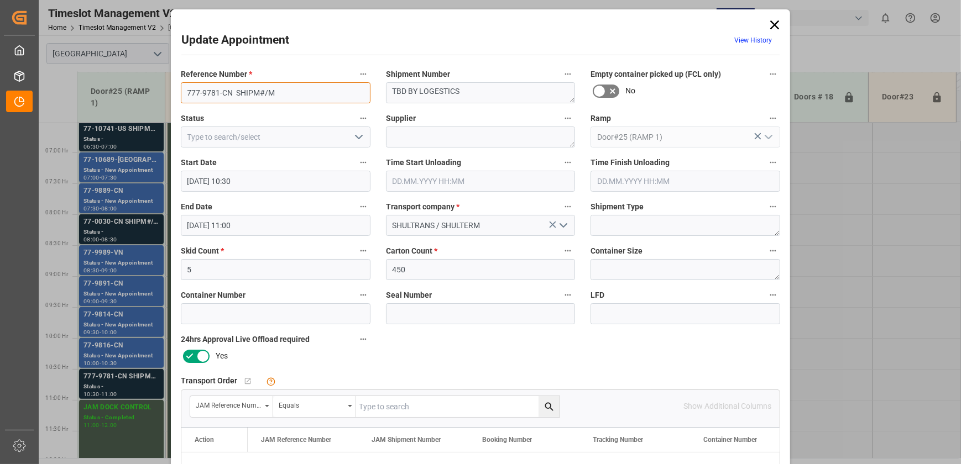
drag, startPoint x: 232, startPoint y: 93, endPoint x: 78, endPoint y: 102, distance: 153.9
click at [80, 102] on div "Update Appointment View History Reference Number * 777-9781-CN SHIPM#/M Shipmen…" at bounding box center [480, 232] width 961 height 464
click at [118, 381] on div "Update Appointment View History Reference Number * 777-9781-CN SHIPM#/M Shipmen…" at bounding box center [480, 232] width 961 height 464
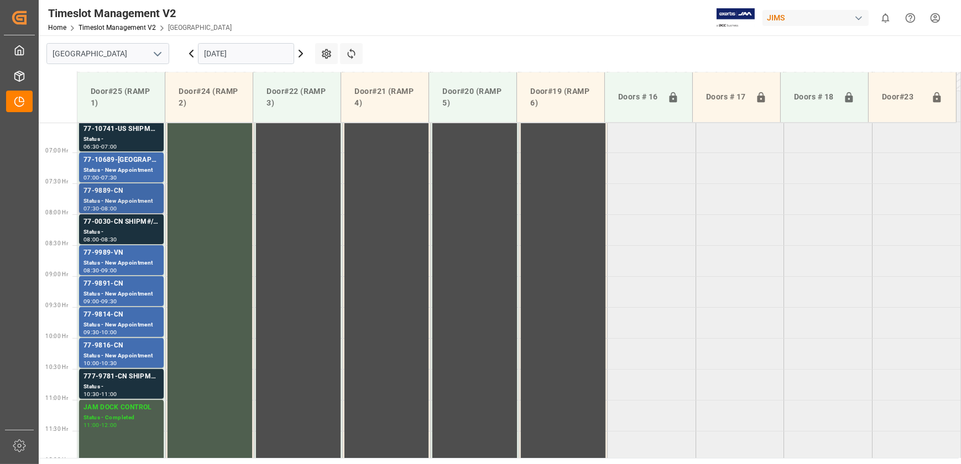
scroll to position [304, 0]
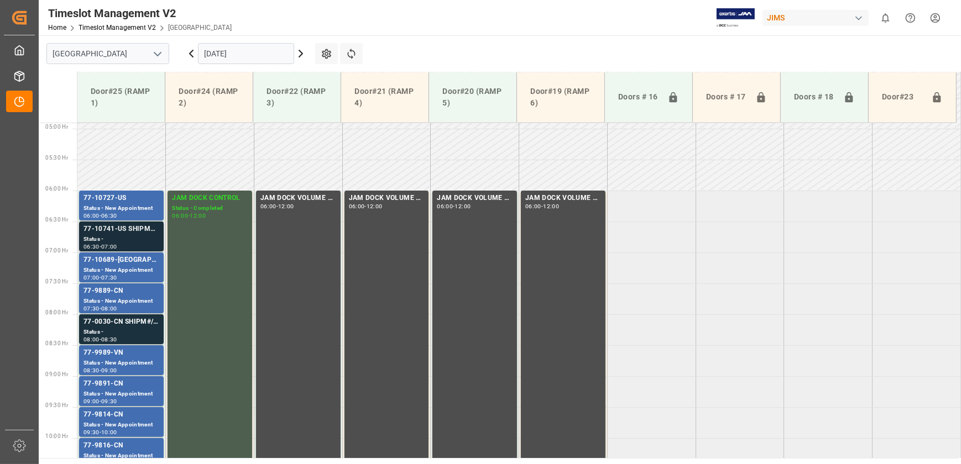
click at [144, 232] on div "77-10741-US SHIPM#/M" at bounding box center [121, 229] width 76 height 11
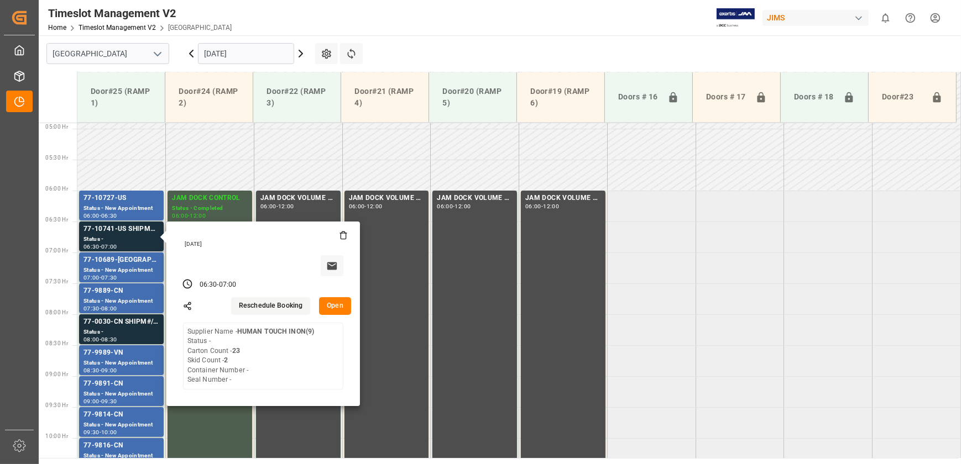
click at [339, 304] on button "Open" at bounding box center [335, 306] width 32 height 18
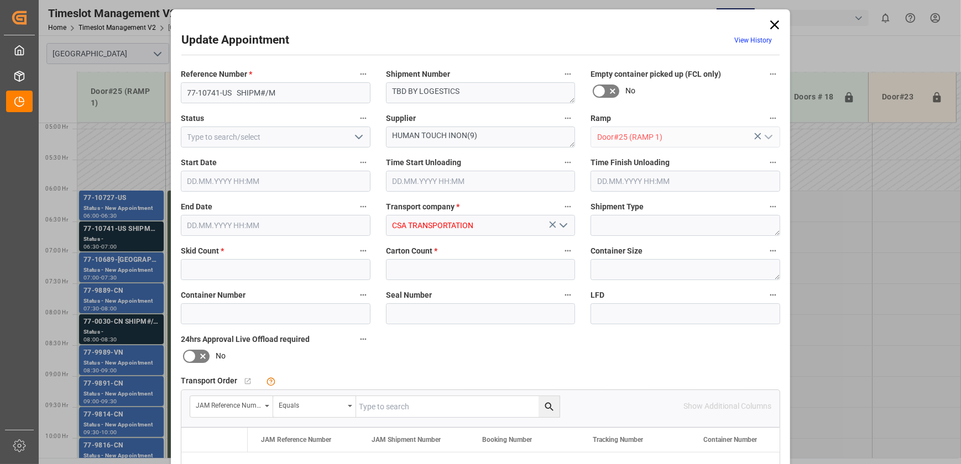
type input "2"
type input "23"
type input "[DATE] 06:30"
type input "[DATE] 07:00"
type input "[DATE] 15:13"
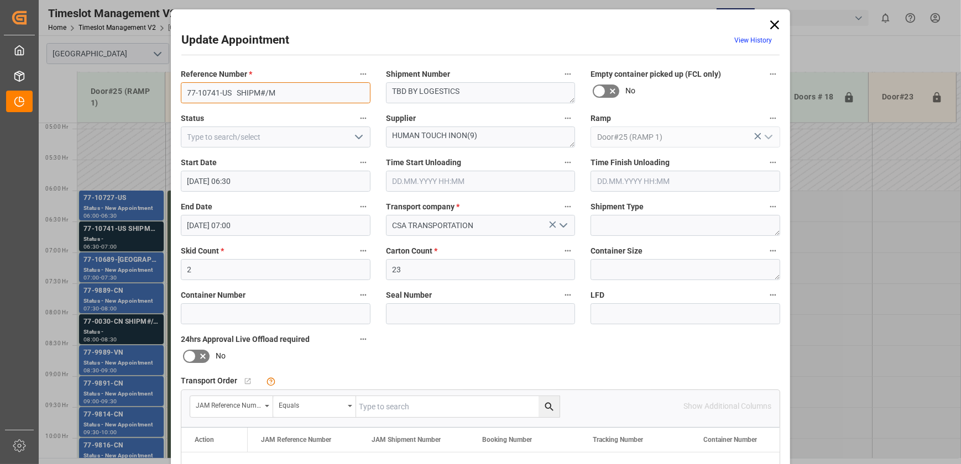
drag, startPoint x: 231, startPoint y: 88, endPoint x: 110, endPoint y: 93, distance: 121.2
click at [110, 93] on div "Update Appointment View History Reference Number * 77-10741-US SHIPM#/M Shipmen…" at bounding box center [480, 232] width 961 height 464
drag, startPoint x: 769, startPoint y: 22, endPoint x: 702, endPoint y: 95, distance: 98.6
click at [769, 22] on icon at bounding box center [774, 24] width 15 height 15
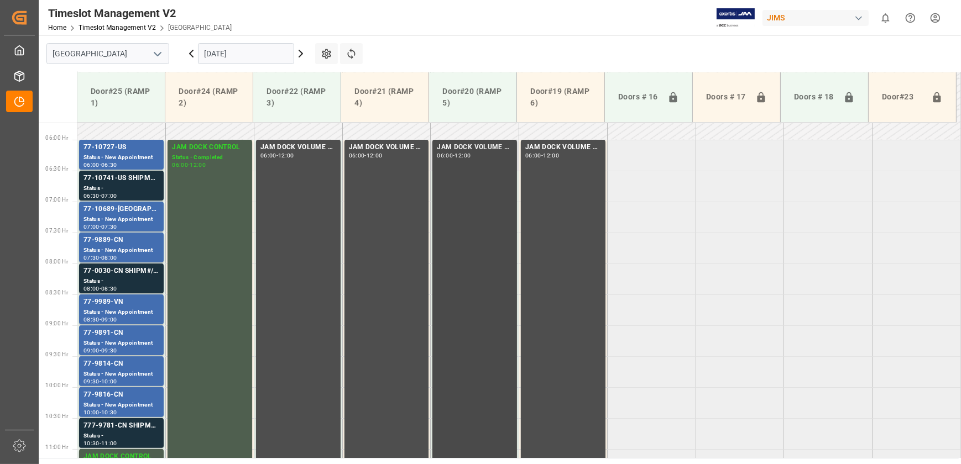
scroll to position [354, 0]
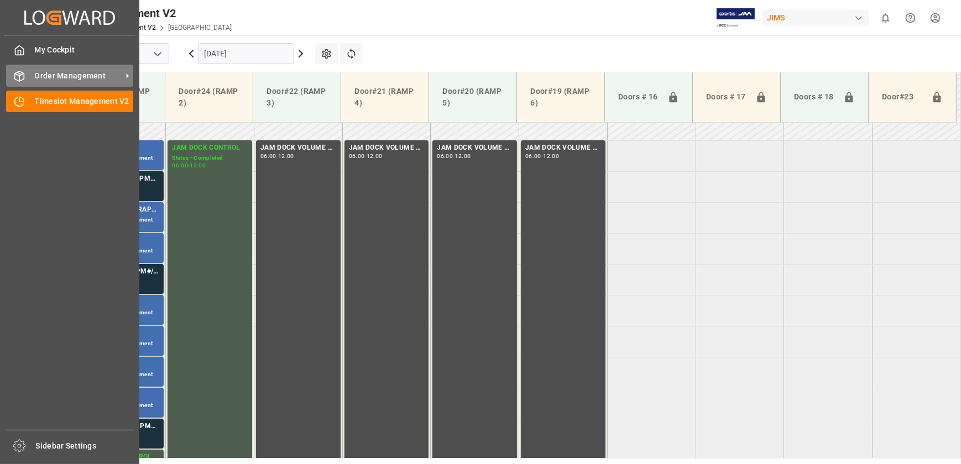
click at [22, 76] on icon at bounding box center [19, 76] width 11 height 11
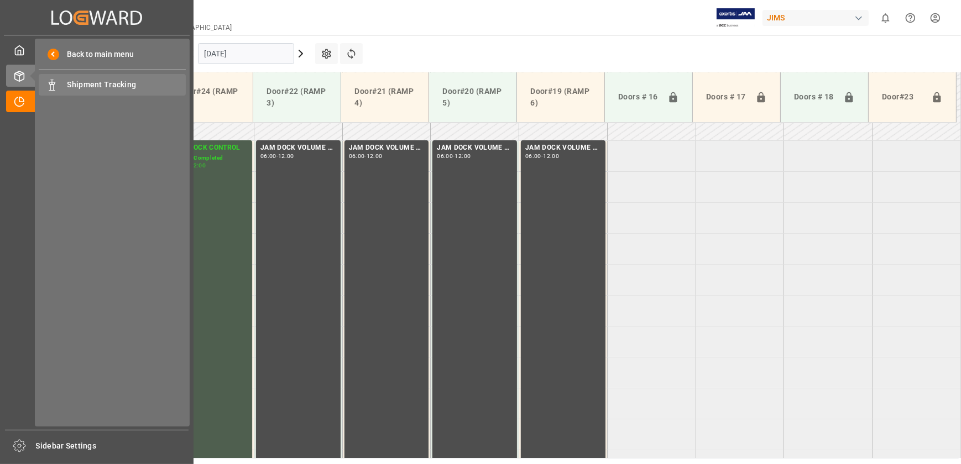
click at [107, 88] on span "Shipment Tracking" at bounding box center [126, 85] width 119 height 12
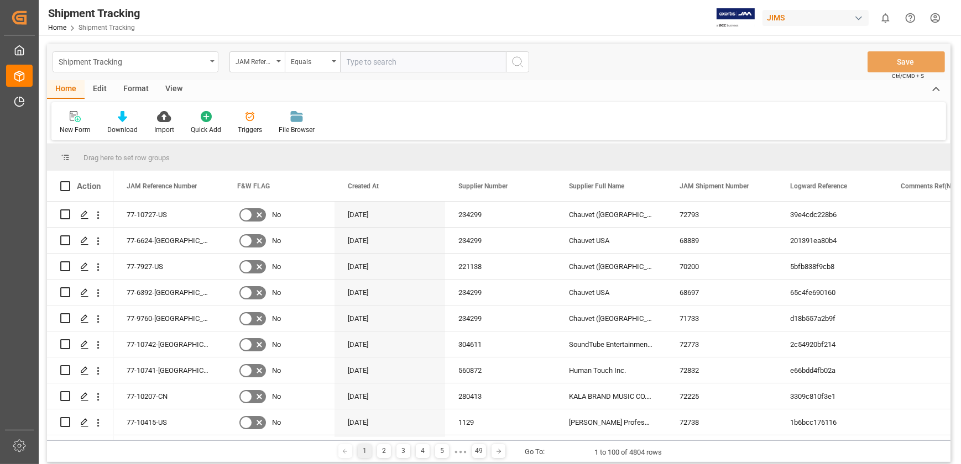
click at [206, 60] on div "Shipment Tracking" at bounding box center [133, 61] width 148 height 14
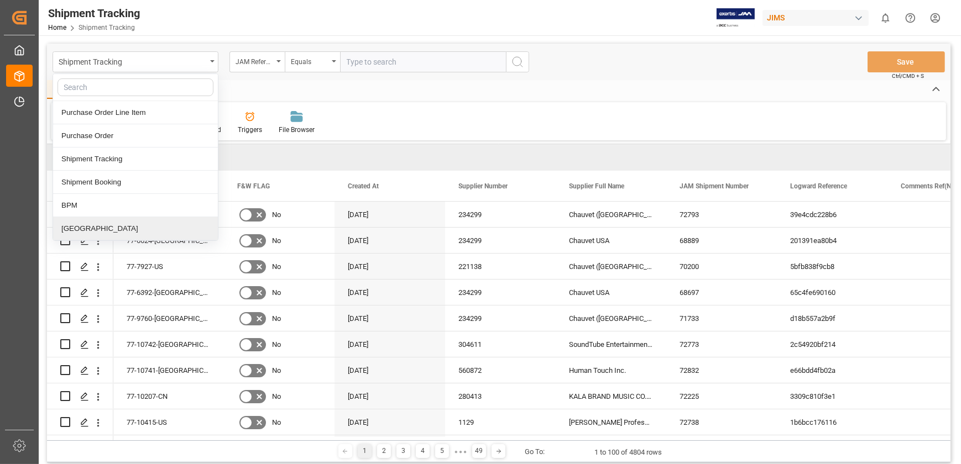
click at [94, 223] on div "[GEOGRAPHIC_DATA]" at bounding box center [135, 228] width 165 height 23
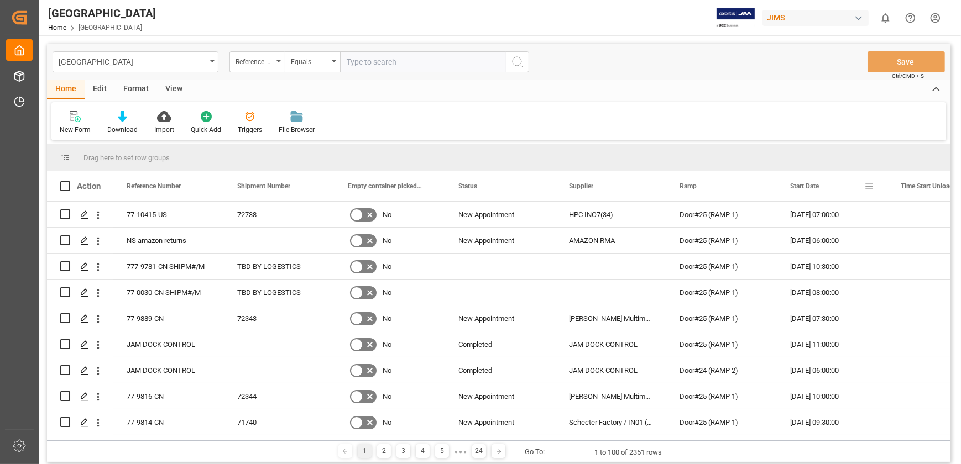
click at [870, 182] on span at bounding box center [869, 186] width 10 height 10
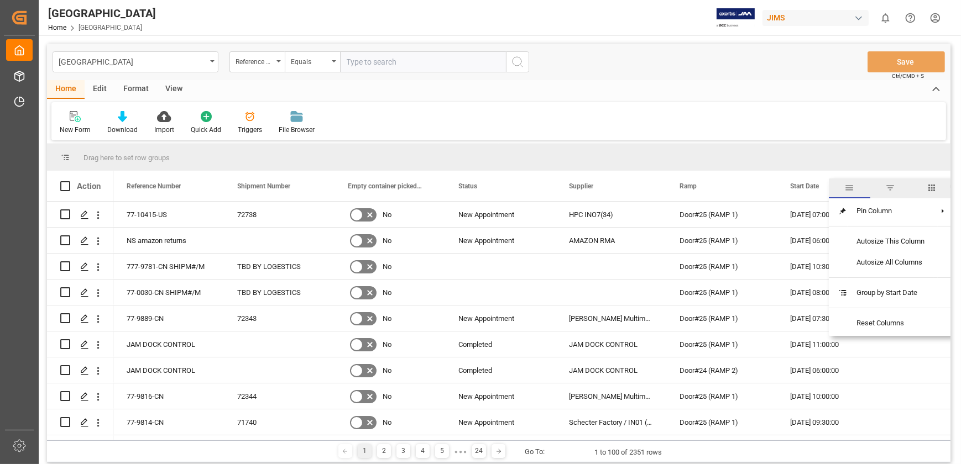
click at [930, 186] on span "columns" at bounding box center [932, 188] width 10 height 10
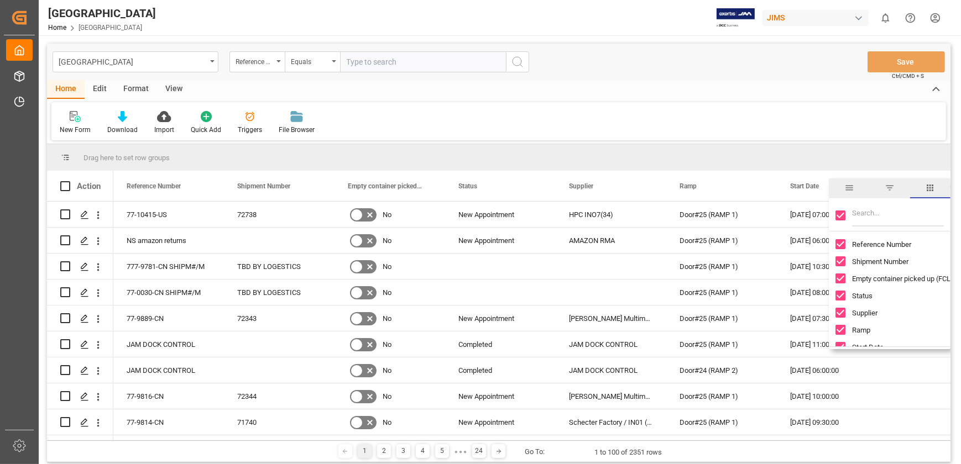
click at [884, 187] on span "filter" at bounding box center [890, 189] width 40 height 20
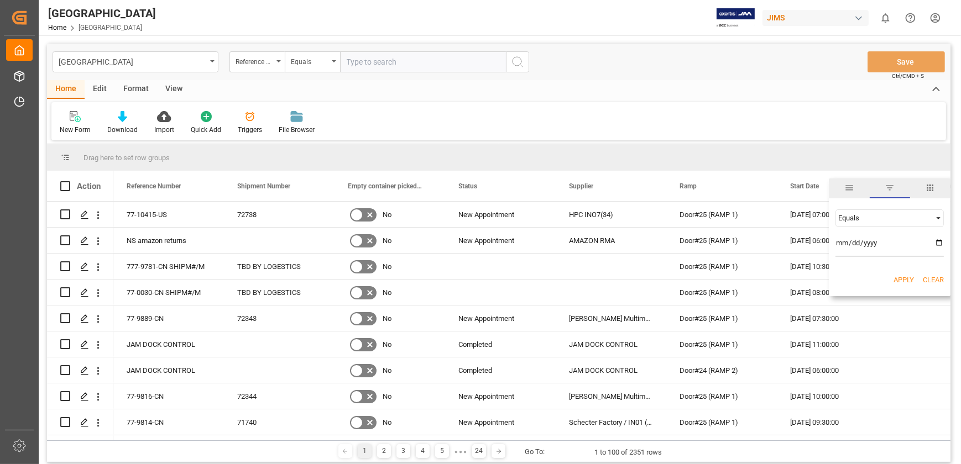
click at [884, 187] on span "filter" at bounding box center [890, 189] width 40 height 20
click at [884, 187] on div "Start Date" at bounding box center [832, 186] width 111 height 30
click at [872, 187] on span at bounding box center [869, 186] width 10 height 10
click at [886, 186] on span "filter" at bounding box center [890, 188] width 10 height 10
click at [867, 184] on span at bounding box center [869, 186] width 10 height 10
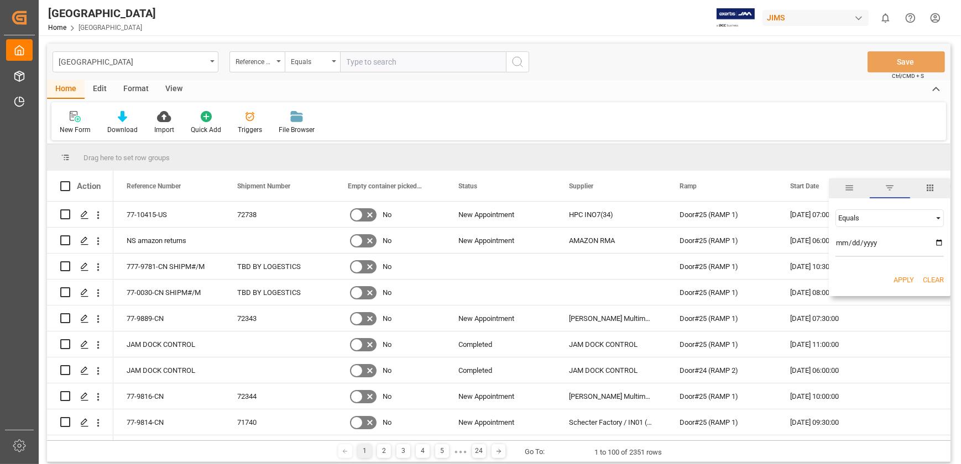
click at [938, 242] on input "date" at bounding box center [889, 246] width 108 height 22
type input "[DATE]"
click at [898, 276] on button "Apply" at bounding box center [903, 280] width 20 height 11
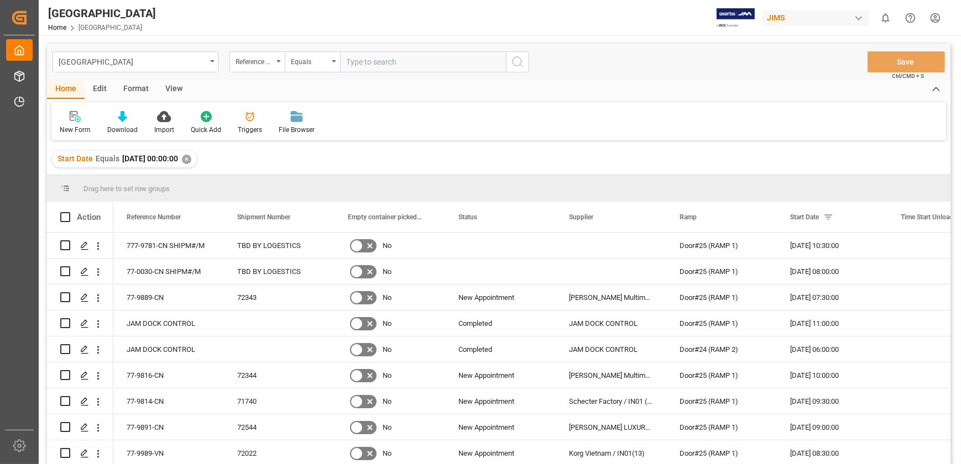
click at [176, 83] on div "View" at bounding box center [174, 89] width 34 height 19
click at [173, 87] on div "View" at bounding box center [174, 89] width 34 height 19
click at [70, 121] on icon at bounding box center [70, 116] width 11 height 11
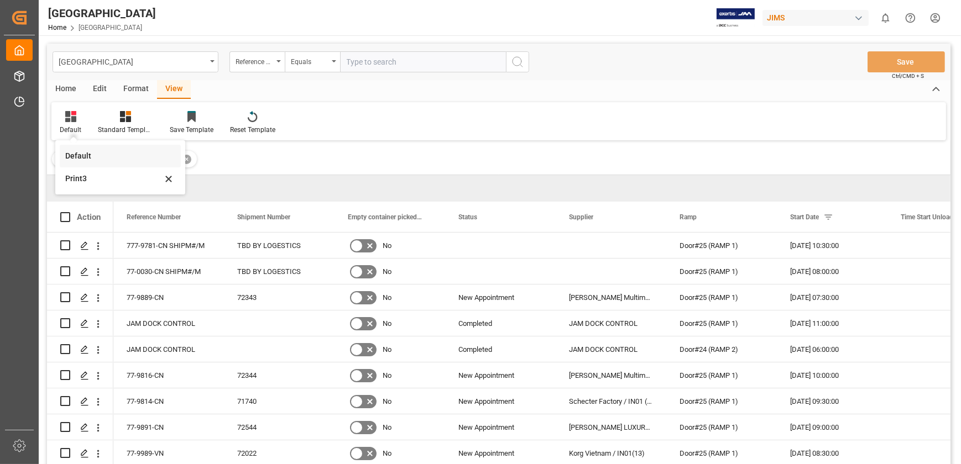
click at [86, 158] on div "Default" at bounding box center [113, 156] width 97 height 12
click at [69, 89] on div "Home" at bounding box center [66, 89] width 38 height 19
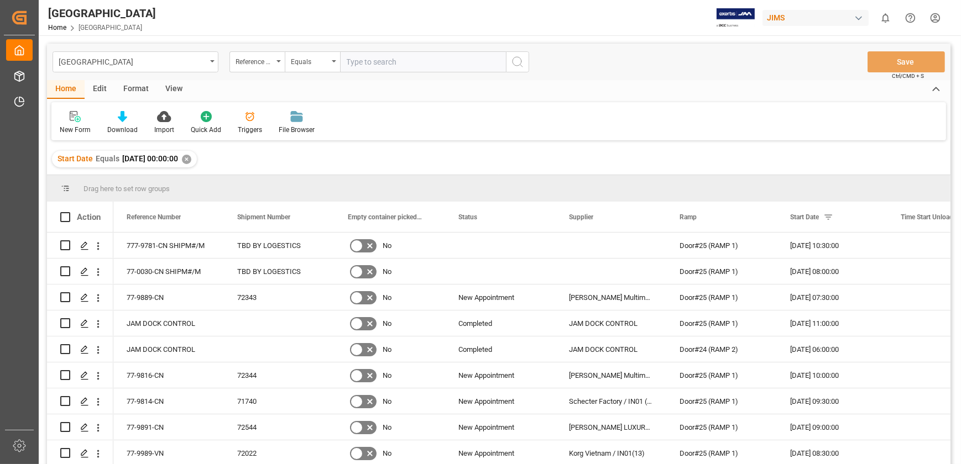
click at [180, 91] on div "View" at bounding box center [174, 89] width 34 height 19
click at [73, 116] on icon at bounding box center [70, 116] width 11 height 11
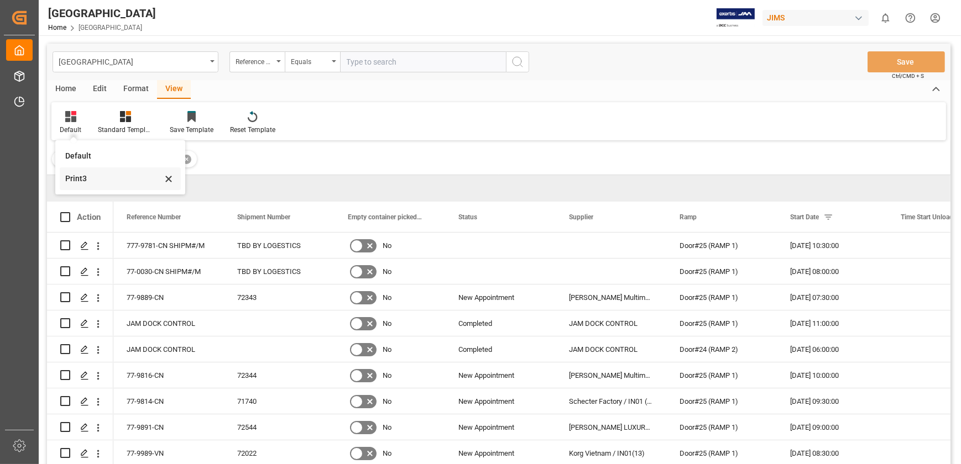
click at [80, 180] on div "Print3" at bounding box center [113, 179] width 97 height 12
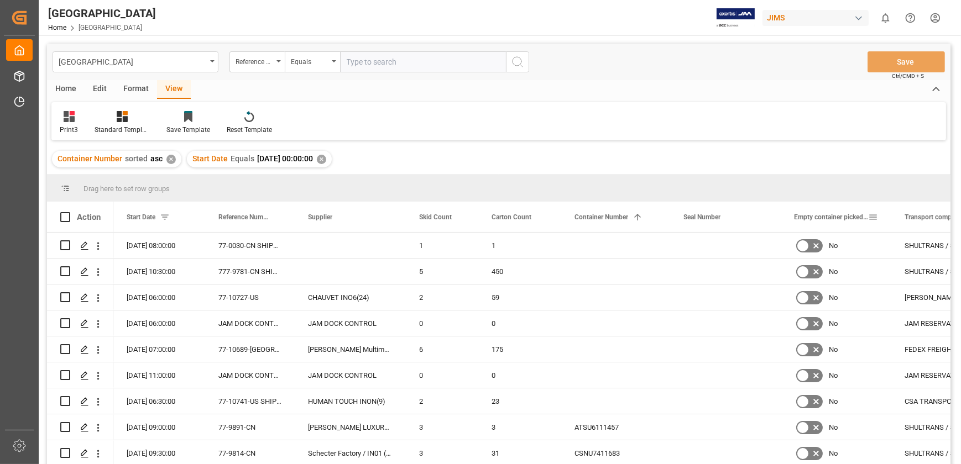
click at [875, 216] on span at bounding box center [873, 217] width 10 height 10
click at [928, 215] on span "columns" at bounding box center [930, 219] width 10 height 10
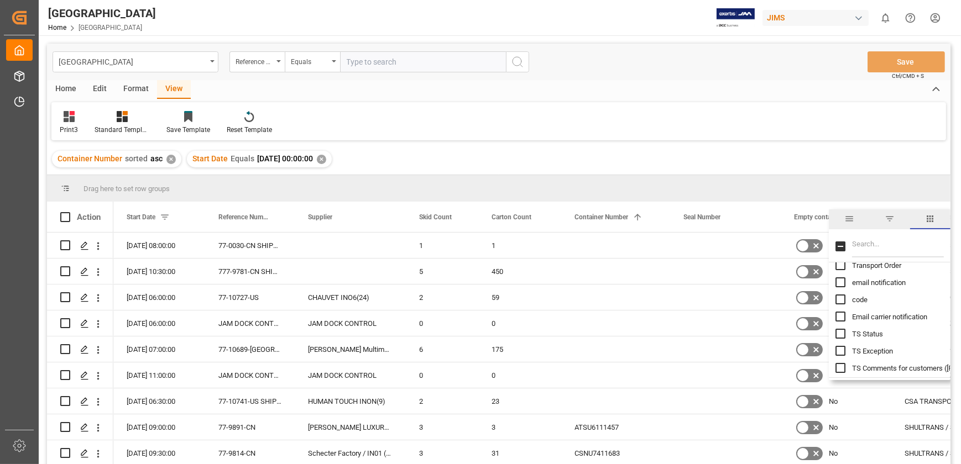
scroll to position [390, 0]
click at [843, 309] on input "Empty container picked up (FCL only) column toggle visibility (visible)" at bounding box center [840, 314] width 10 height 10
checkbox input "false"
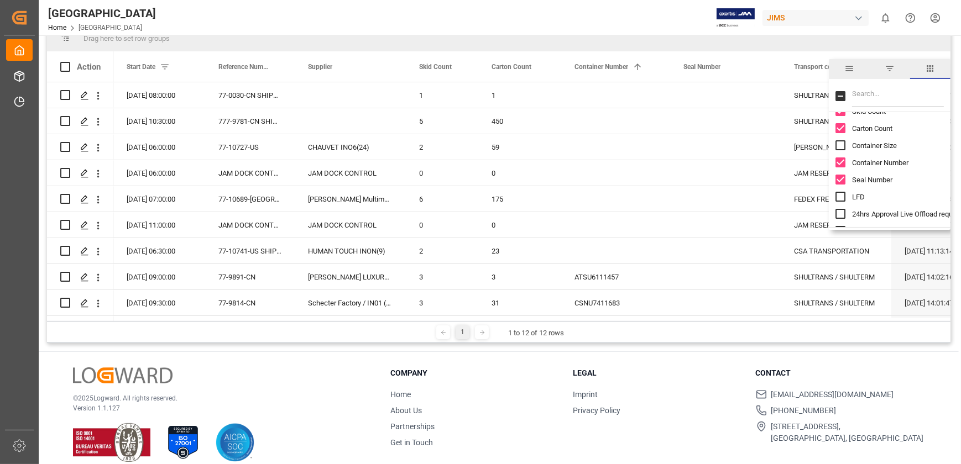
scroll to position [189, 0]
click at [840, 175] on input "Seal Number column toggle visibility (visible)" at bounding box center [840, 176] width 10 height 10
checkbox input "false"
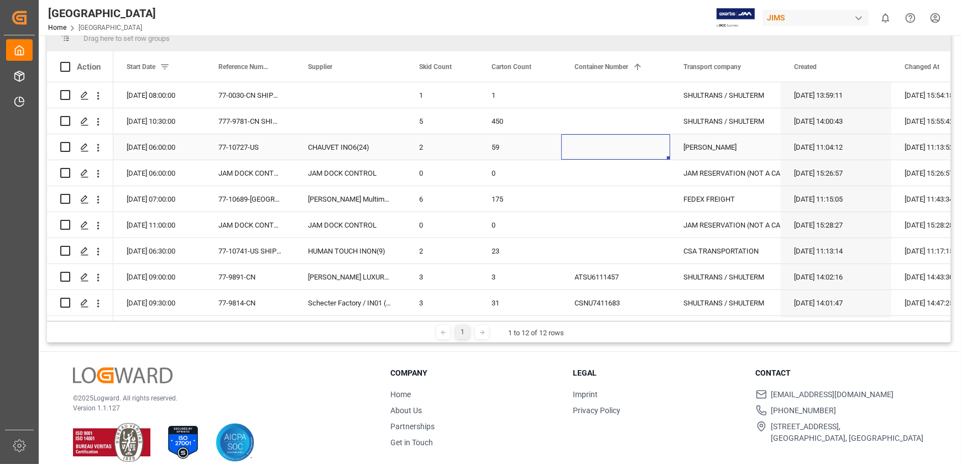
click at [634, 154] on div "Press SPACE to select this row." at bounding box center [615, 146] width 109 height 25
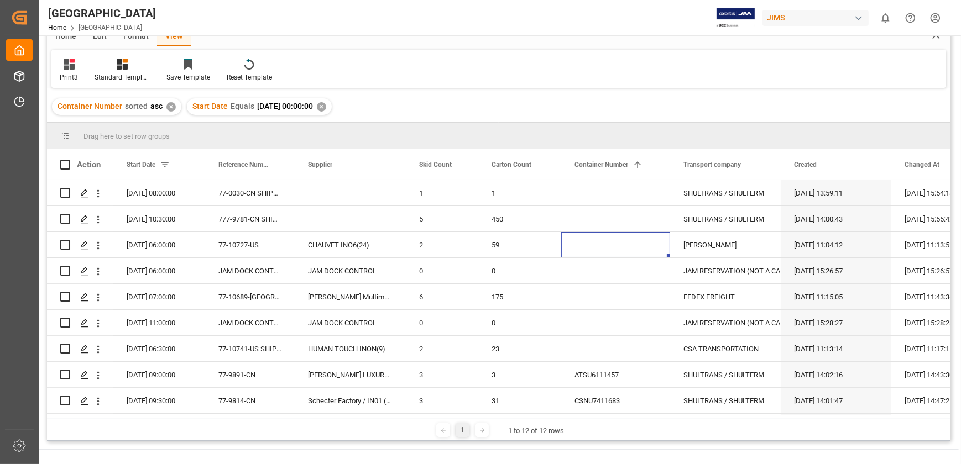
scroll to position [50, 0]
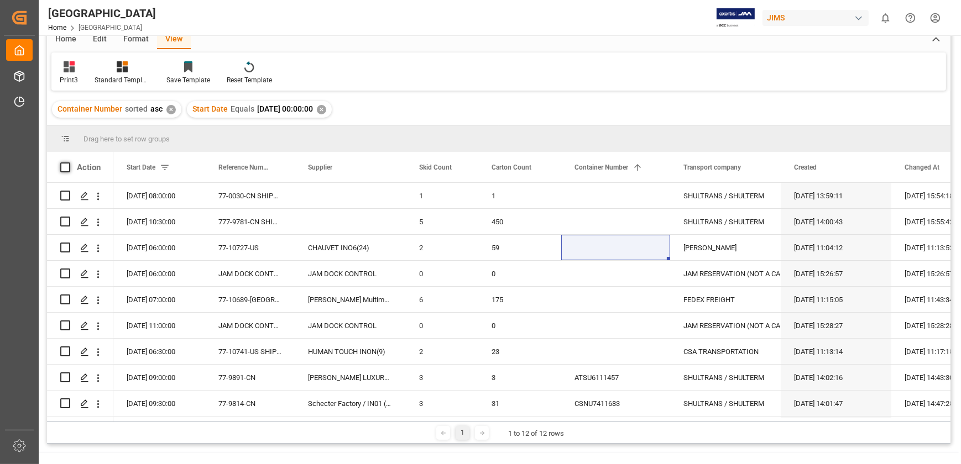
click at [62, 164] on span at bounding box center [65, 168] width 10 height 10
click at [69, 163] on input "checkbox" at bounding box center [69, 163] width 0 height 0
checkbox input "true"
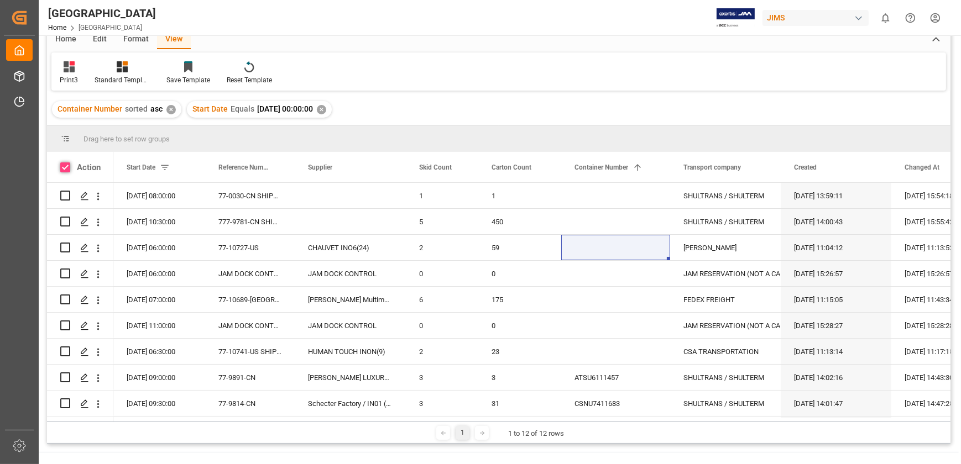
checkbox input "true"
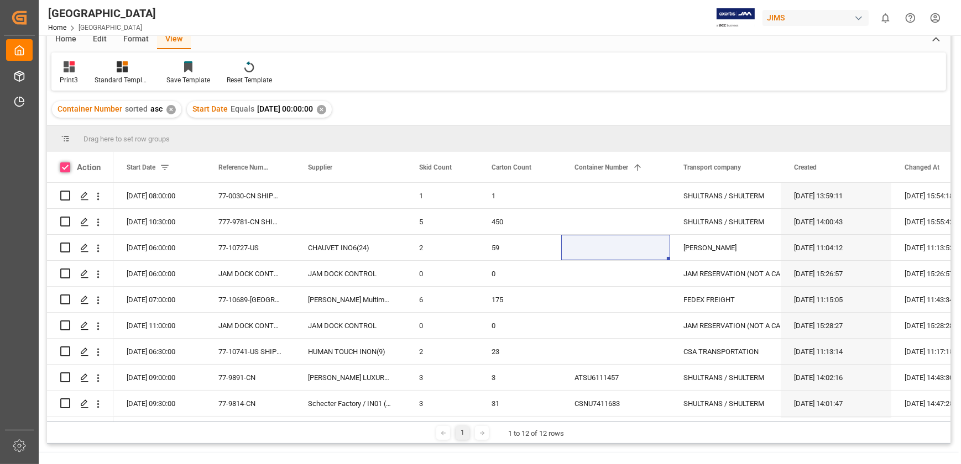
checkbox input "true"
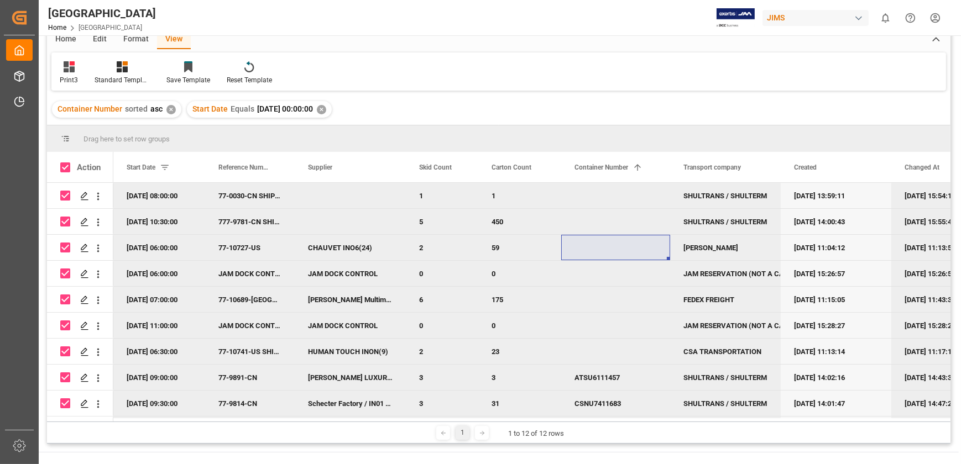
click at [755, 112] on div "Container Number sorted asc ✕ Start Date Equals [DATE] 00:00:00 ✕" at bounding box center [498, 109] width 903 height 31
click at [668, 231] on div "Press SPACE to deselect this row." at bounding box center [615, 221] width 109 height 25
click at [642, 158] on div "Container Number 1" at bounding box center [610, 167] width 72 height 30
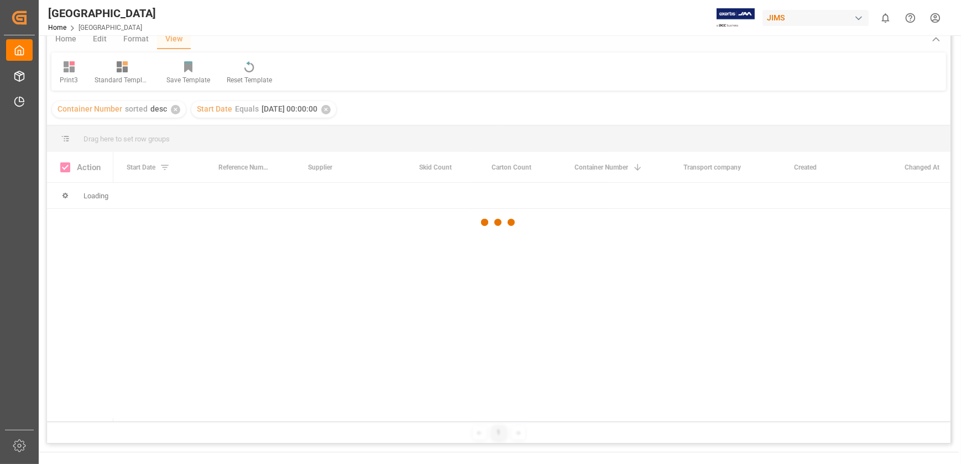
checkbox input "false"
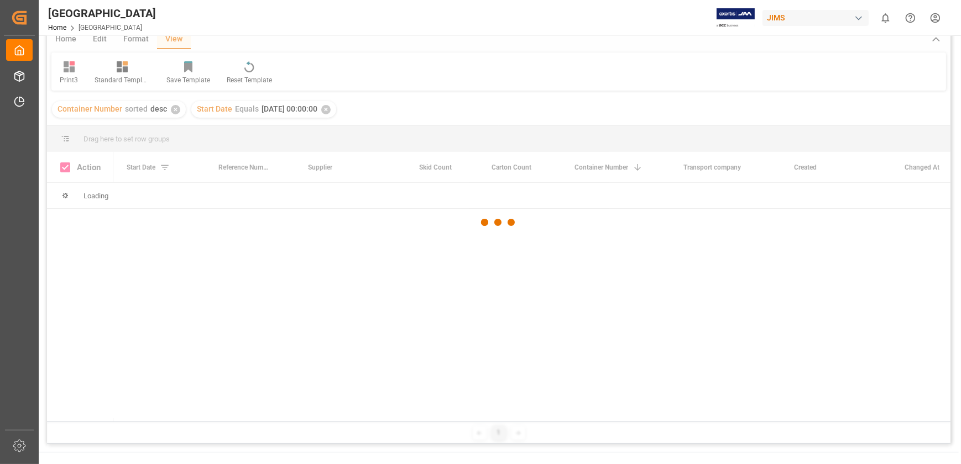
checkbox input "false"
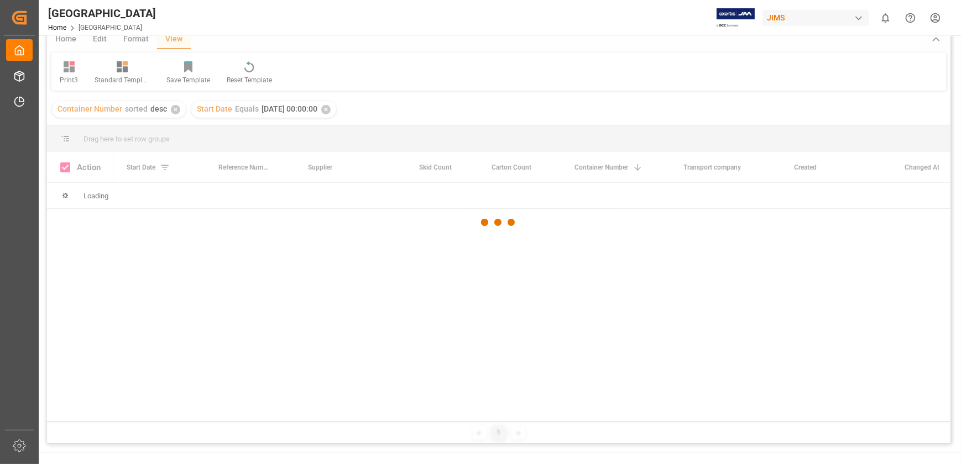
checkbox input "false"
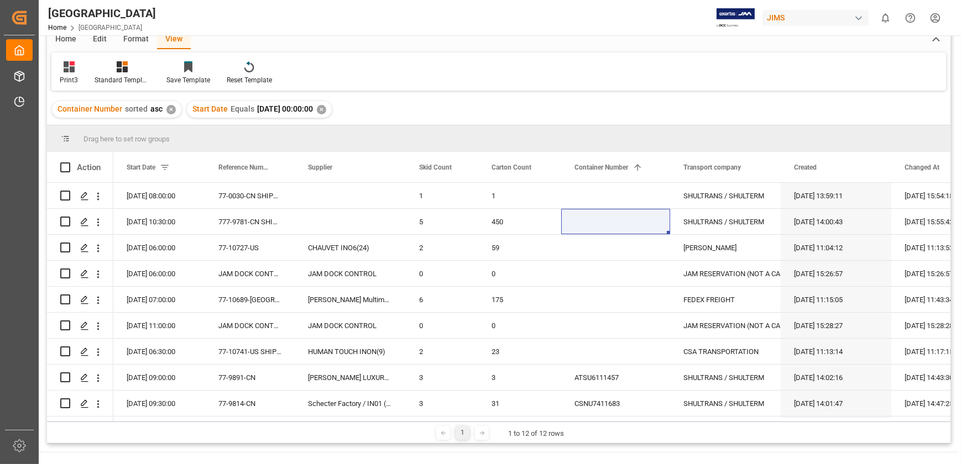
click at [731, 87] on div "Print3 Standard Templates Save Template Reset Template" at bounding box center [498, 72] width 895 height 38
click at [61, 163] on span at bounding box center [65, 168] width 10 height 10
click at [69, 163] on input "checkbox" at bounding box center [69, 163] width 0 height 0
checkbox input "true"
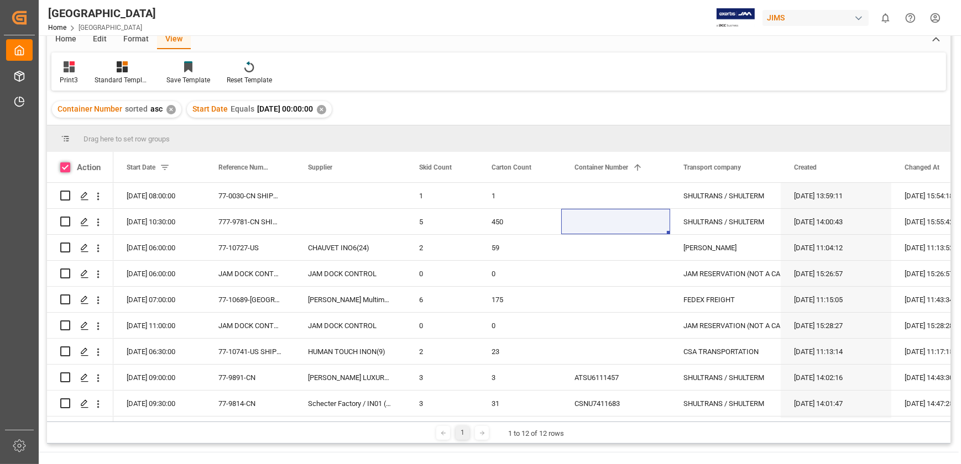
checkbox input "true"
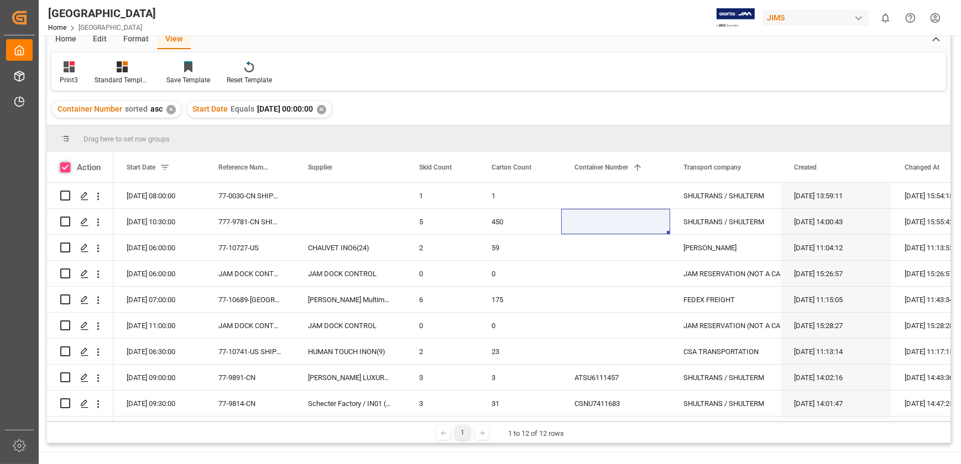
checkbox input "true"
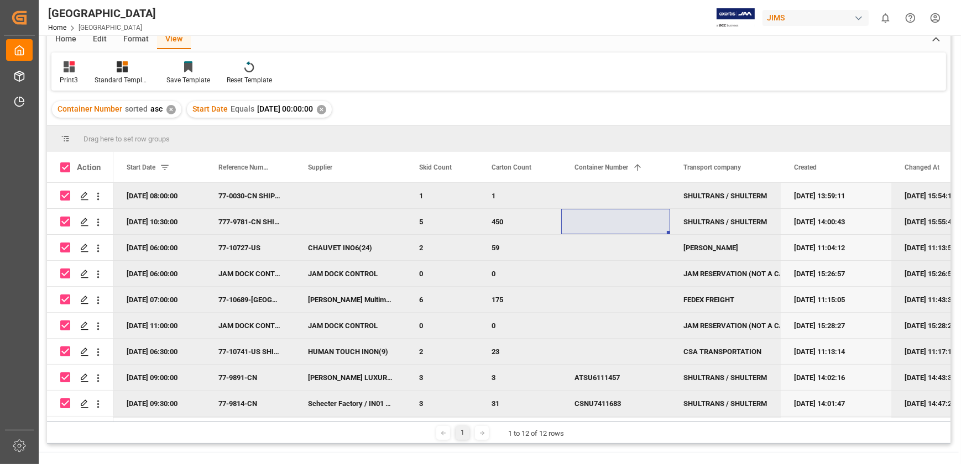
click at [662, 107] on div "Container Number sorted asc ✕ Start Date Equals [DATE] 00:00:00 ✕" at bounding box center [498, 109] width 903 height 31
click at [522, 218] on div "450" at bounding box center [519, 221] width 83 height 25
click at [475, 106] on div "Container Number sorted asc ✕ Start Date Equals [DATE] 00:00:00 ✕" at bounding box center [498, 109] width 903 height 31
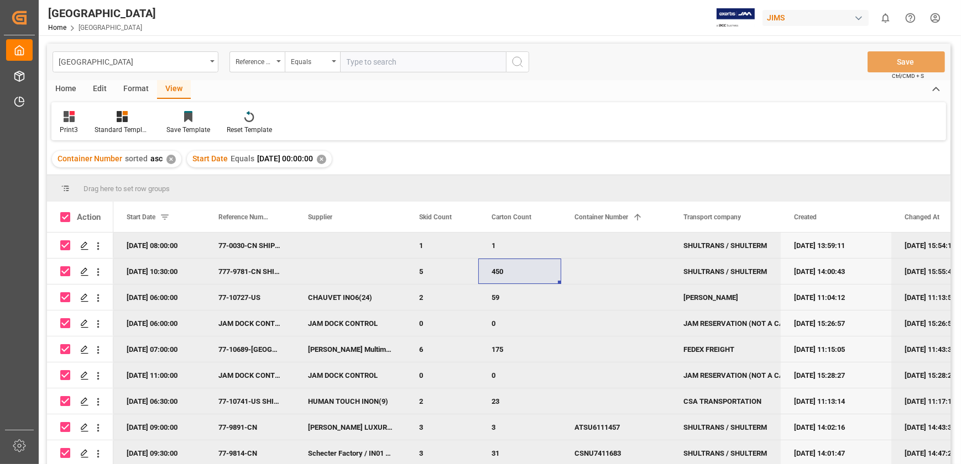
click at [171, 85] on div "View" at bounding box center [174, 89] width 34 height 19
click at [98, 88] on div "Edit" at bounding box center [100, 89] width 30 height 19
click at [459, 148] on div "Container Number sorted asc ✕ Start Date Equals [DATE] 00:00:00 ✕" at bounding box center [498, 159] width 903 height 31
click at [378, 117] on div "Bulk Duplicate Bulk Delete Configuration Schema Edit" at bounding box center [498, 121] width 895 height 38
click at [169, 88] on div "View" at bounding box center [174, 89] width 34 height 19
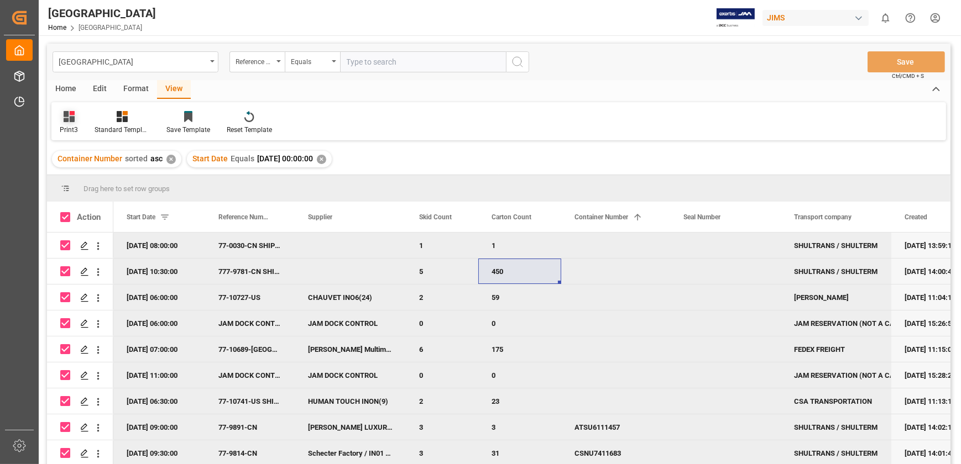
click at [70, 119] on icon at bounding box center [69, 116] width 11 height 11
click at [74, 119] on icon at bounding box center [69, 116] width 11 height 11
click at [170, 86] on div "View" at bounding box center [174, 89] width 34 height 19
click at [140, 89] on div "Format" at bounding box center [136, 89] width 42 height 19
click at [99, 86] on div "Edit" at bounding box center [100, 89] width 30 height 19
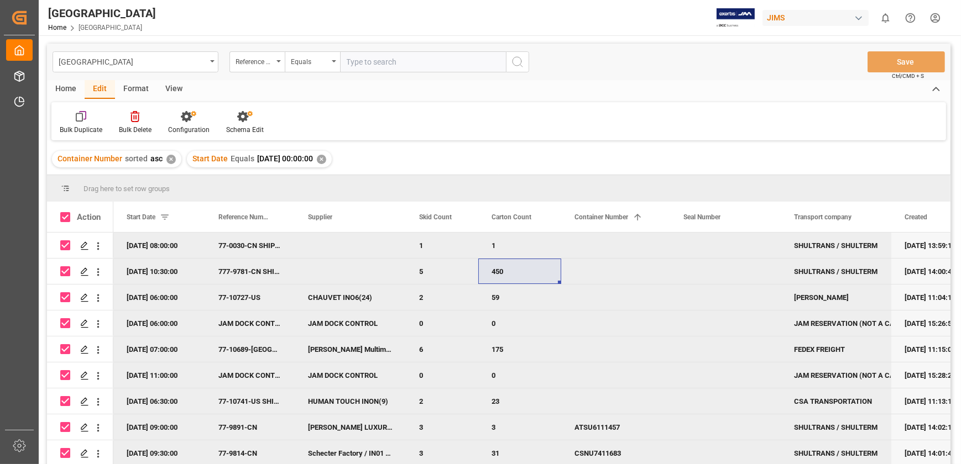
click at [64, 86] on div "Home" at bounding box center [66, 89] width 38 height 19
click at [124, 122] on div "Download" at bounding box center [122, 123] width 47 height 24
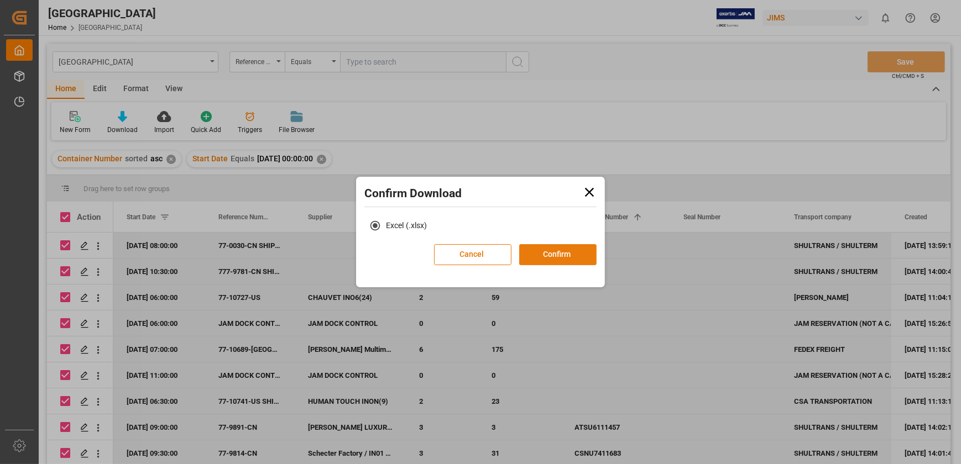
click at [568, 249] on button "Confirm" at bounding box center [557, 254] width 77 height 21
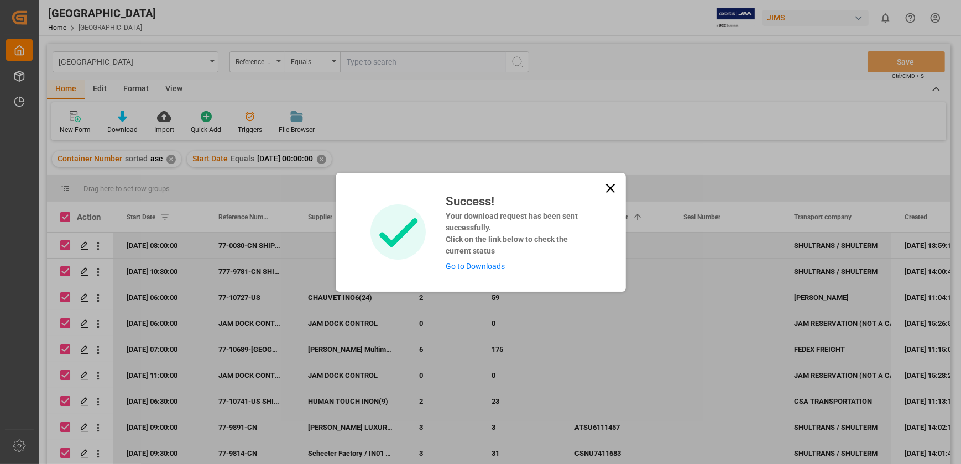
click at [474, 264] on link "Go to Downloads" at bounding box center [475, 266] width 59 height 9
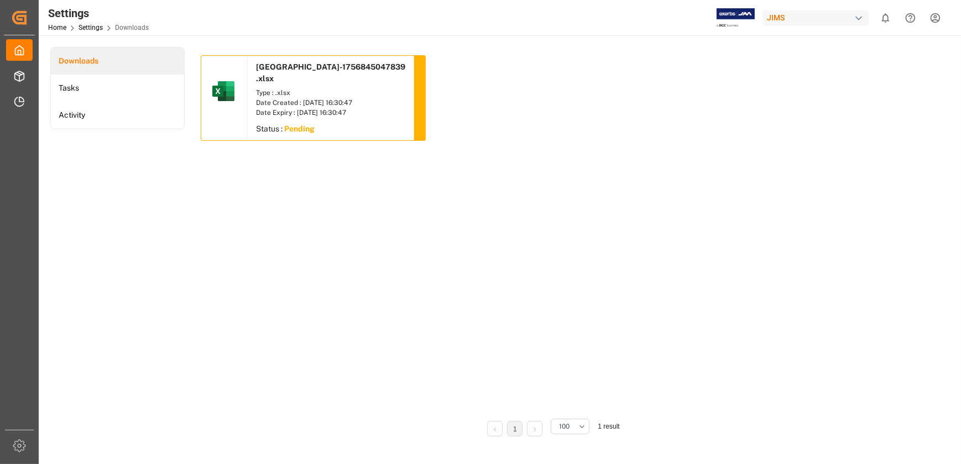
click at [92, 59] on li "Downloads" at bounding box center [117, 61] width 133 height 27
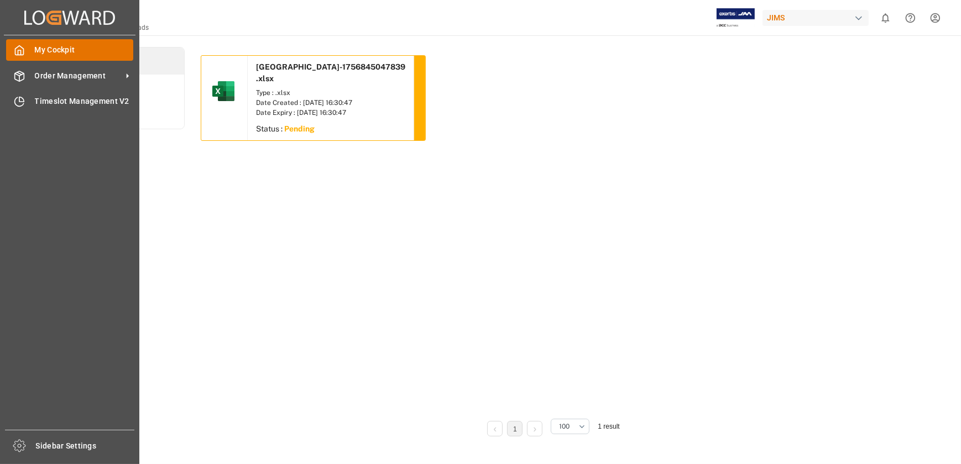
click at [50, 45] on span "My Cockpit" at bounding box center [84, 50] width 99 height 12
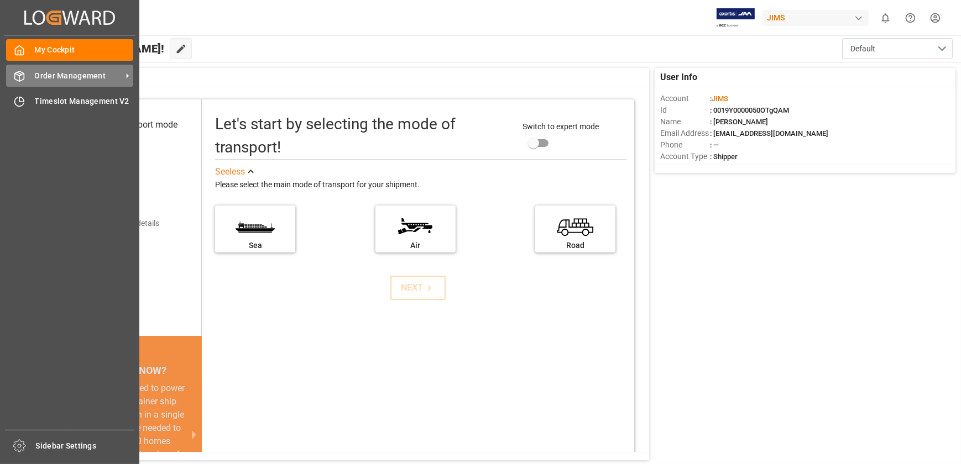
click at [35, 66] on div "Order Management Order Management" at bounding box center [69, 76] width 127 height 22
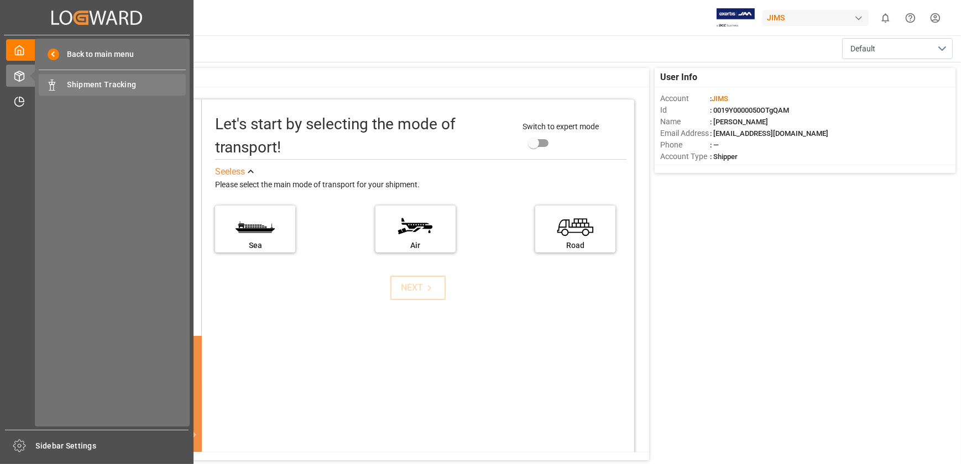
click at [106, 87] on span "Shipment Tracking" at bounding box center [126, 85] width 119 height 12
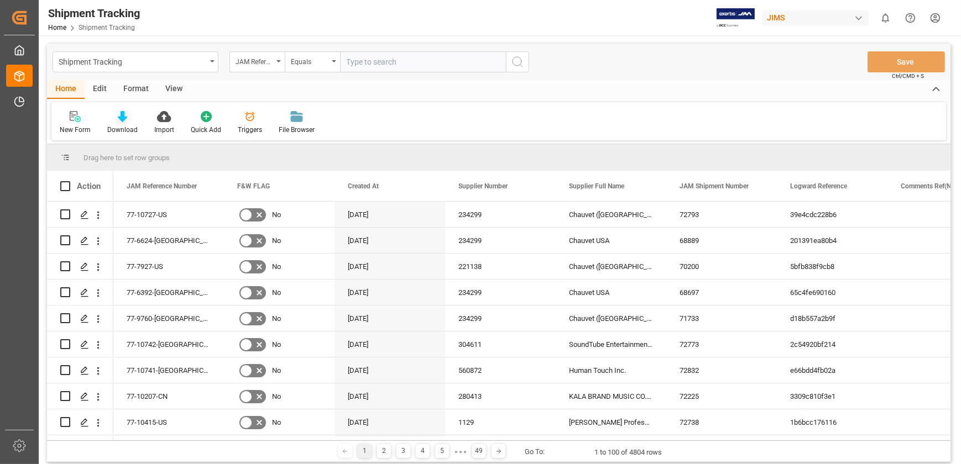
click at [122, 118] on icon at bounding box center [122, 116] width 9 height 11
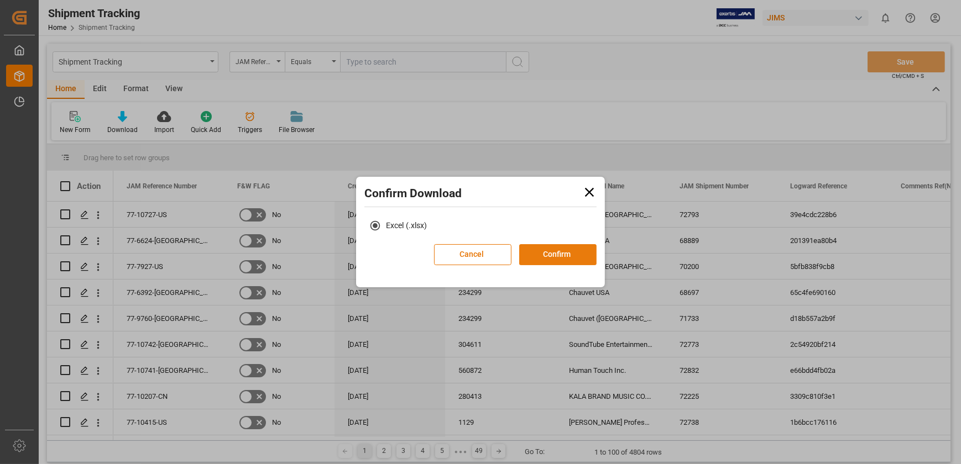
click at [555, 245] on button "Confirm" at bounding box center [557, 254] width 77 height 21
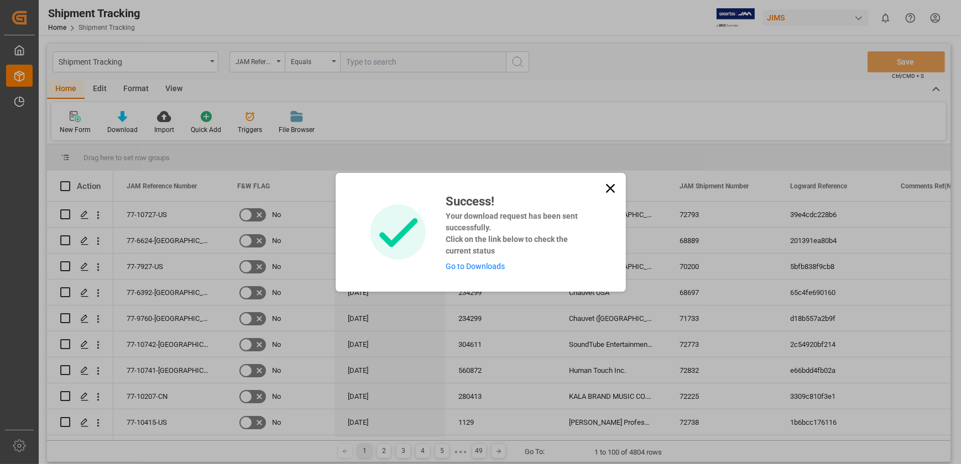
click at [472, 266] on link "Go to Downloads" at bounding box center [475, 266] width 59 height 9
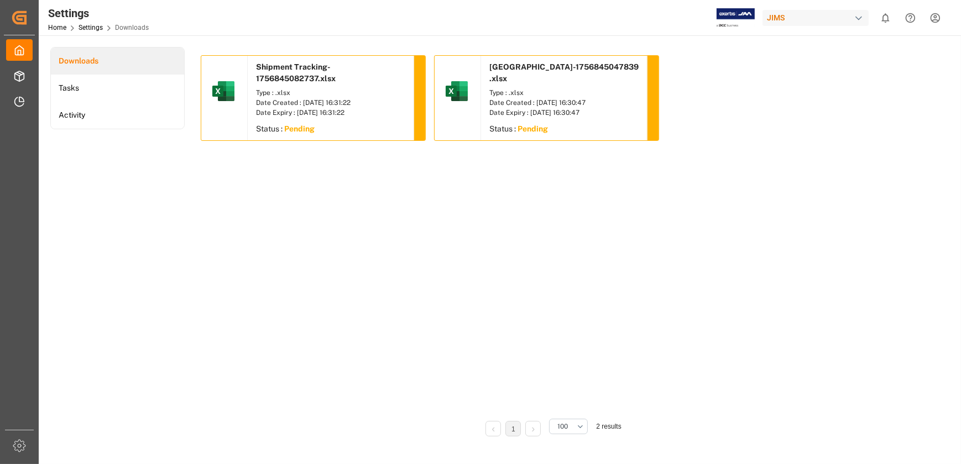
click at [327, 80] on span "Shipment Tracking-1756845082737.xlsx" at bounding box center [296, 72] width 80 height 20
click at [304, 90] on div "Type : .xlsx" at bounding box center [330, 93] width 149 height 10
click at [311, 74] on span "Shipment Tracking-1756845082737.xlsx" at bounding box center [296, 72] width 80 height 20
drag, startPoint x: 148, startPoint y: 202, endPoint x: 119, endPoint y: 170, distance: 43.4
click at [148, 202] on div "Downloads Tasks Activity" at bounding box center [117, 249] width 134 height 405
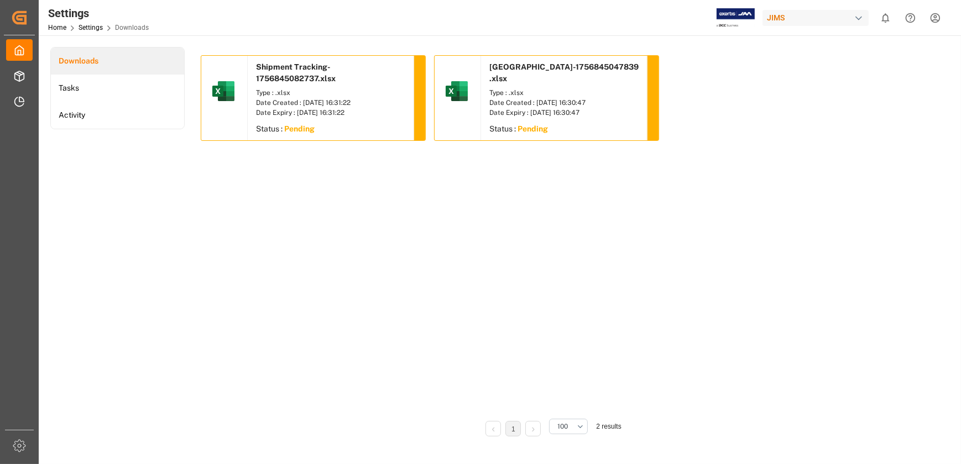
click at [348, 264] on div "Shipment Tracking-1756845082737.xlsx Type : .xlsx Date Created : [DATE] 16:31:2…" at bounding box center [551, 232] width 701 height 354
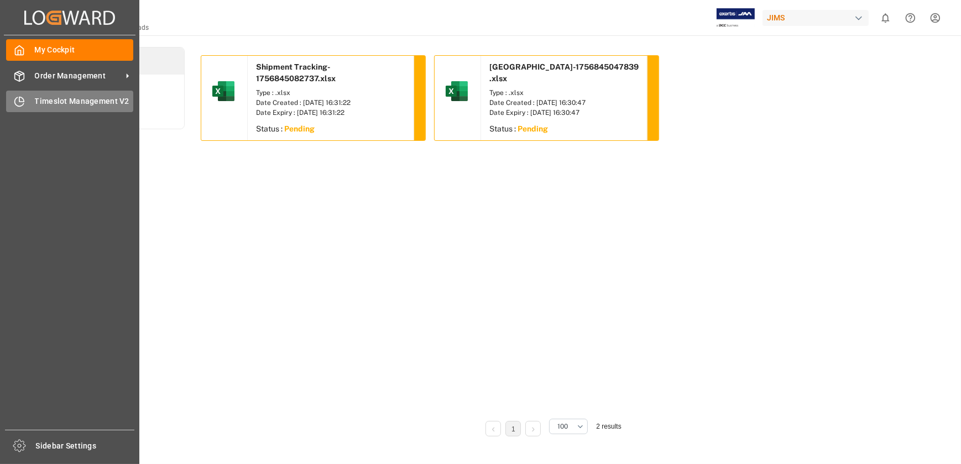
click at [25, 102] on div "Timeslot Management V2 Timeslot Management V2" at bounding box center [69, 102] width 127 height 22
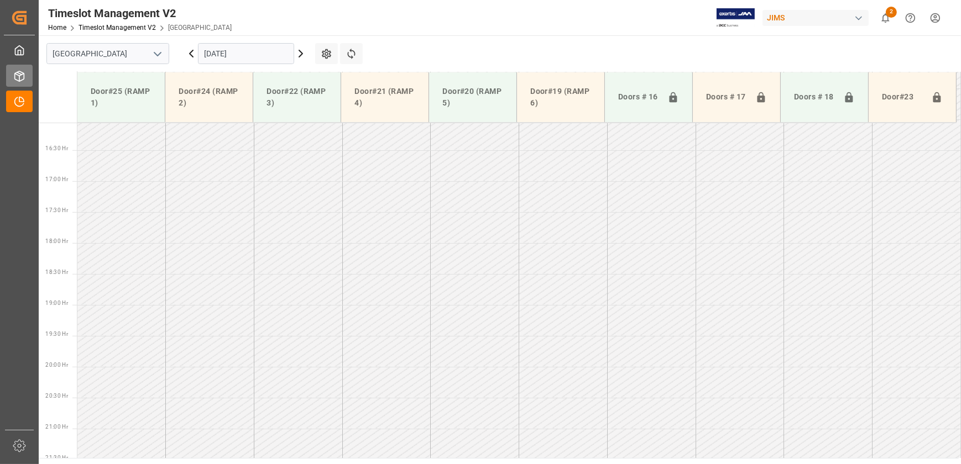
scroll to position [995, 0]
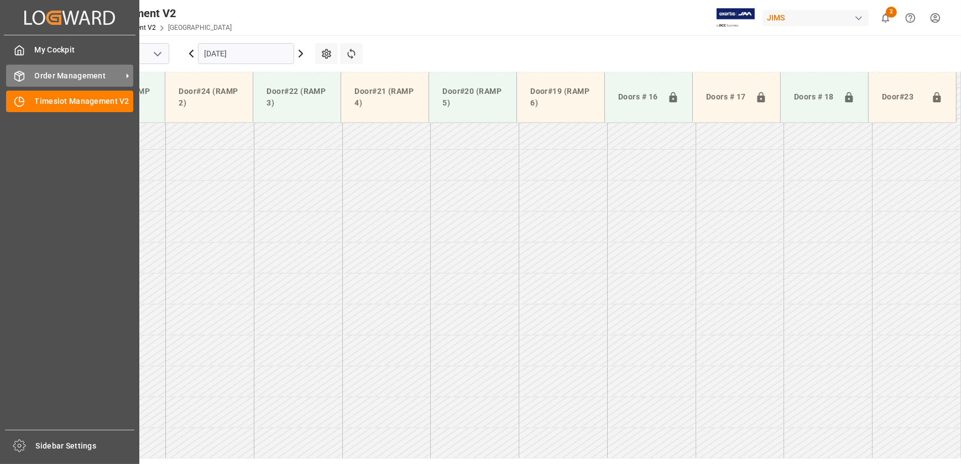
click at [13, 81] on div at bounding box center [15, 76] width 19 height 12
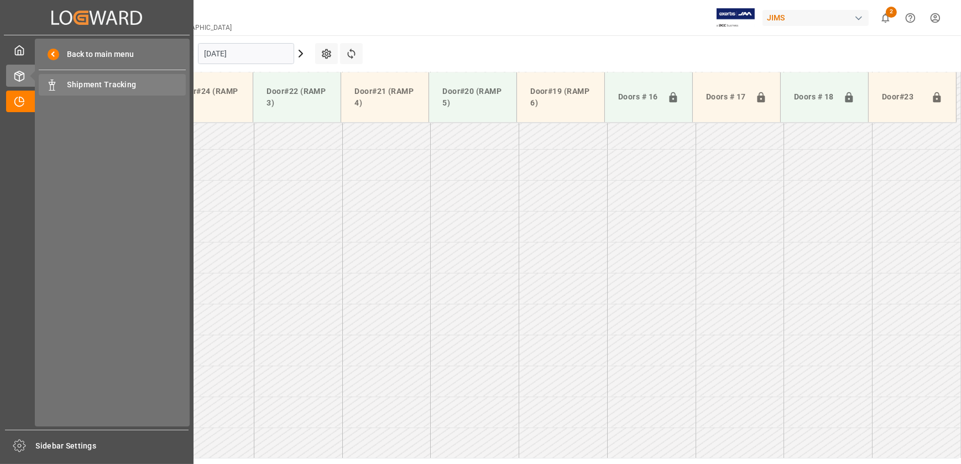
click at [113, 86] on span "Shipment Tracking" at bounding box center [126, 85] width 119 height 12
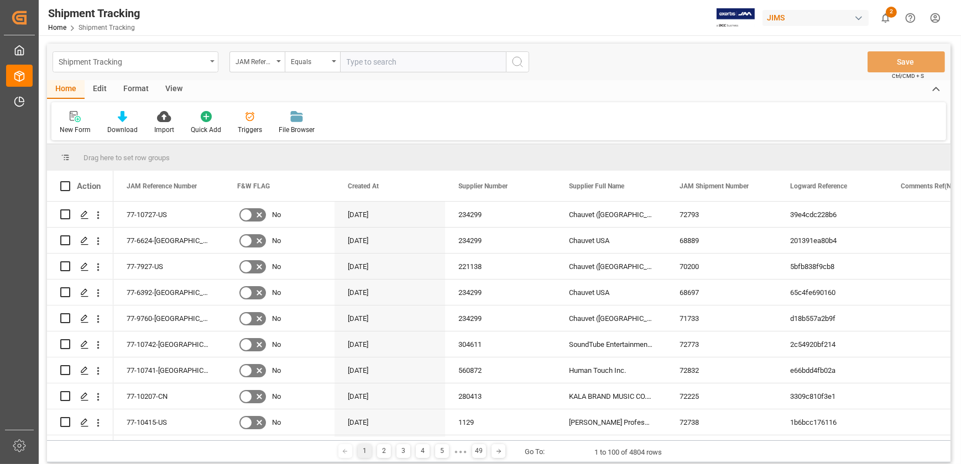
click at [116, 60] on div "Shipment Tracking" at bounding box center [133, 61] width 148 height 14
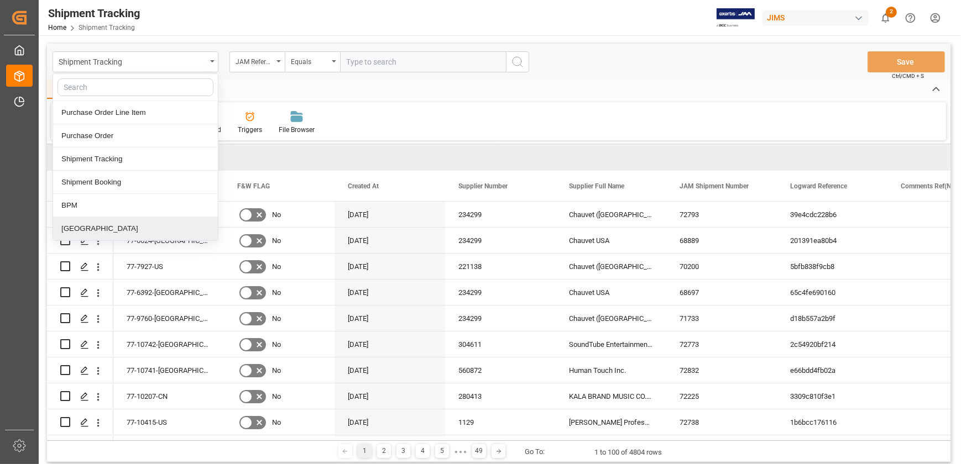
click at [101, 226] on div "[GEOGRAPHIC_DATA]" at bounding box center [135, 228] width 165 height 23
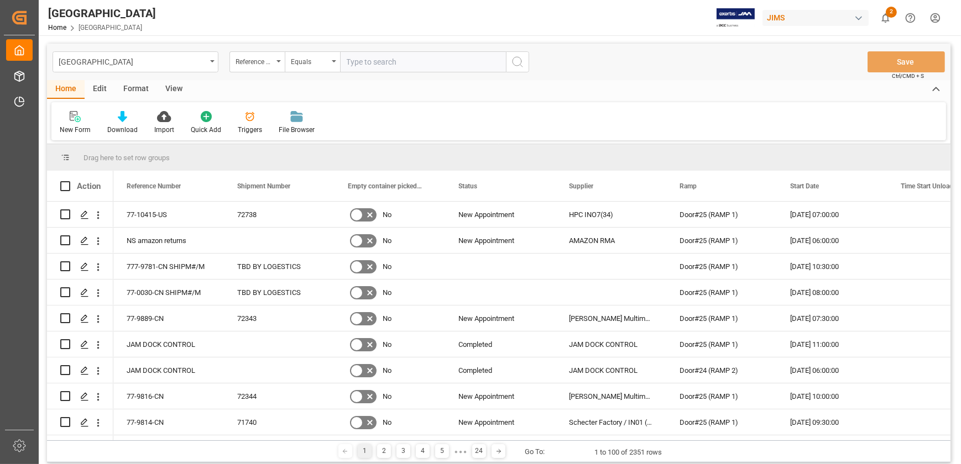
click at [186, 88] on div "View" at bounding box center [174, 89] width 34 height 19
click at [66, 121] on icon at bounding box center [70, 116] width 11 height 11
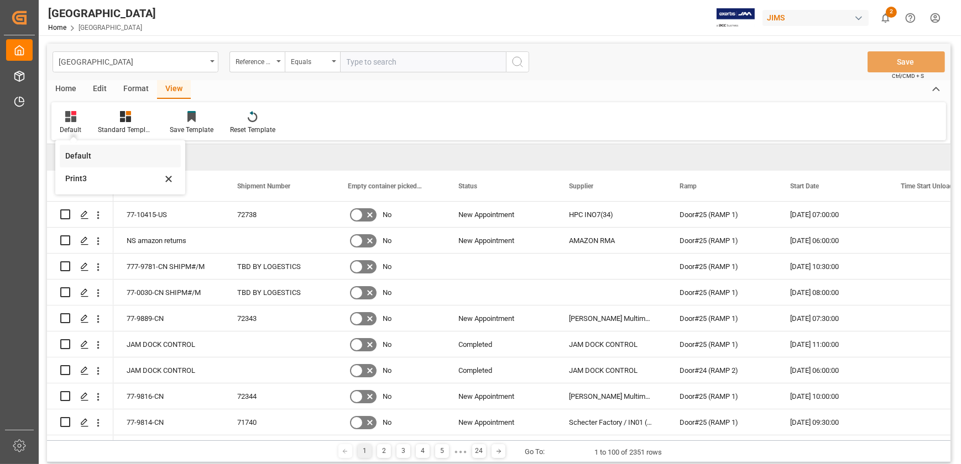
click at [97, 152] on div "Default" at bounding box center [113, 156] width 97 height 12
click at [67, 119] on icon at bounding box center [70, 116] width 11 height 11
click at [96, 178] on div "Print3" at bounding box center [113, 179] width 97 height 12
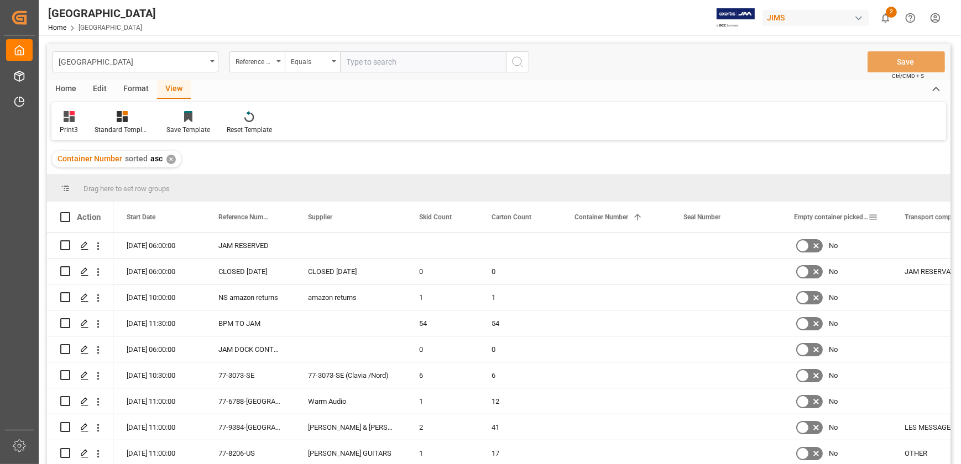
click at [870, 216] on span at bounding box center [873, 217] width 10 height 10
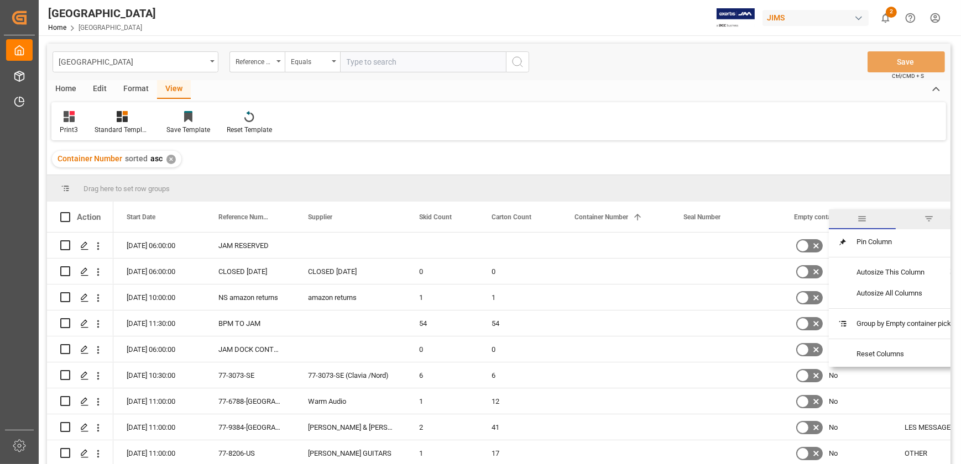
click at [858, 219] on span "general" at bounding box center [863, 219] width 10 height 10
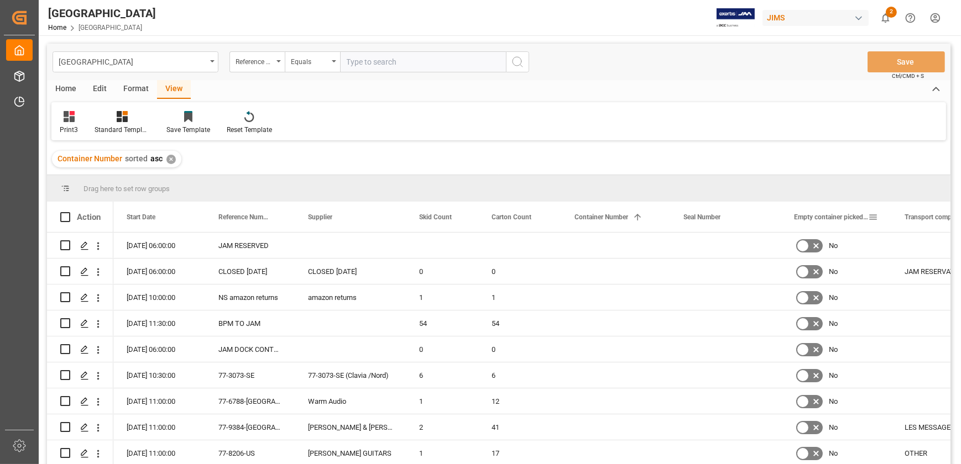
click at [877, 213] on span at bounding box center [873, 217] width 10 height 10
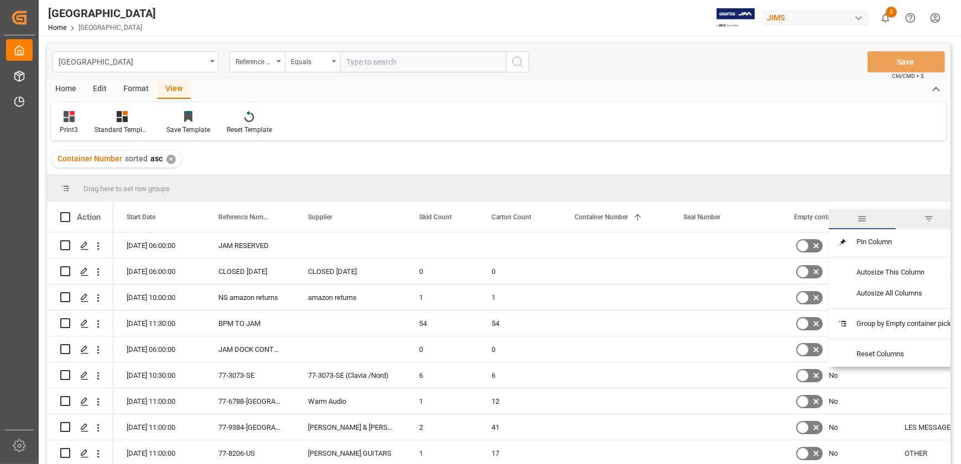
click at [932, 220] on span "filter" at bounding box center [929, 219] width 10 height 10
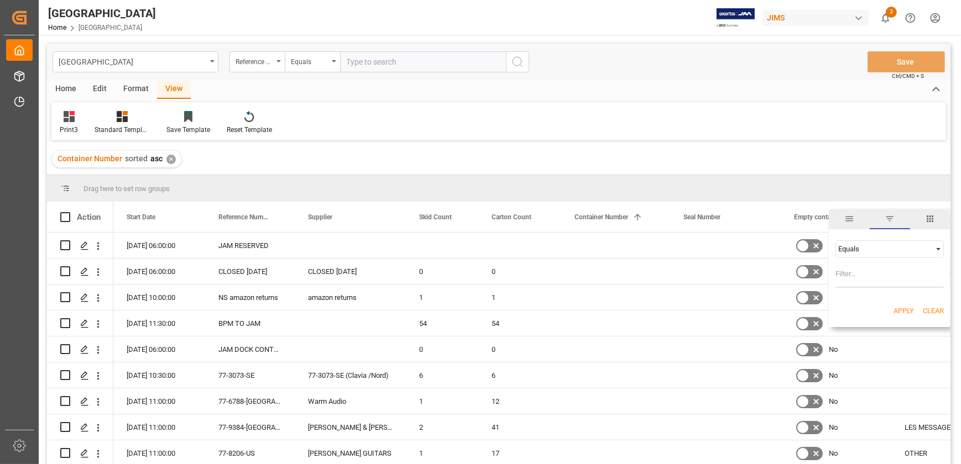
click at [930, 219] on span "columns" at bounding box center [930, 219] width 10 height 10
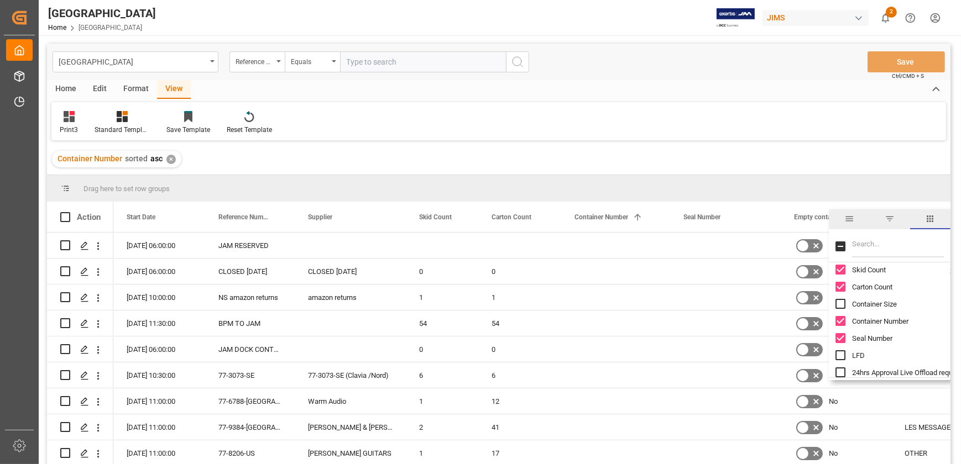
scroll to position [201, 0]
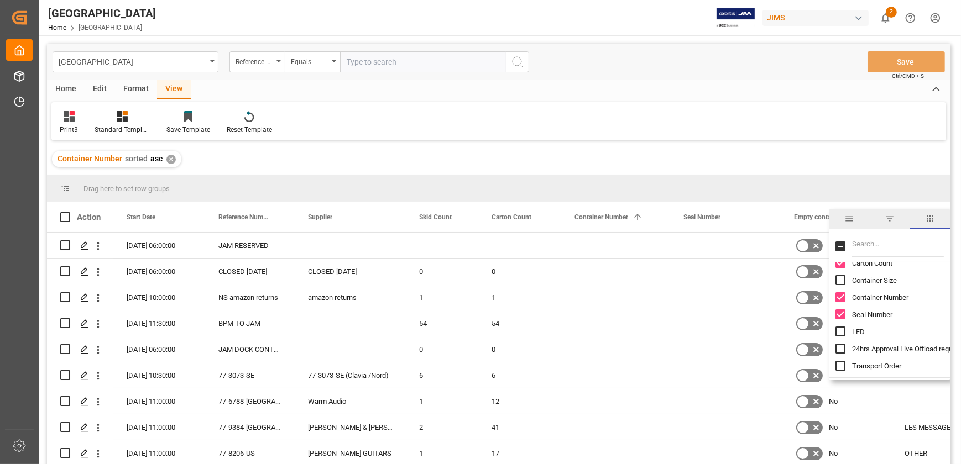
drag, startPoint x: 841, startPoint y: 315, endPoint x: 844, endPoint y: 305, distance: 9.7
click at [841, 315] on input "Seal Number column toggle visibility (visible)" at bounding box center [840, 315] width 10 height 10
checkbox input "false"
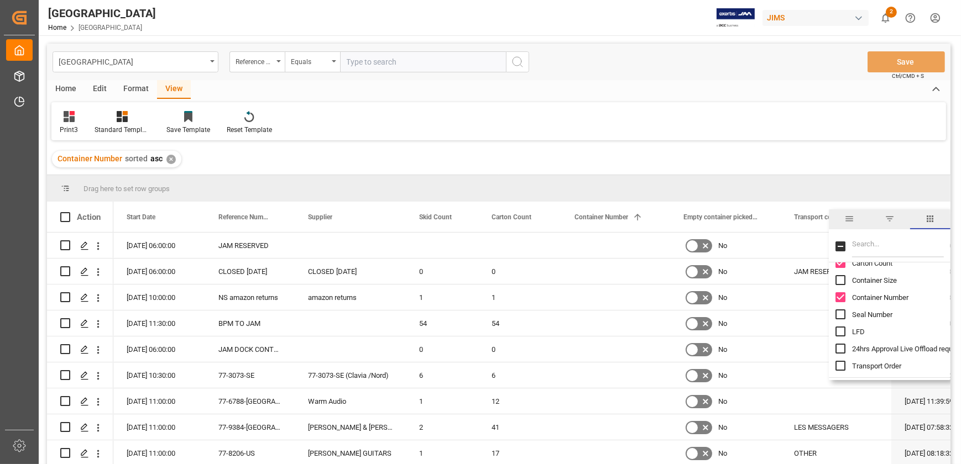
click at [840, 294] on input "Container Number column toggle visibility (visible)" at bounding box center [840, 297] width 10 height 10
checkbox input "false"
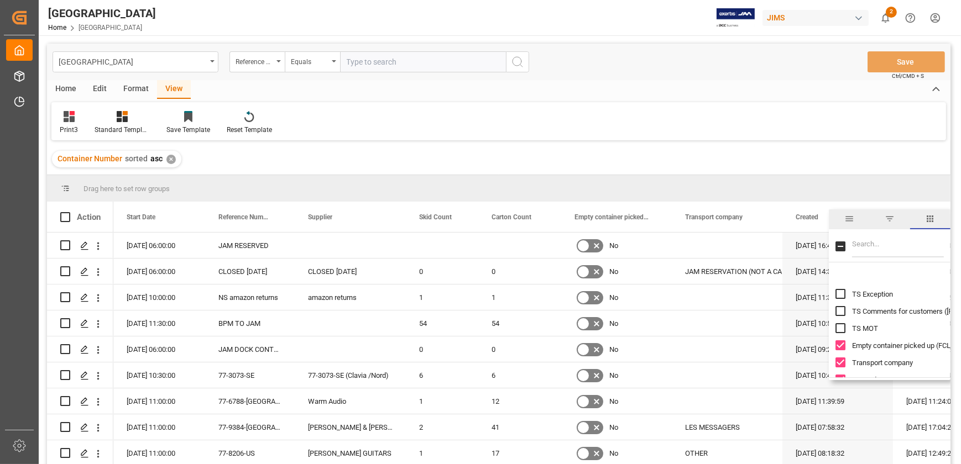
scroll to position [390, 0]
click at [841, 310] on input "Empty container picked up (FCL only) column toggle visibility (visible)" at bounding box center [840, 314] width 10 height 10
checkbox input "false"
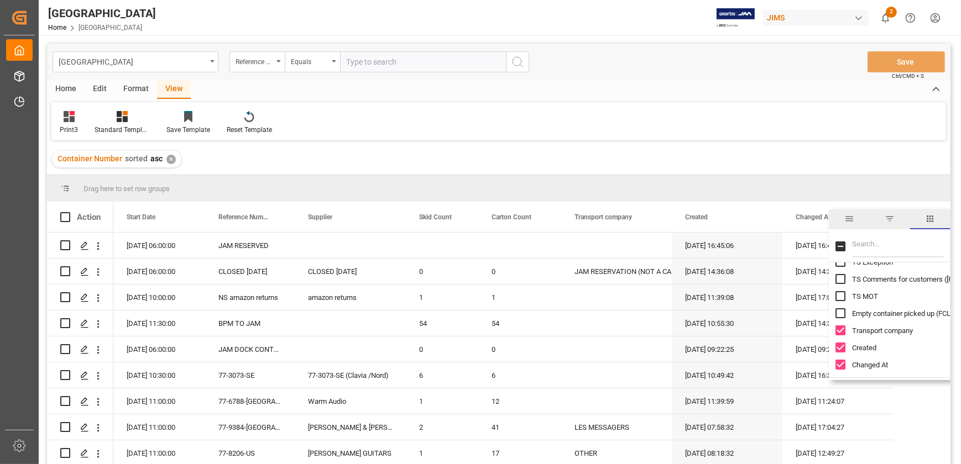
click at [839, 360] on input "Changed At column toggle visibility (visible)" at bounding box center [840, 365] width 10 height 10
click at [844, 367] on input "Changed At column toggle visibility (hidden)" at bounding box center [840, 365] width 10 height 10
checkbox input "true"
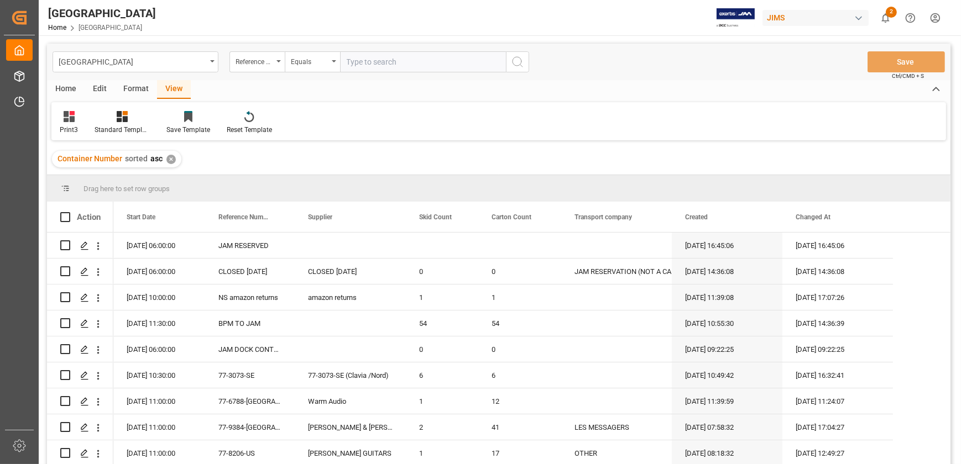
click at [814, 126] on div "Print3 Standard Templates Save Template Reset Template" at bounding box center [498, 121] width 895 height 38
click at [60, 219] on span at bounding box center [65, 217] width 10 height 10
click at [69, 212] on input "checkbox" at bounding box center [69, 212] width 0 height 0
checkbox input "true"
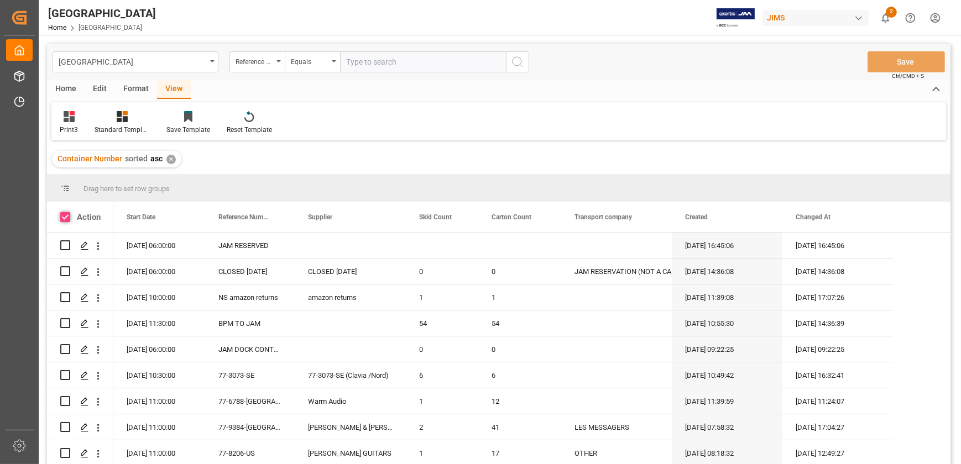
checkbox input "true"
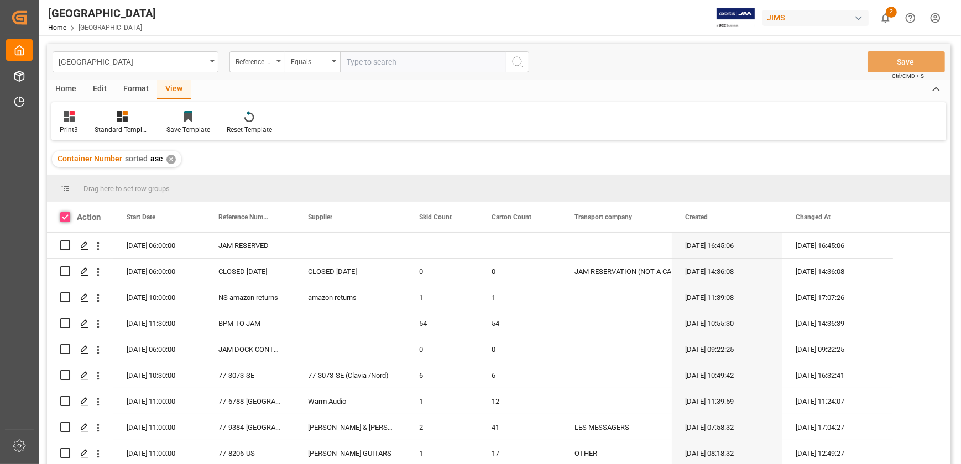
checkbox input "true"
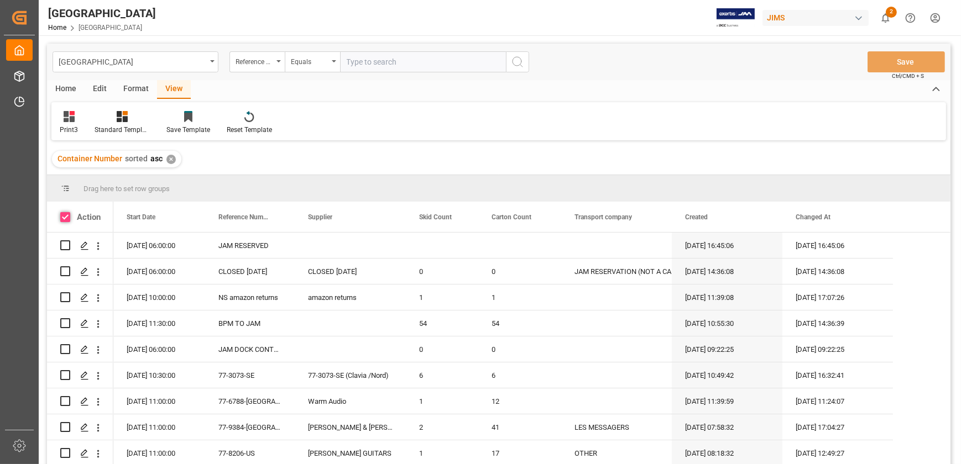
checkbox input "true"
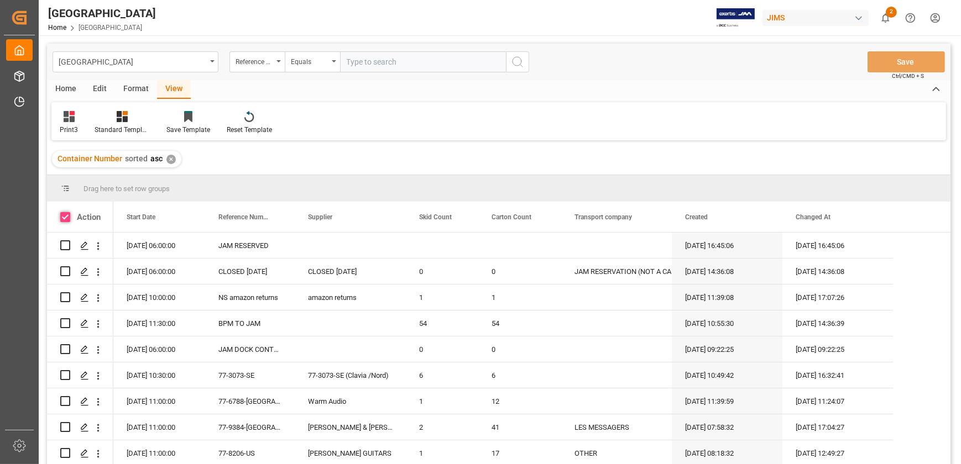
checkbox input "true"
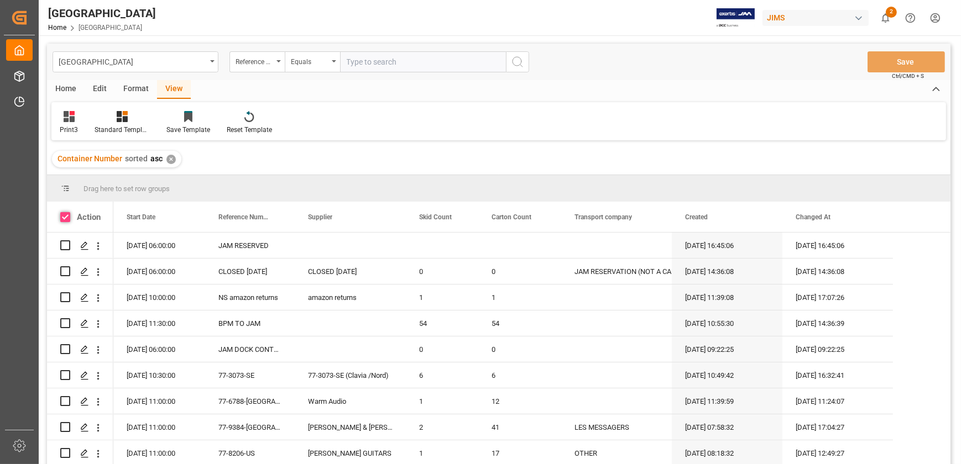
checkbox input "true"
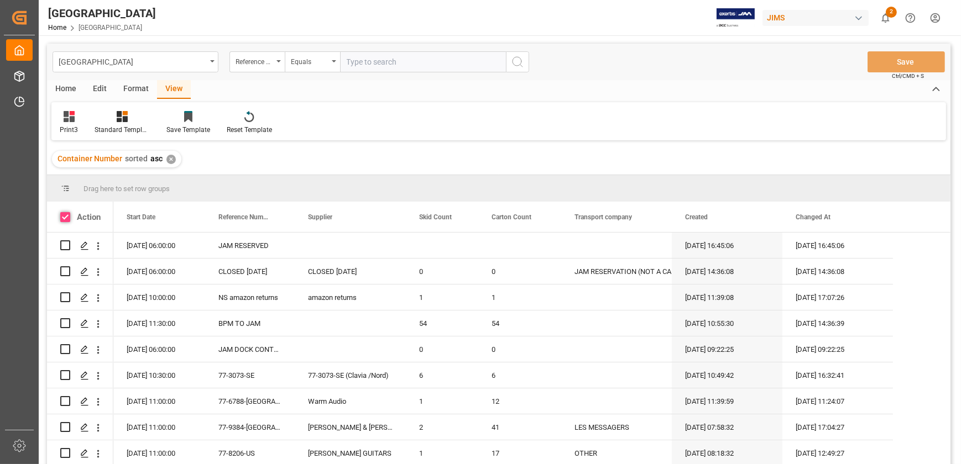
checkbox input "true"
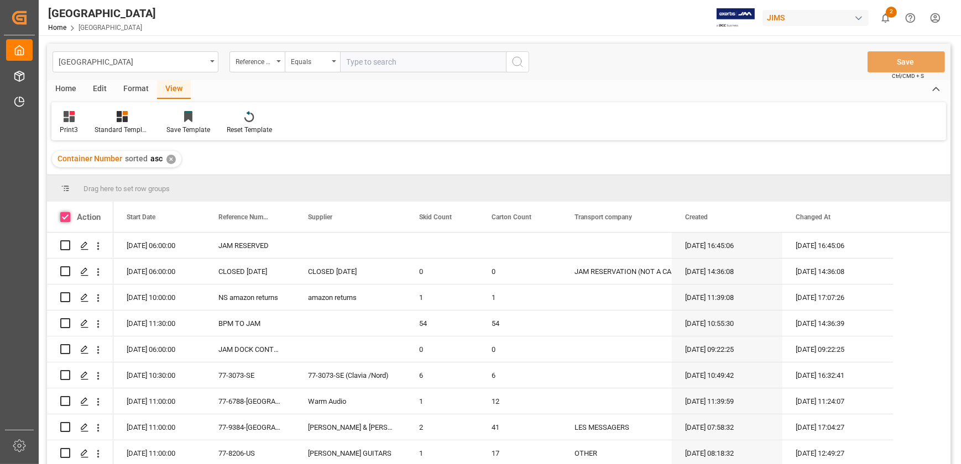
checkbox input "true"
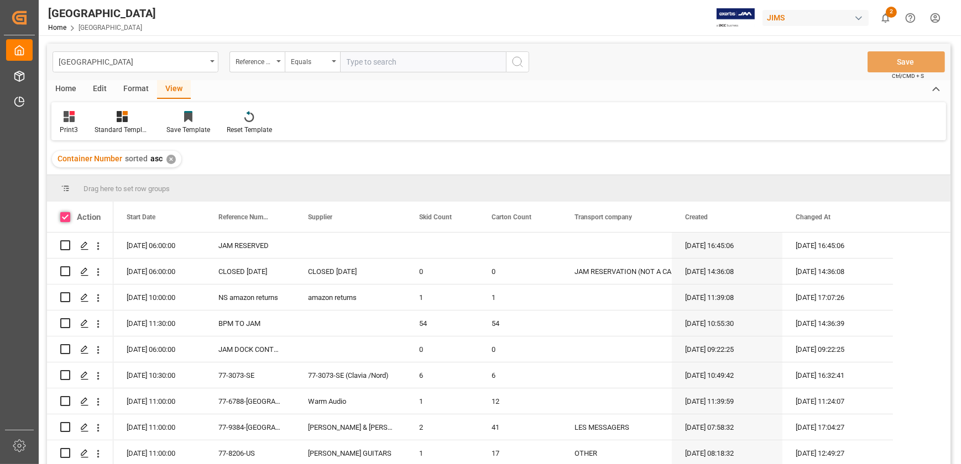
checkbox input "true"
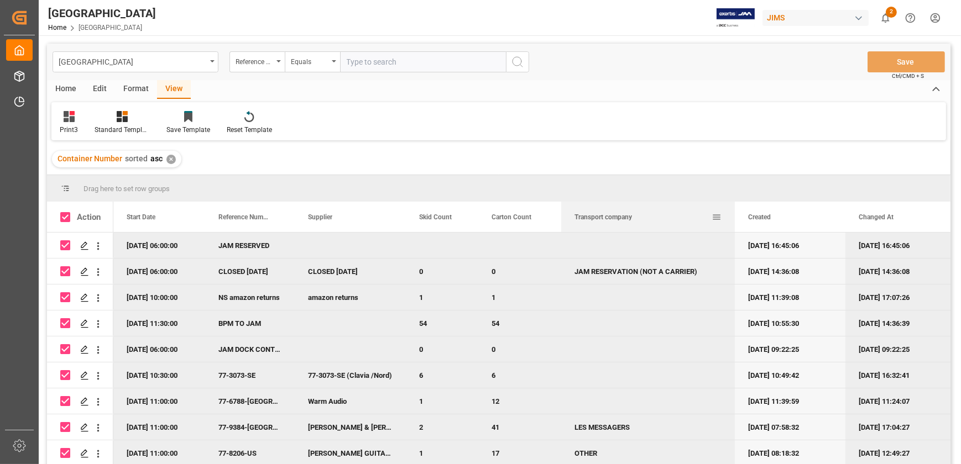
drag, startPoint x: 671, startPoint y: 215, endPoint x: 734, endPoint y: 213, distance: 63.1
click at [734, 213] on div at bounding box center [735, 217] width 4 height 30
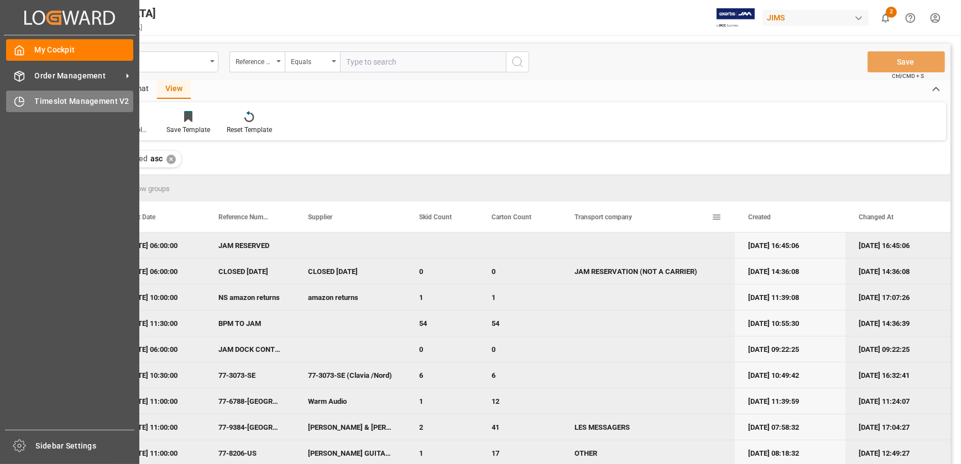
click at [25, 100] on div "Timeslot Management V2 Timeslot Management V2" at bounding box center [69, 102] width 127 height 22
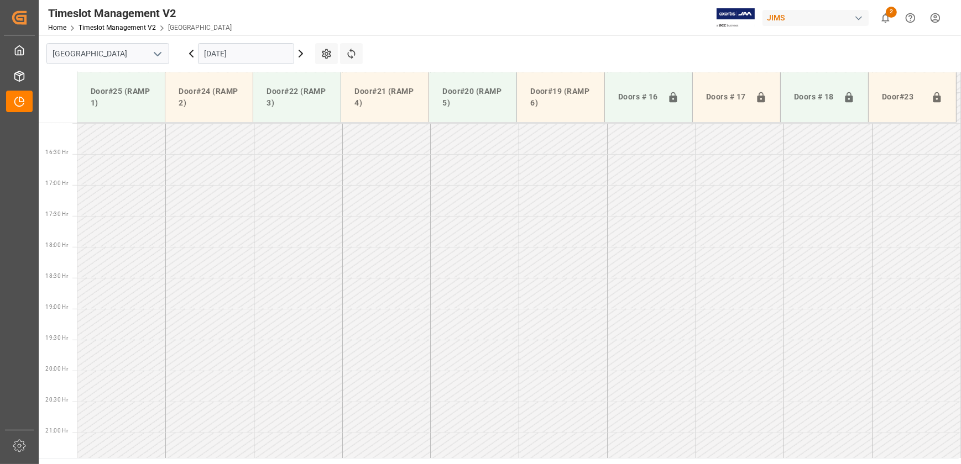
scroll to position [995, 0]
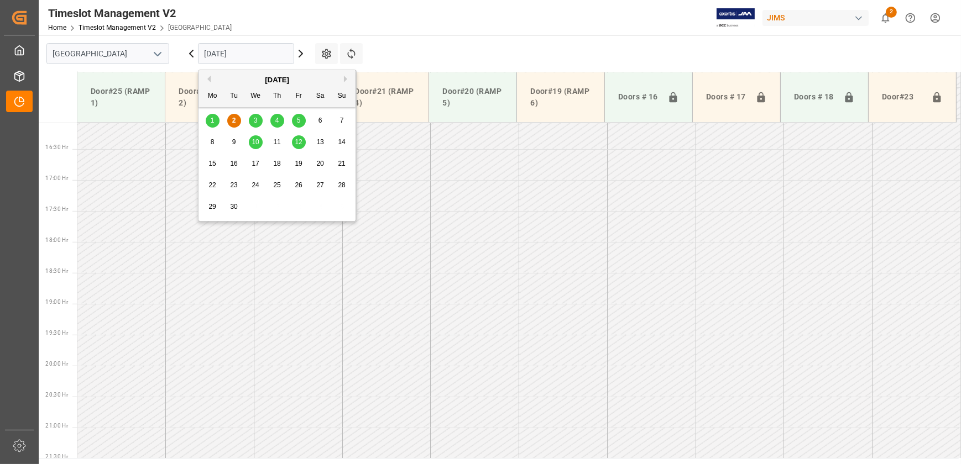
click at [247, 53] on input "[DATE]" at bounding box center [246, 53] width 96 height 21
click at [283, 118] on div "4" at bounding box center [277, 120] width 14 height 13
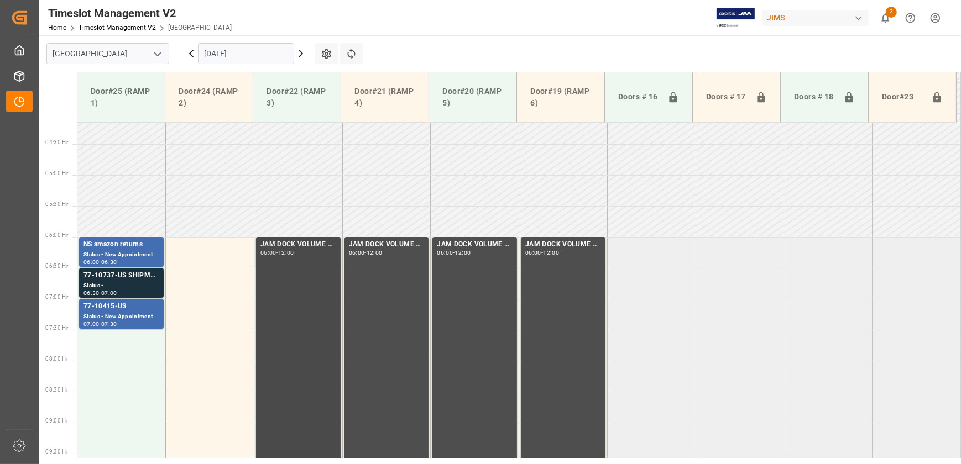
scroll to position [240, 0]
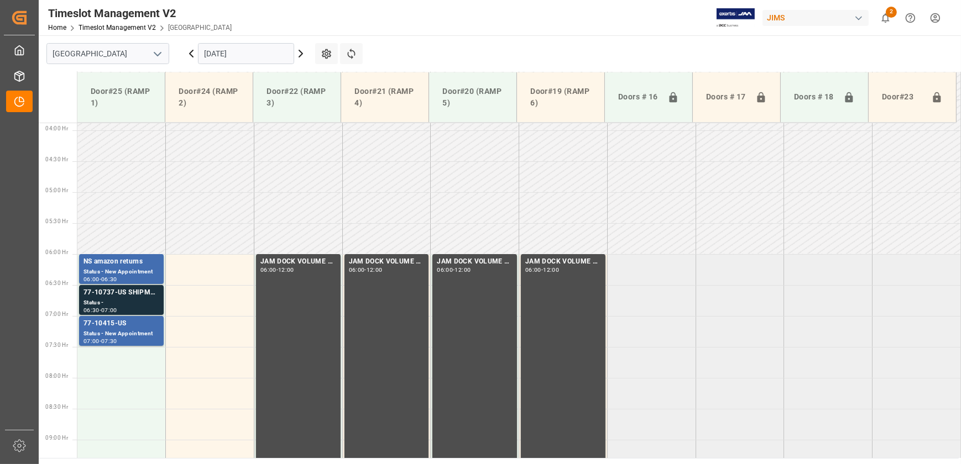
click at [261, 46] on input "[DATE]" at bounding box center [246, 53] width 96 height 21
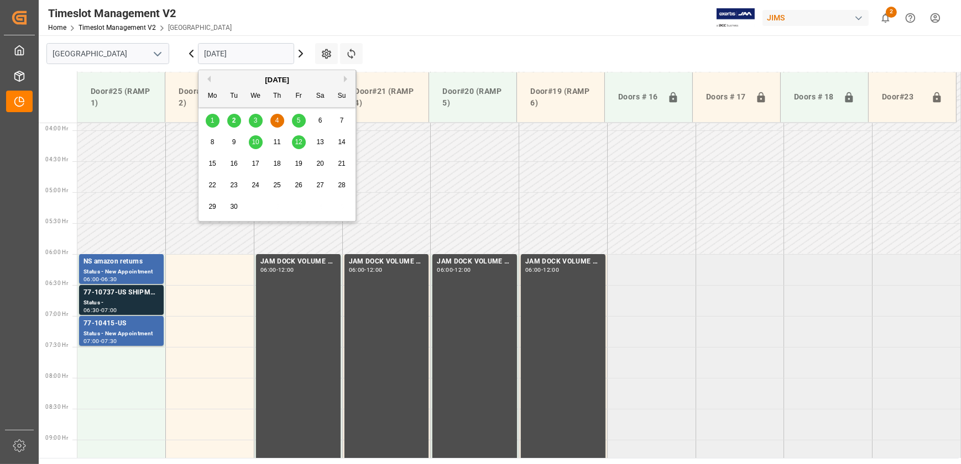
click at [302, 120] on div "5" at bounding box center [299, 120] width 14 height 13
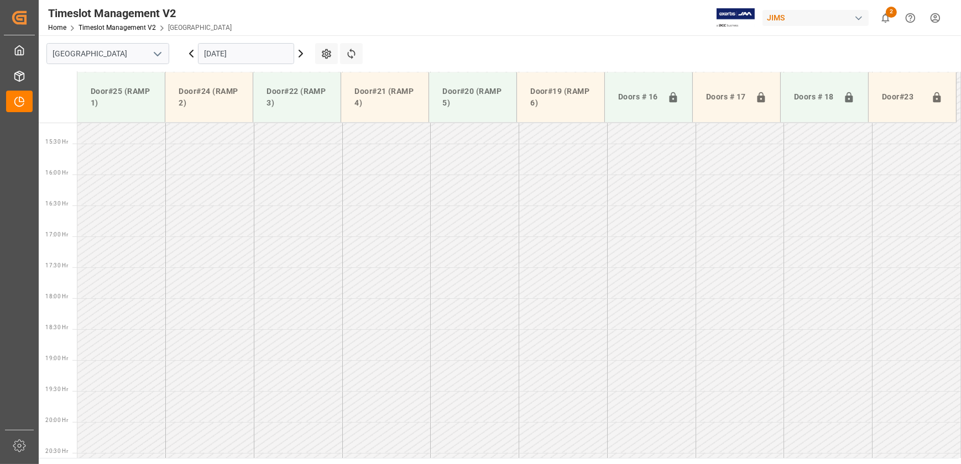
scroll to position [995, 0]
click at [226, 50] on input "[DATE]" at bounding box center [246, 53] width 96 height 21
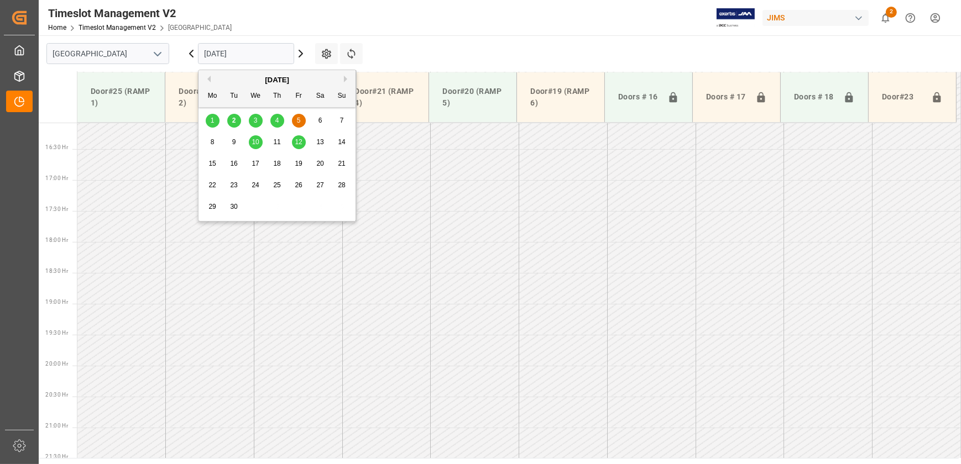
click at [234, 123] on span "2" at bounding box center [234, 121] width 4 height 8
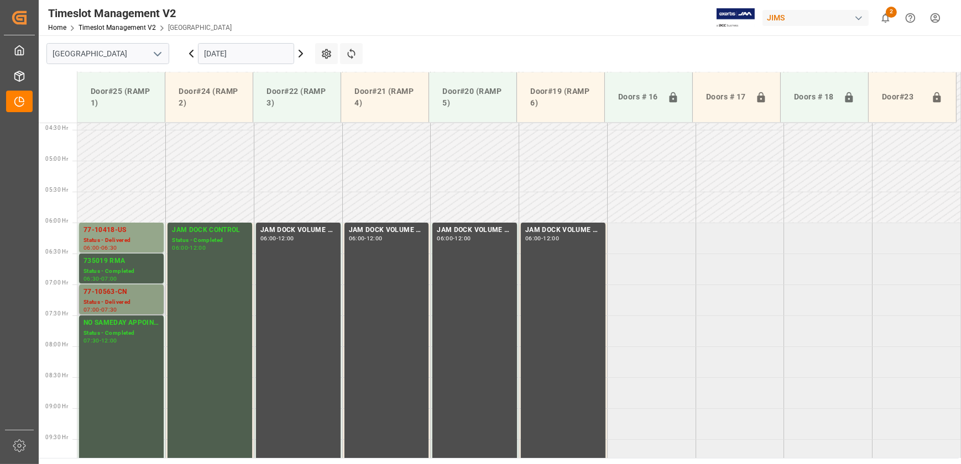
scroll to position [268, 0]
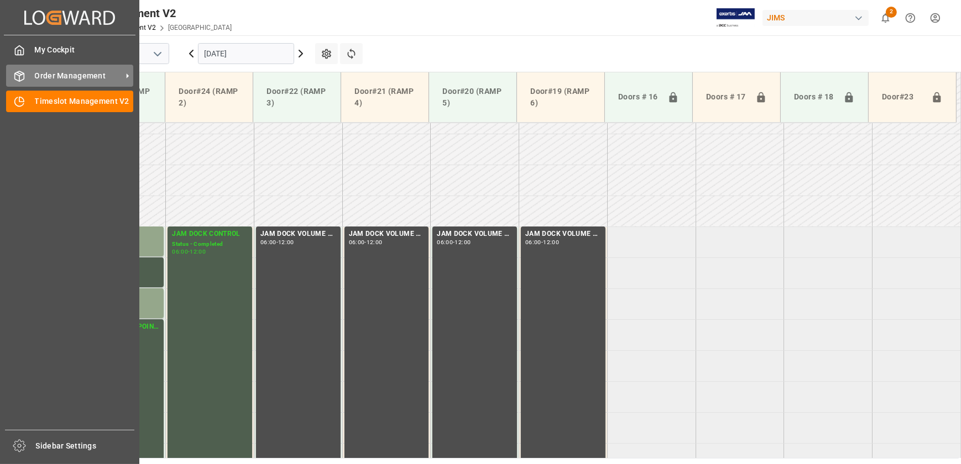
click at [29, 75] on div "Order Management Order Management" at bounding box center [69, 76] width 127 height 22
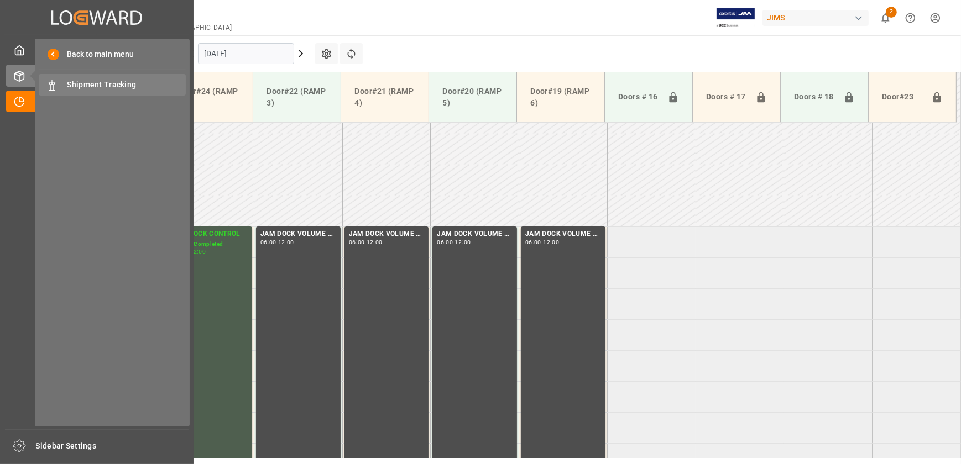
click at [76, 85] on span "Shipment Tracking" at bounding box center [126, 85] width 119 height 12
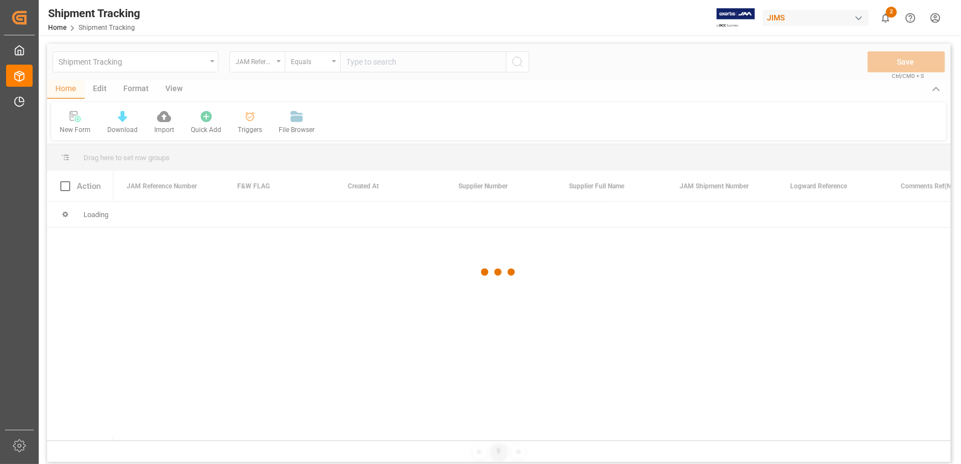
click at [401, 57] on div at bounding box center [498, 273] width 903 height 458
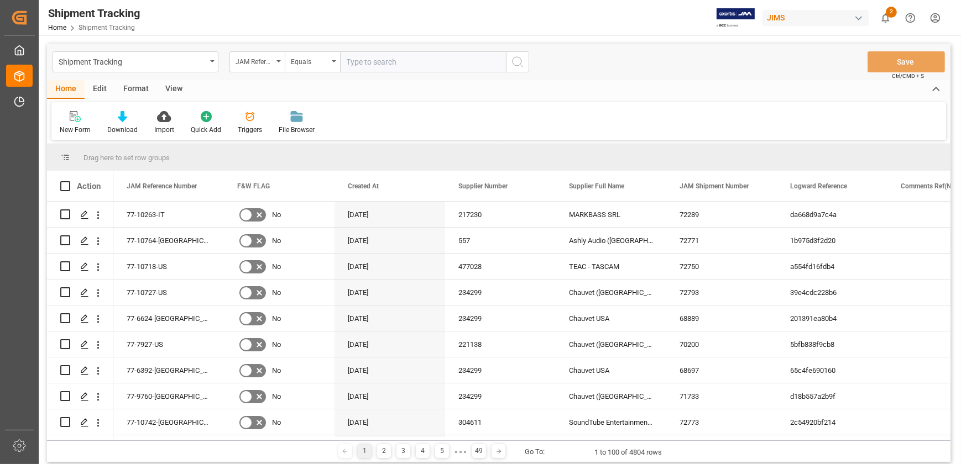
click at [399, 60] on input "text" at bounding box center [423, 61] width 166 height 21
type input "77-10675-RO"
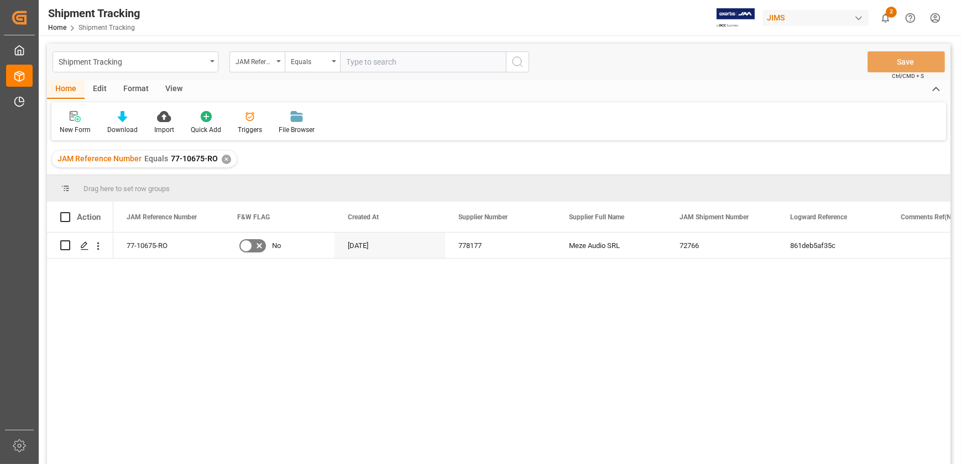
click at [166, 84] on div "View" at bounding box center [174, 89] width 34 height 19
click at [61, 116] on div at bounding box center [71, 117] width 22 height 12
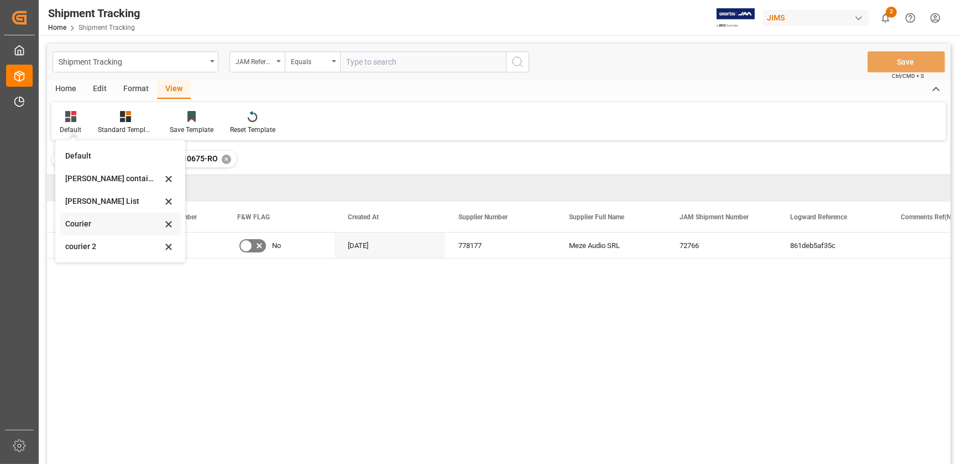
click at [101, 223] on div "Courier" at bounding box center [113, 224] width 97 height 12
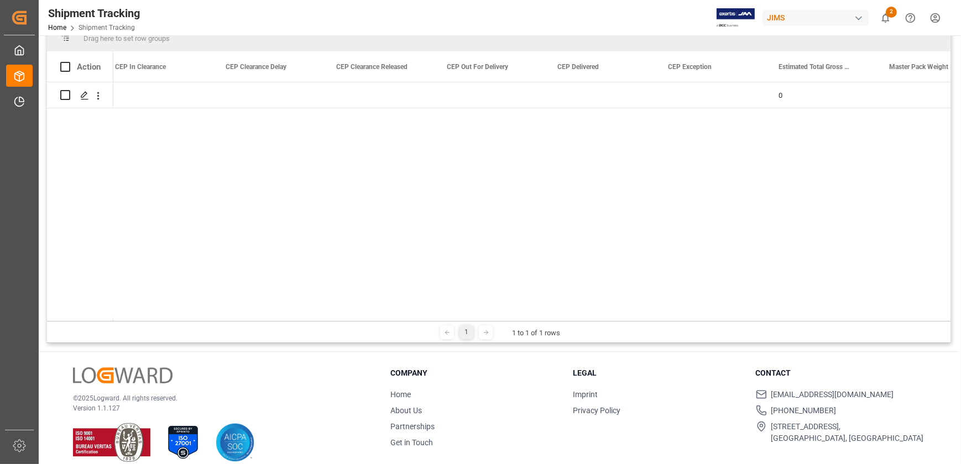
scroll to position [0, 7096]
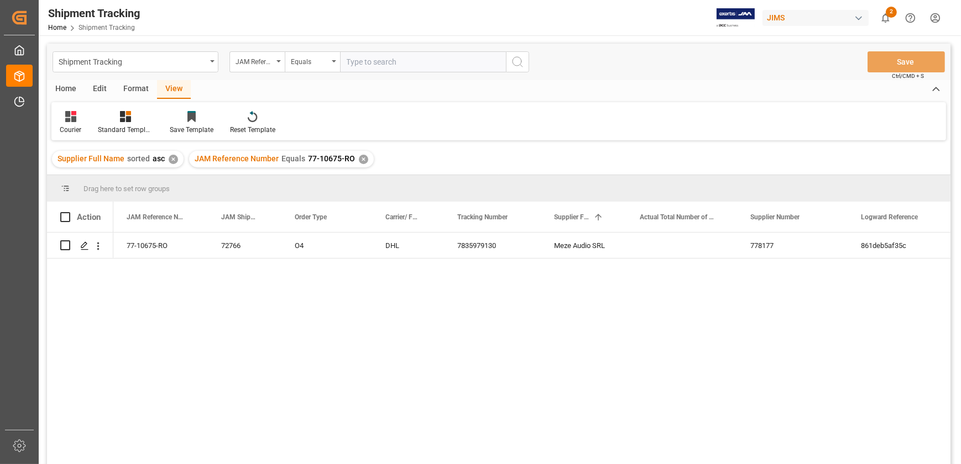
click at [656, 369] on div "77-10675-RO 72766 O4 DHL 7835979130 Meze Audio SRL 778177 861deb5af35c" at bounding box center [531, 352] width 837 height 239
click at [366, 344] on div "77-10675-RO 72766 O4 DHL 7835979130 Meze Audio SRL 778177 861deb5af35c" at bounding box center [531, 352] width 837 height 239
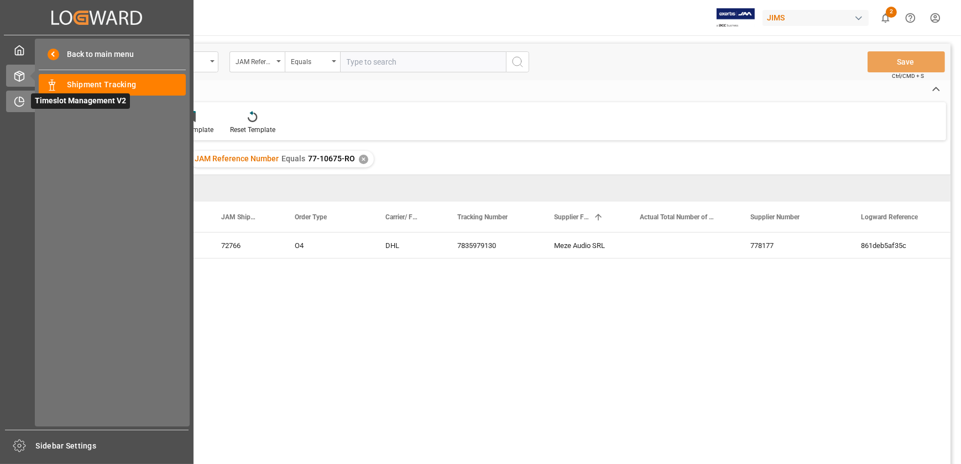
click at [22, 100] on icon at bounding box center [19, 101] width 11 height 11
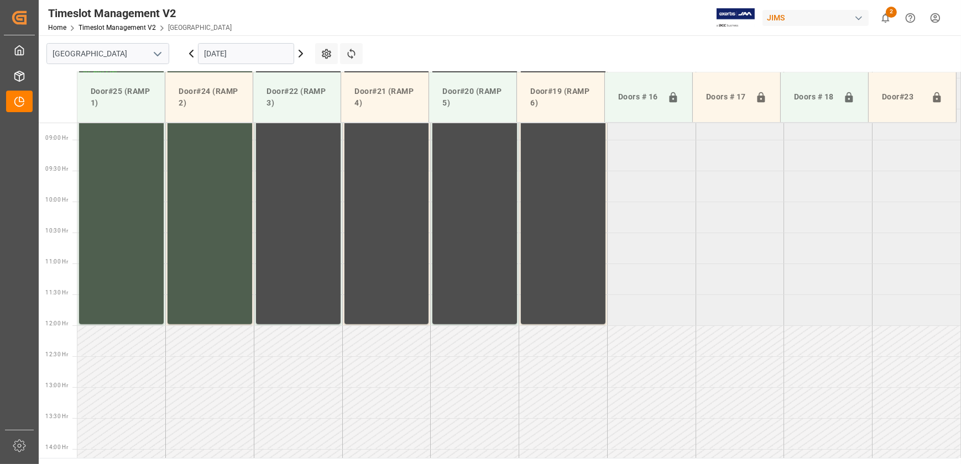
scroll to position [492, 0]
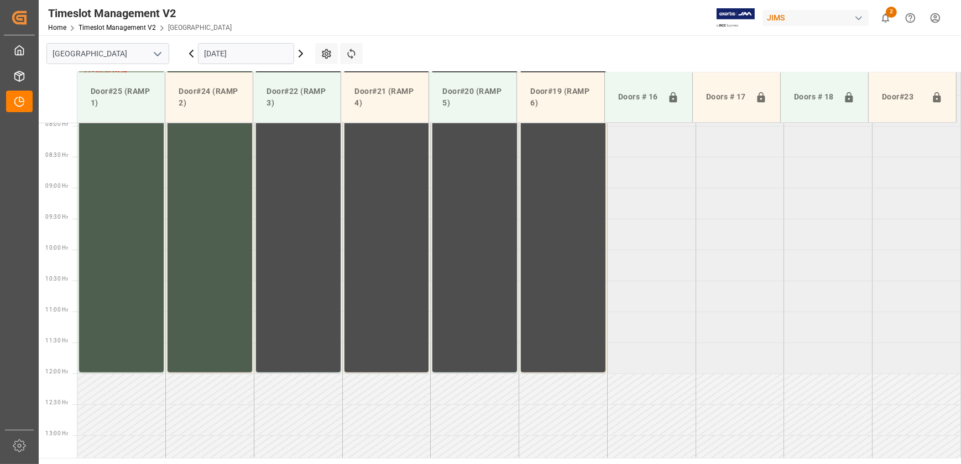
click at [228, 54] on input "[DATE]" at bounding box center [246, 53] width 96 height 21
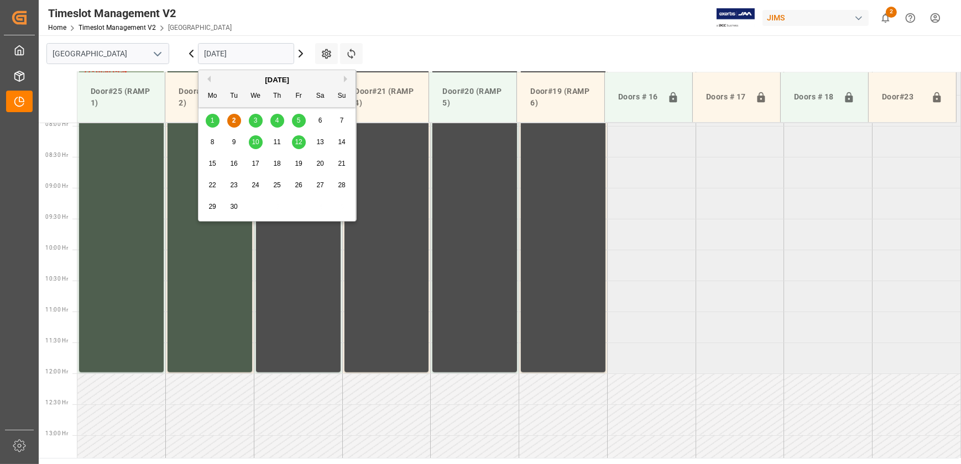
click at [259, 118] on div "3" at bounding box center [256, 120] width 14 height 13
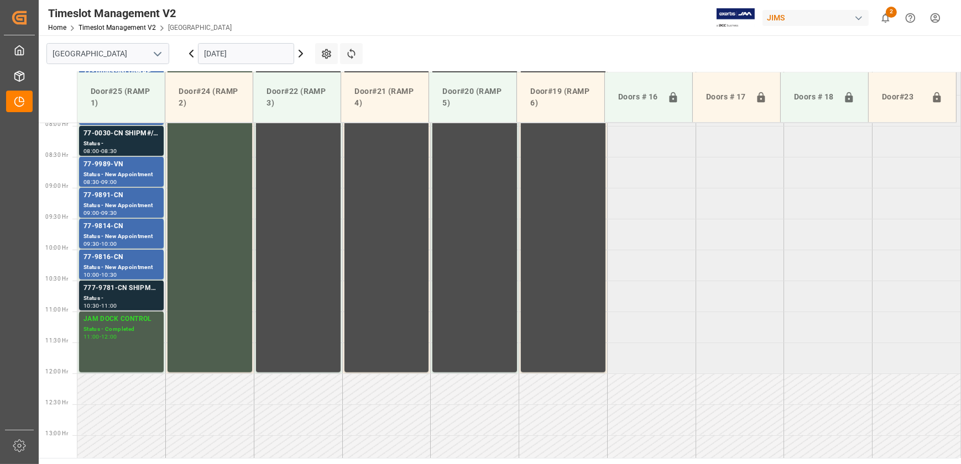
click at [136, 289] on div "777-9781-CN SHIPM#/M" at bounding box center [121, 288] width 76 height 11
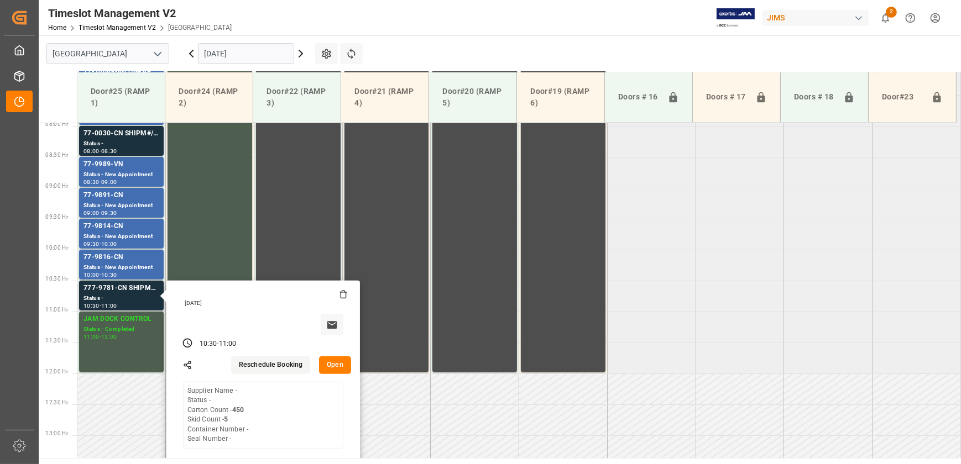
click at [341, 363] on button "Open" at bounding box center [335, 366] width 32 height 18
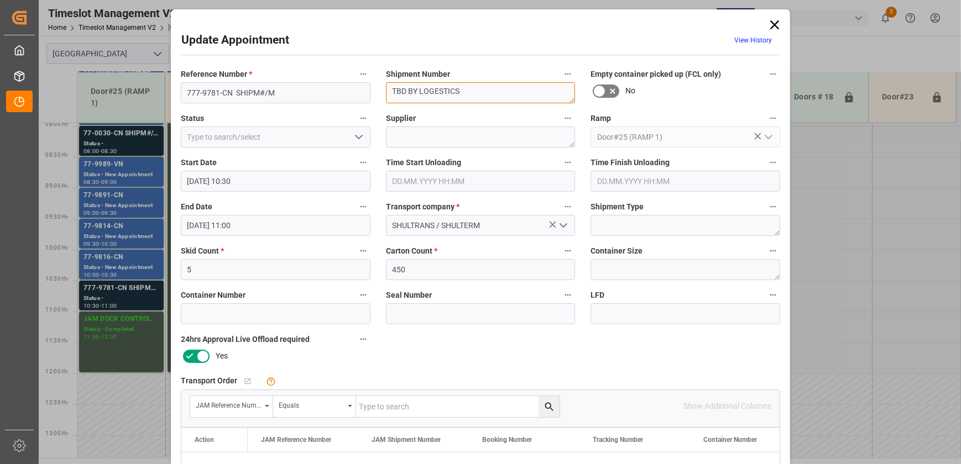
click at [486, 95] on textarea "TBD BY LOGESTICS" at bounding box center [481, 92] width 190 height 21
paste textarea "72331"
drag, startPoint x: 412, startPoint y: 91, endPoint x: 441, endPoint y: 91, distance: 29.3
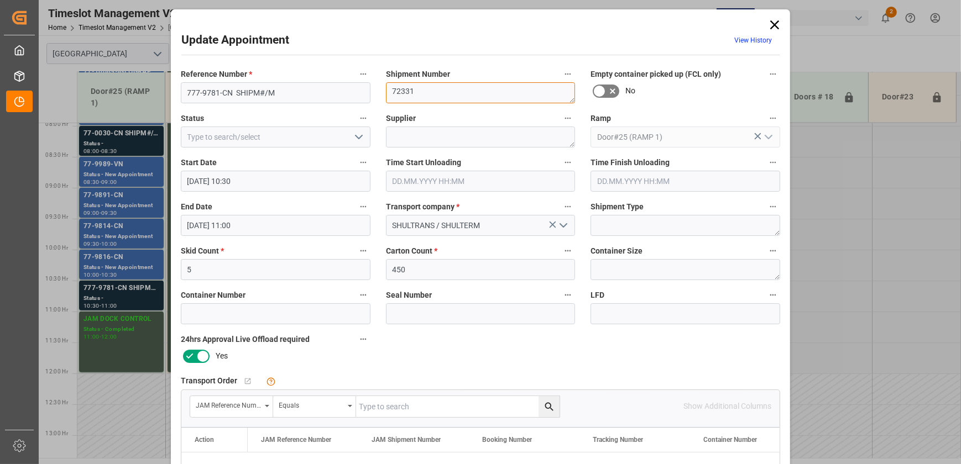
click at [441, 91] on textarea "72331" at bounding box center [481, 92] width 190 height 21
type textarea "72331"
click at [356, 134] on icon "open menu" at bounding box center [358, 136] width 13 height 13
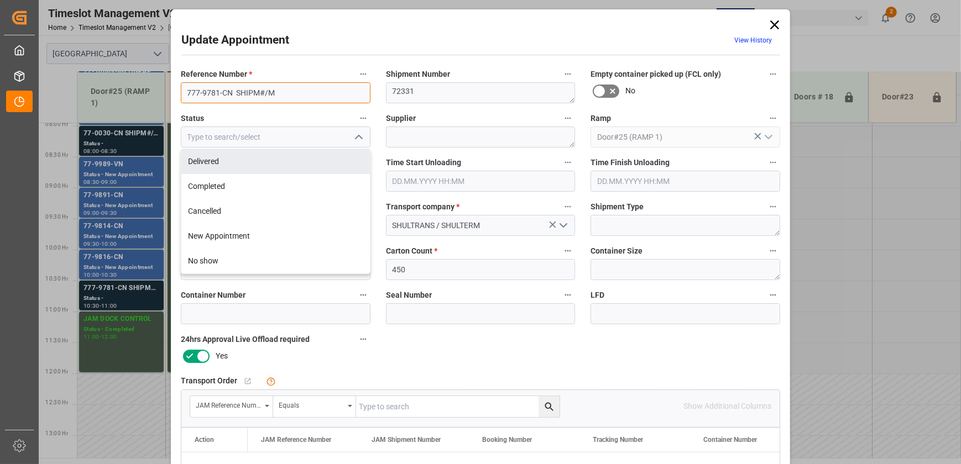
click at [299, 88] on input "777-9781-CN SHIPM#/M" at bounding box center [276, 92] width 190 height 21
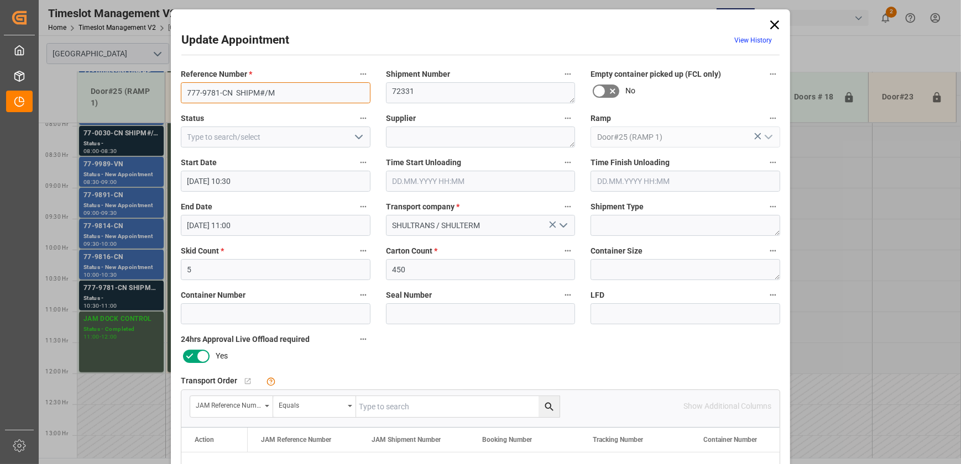
click at [299, 88] on input "777-9781-CN SHIPM#/M" at bounding box center [276, 92] width 190 height 21
click at [283, 92] on input "777-9781-CN SHIPM#/M" at bounding box center [276, 92] width 190 height 21
click at [291, 91] on input "777-9781-CN SHIPM#/M" at bounding box center [276, 92] width 190 height 21
drag, startPoint x: 236, startPoint y: 90, endPoint x: 280, endPoint y: 92, distance: 44.3
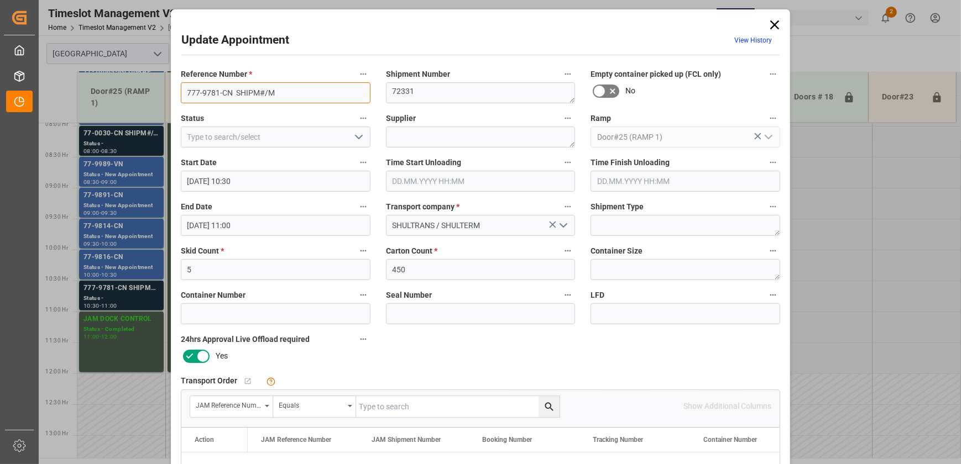
click at [280, 92] on input "777-9781-CN SHIPM#/M" at bounding box center [276, 92] width 190 height 21
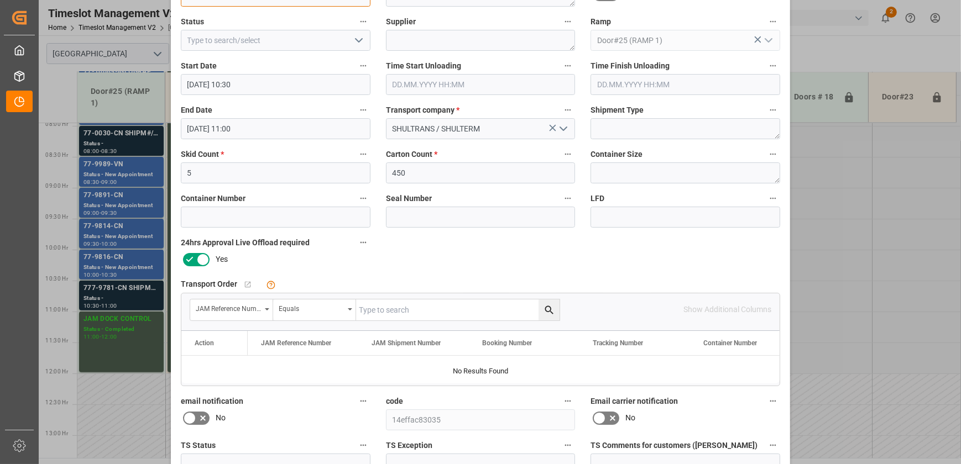
scroll to position [0, 0]
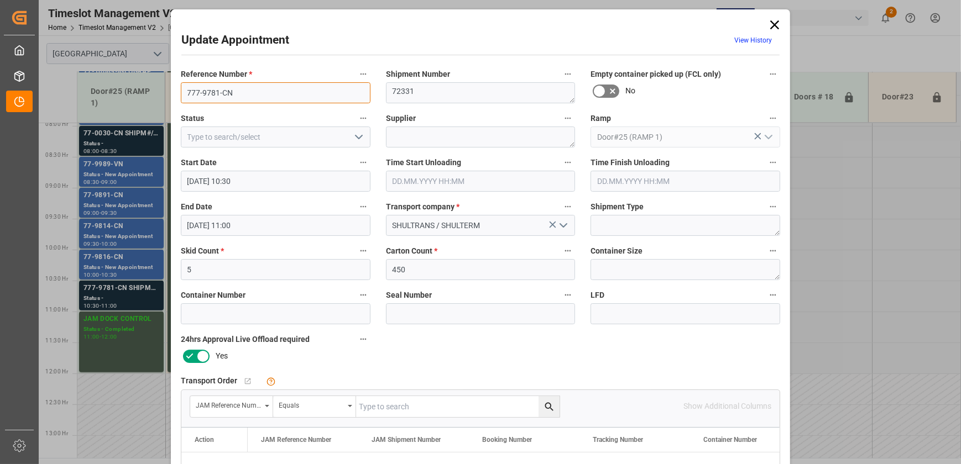
type input "777-9781-CN"
click at [356, 136] on polyline "open menu" at bounding box center [359, 136] width 7 height 3
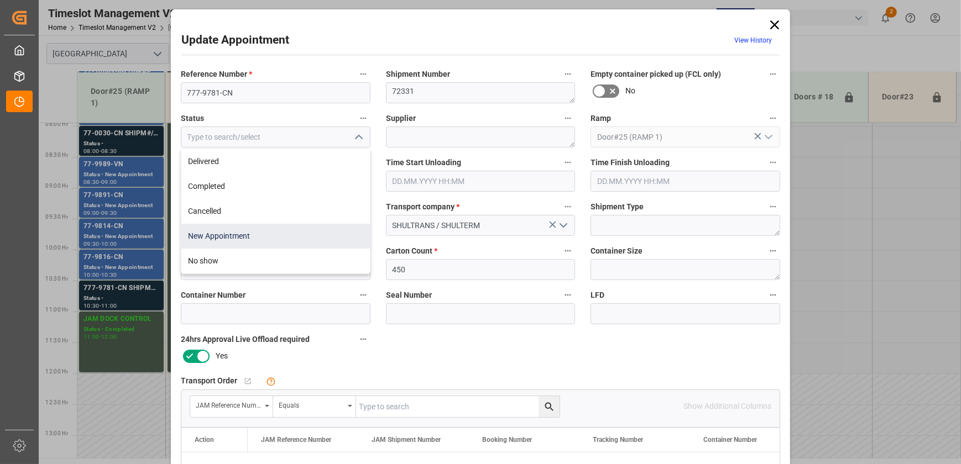
click at [282, 236] on div "New Appointment" at bounding box center [275, 236] width 189 height 25
type input "New Appointment"
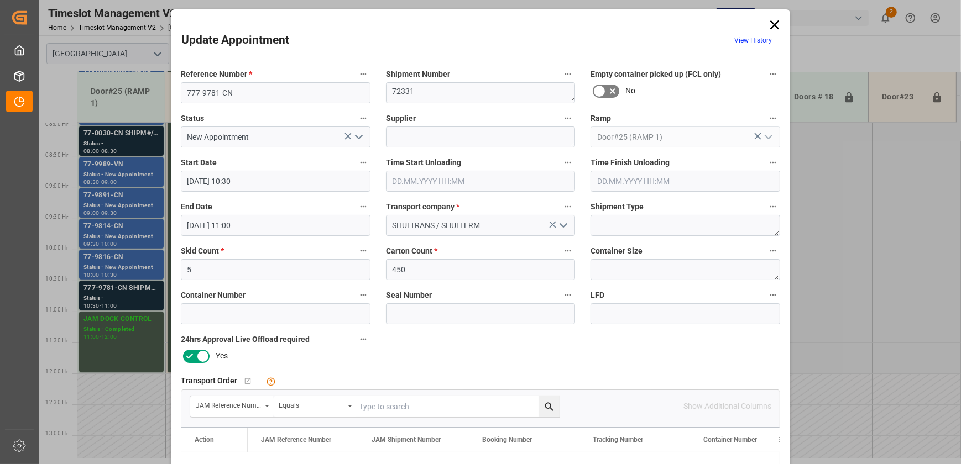
scroll to position [201, 0]
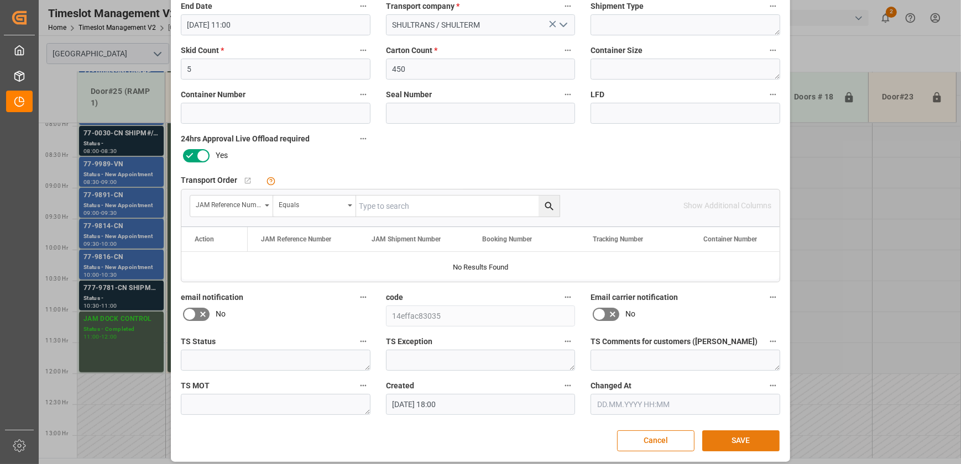
click at [733, 440] on button "SAVE" at bounding box center [740, 441] width 77 height 21
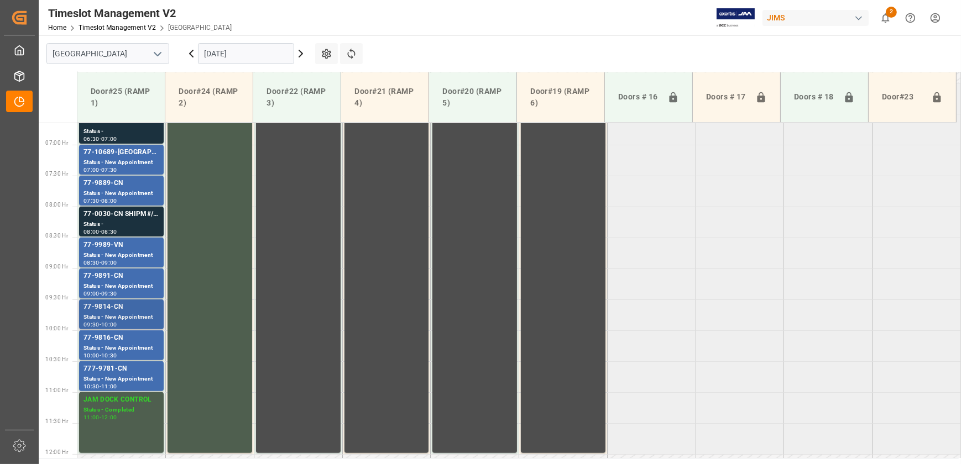
scroll to position [411, 0]
click at [138, 373] on div "777-9781-CN" at bounding box center [121, 369] width 76 height 11
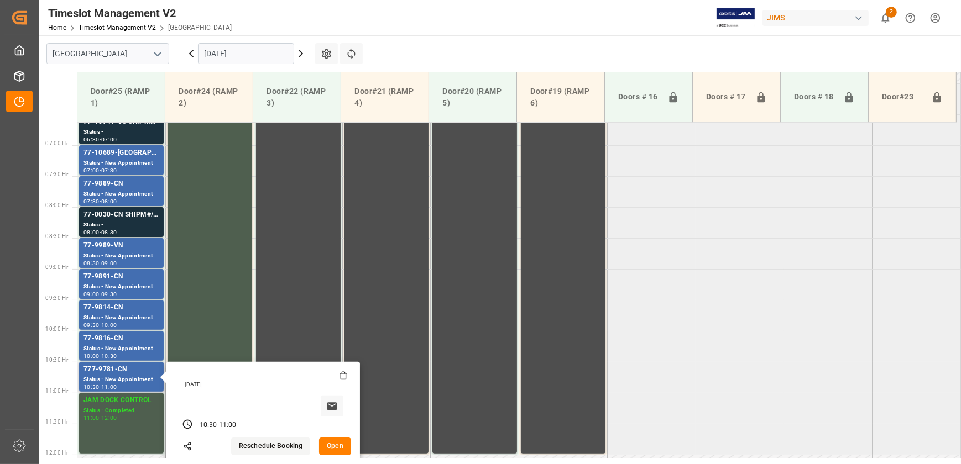
click at [338, 449] on button "Open" at bounding box center [335, 447] width 32 height 18
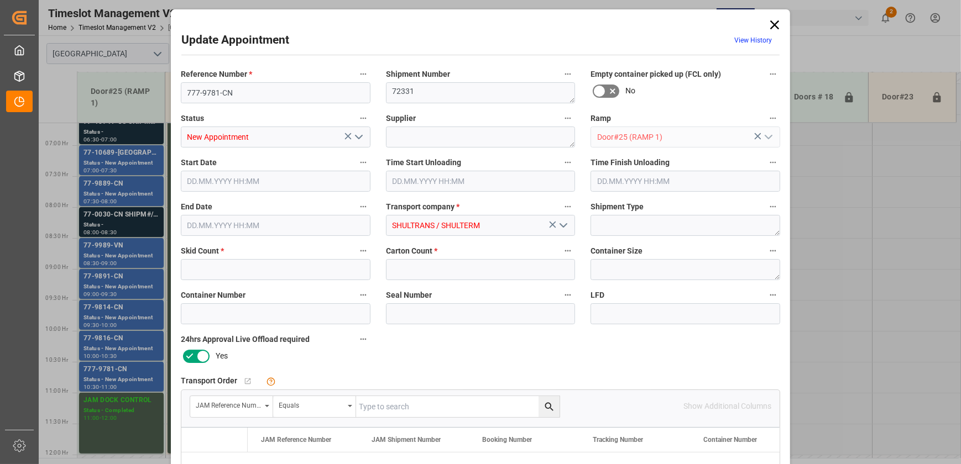
type input "5"
type input "450"
type input "[DATE] 10:30"
type input "[DATE] 11:00"
type input "[DATE] 18:00"
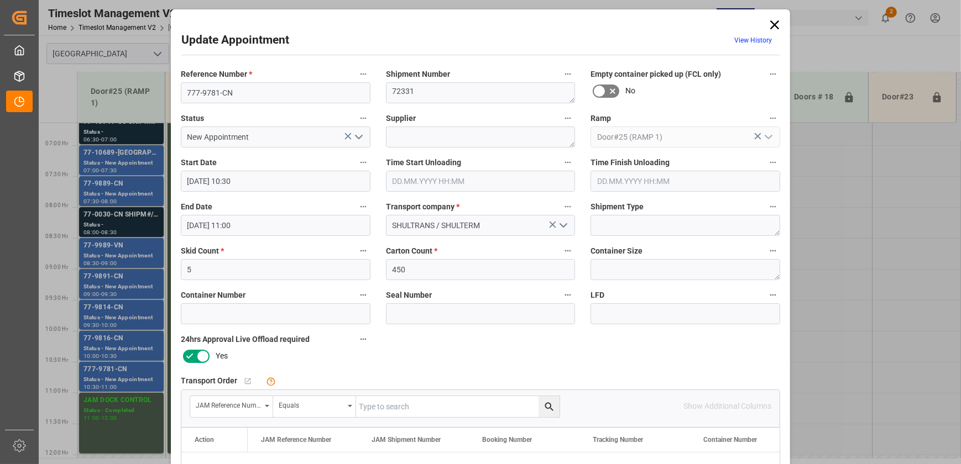
click at [130, 223] on div "Update Appointment View History Reference Number * 777-9781-CN Shipment Number …" at bounding box center [480, 232] width 961 height 464
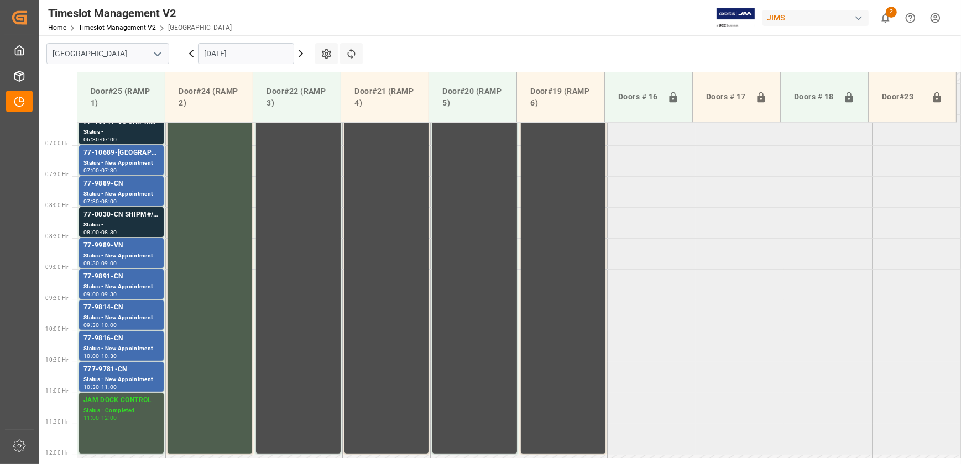
click at [130, 223] on div "Status -" at bounding box center [121, 225] width 76 height 9
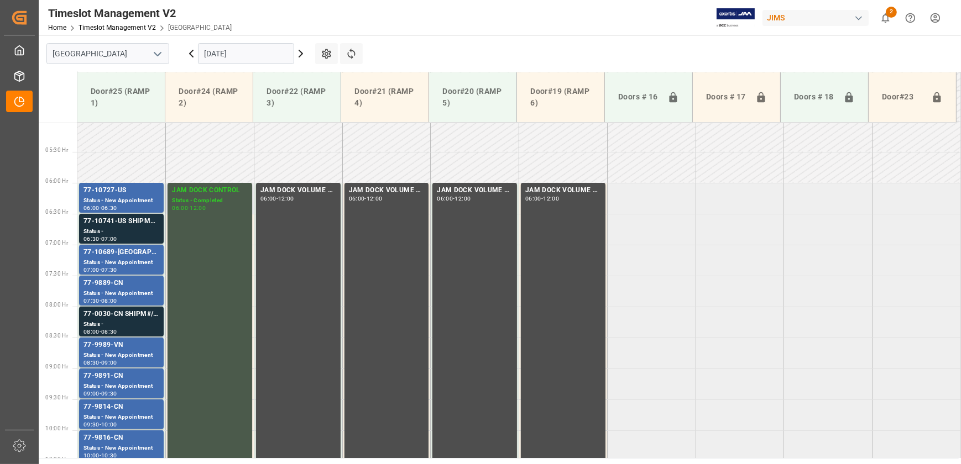
scroll to position [310, 0]
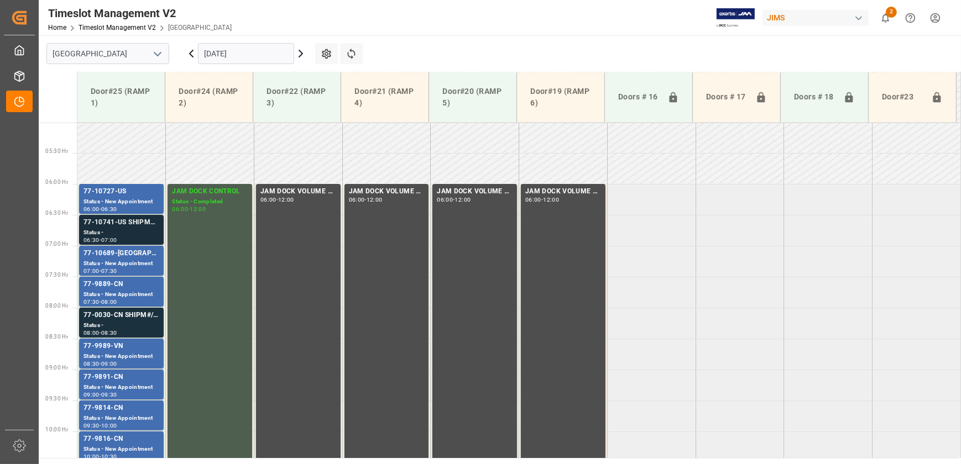
click at [124, 233] on div "Status -" at bounding box center [121, 232] width 76 height 9
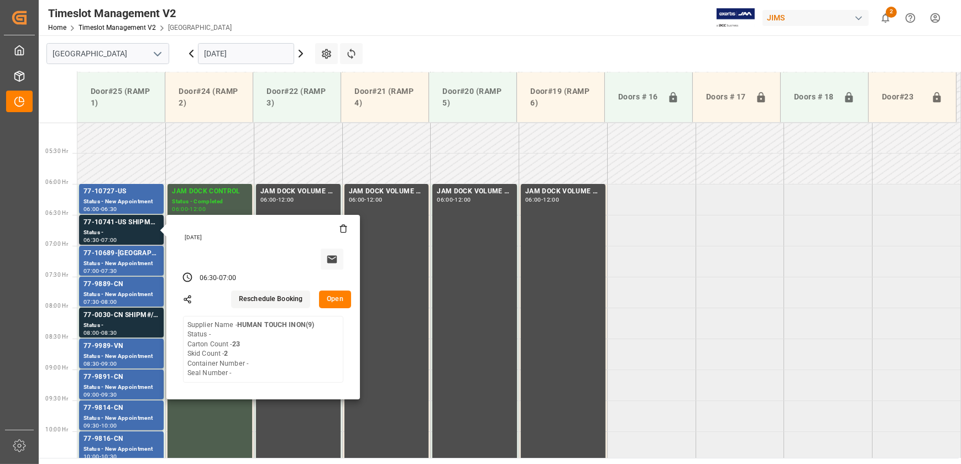
click at [340, 297] on button "Open" at bounding box center [335, 300] width 32 height 18
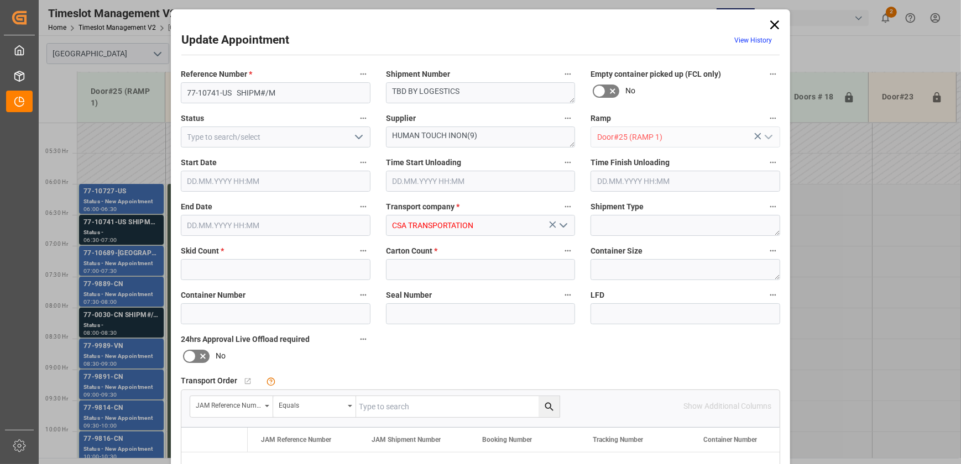
type input "2"
type input "23"
type input "[DATE] 06:30"
type input "[DATE] 07:00"
type input "[DATE] 15:13"
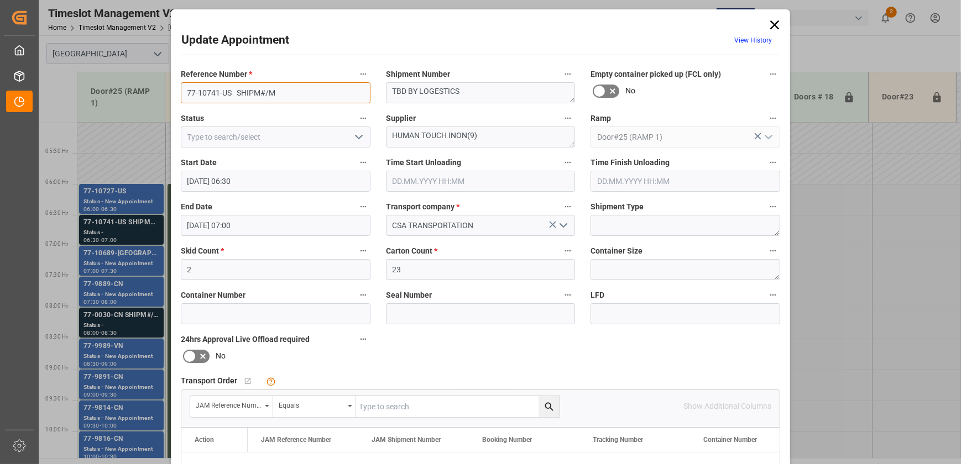
drag, startPoint x: 276, startPoint y: 92, endPoint x: 238, endPoint y: 92, distance: 37.6
click at [238, 92] on input "77-10741-US SHIPM#/M" at bounding box center [276, 92] width 190 height 21
type input "77-10741-[GEOGRAPHIC_DATA]"
drag, startPoint x: 463, startPoint y: 91, endPoint x: 321, endPoint y: 91, distance: 142.6
click at [325, 91] on div "Reference Number * 77-10741-US Shipment Number TBD BY LOGESTICS Empty container…" at bounding box center [480, 341] width 615 height 557
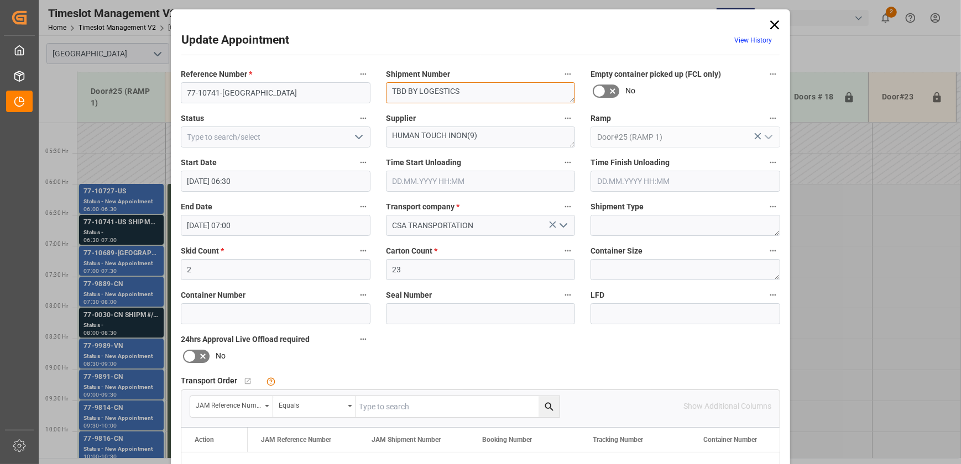
paste textarea "72832"
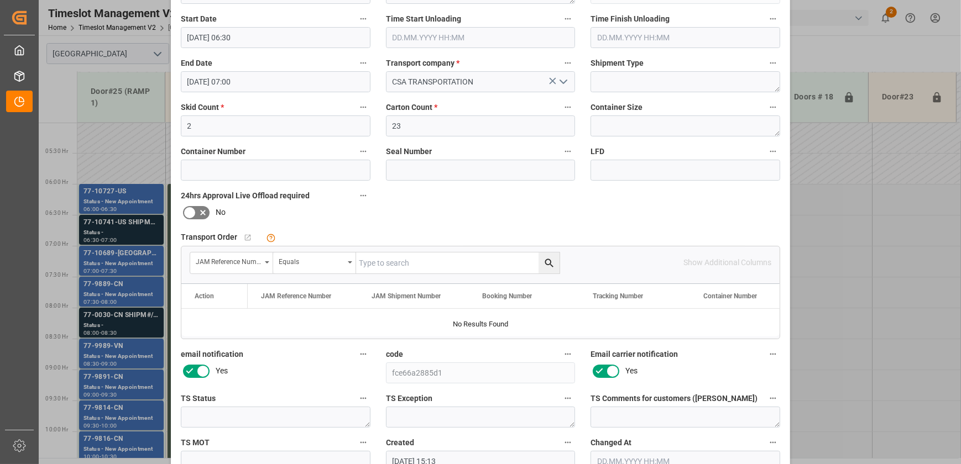
scroll to position [207, 0]
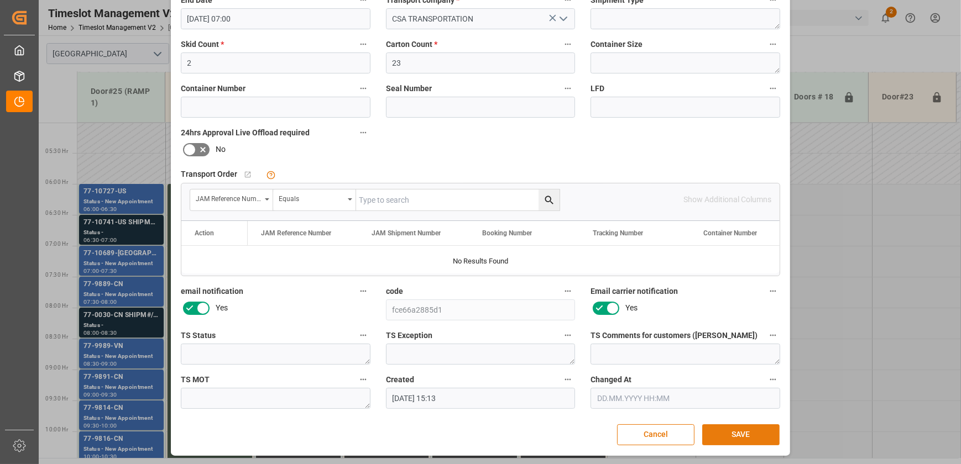
type textarea "72832"
click at [727, 431] on button "SAVE" at bounding box center [740, 435] width 77 height 21
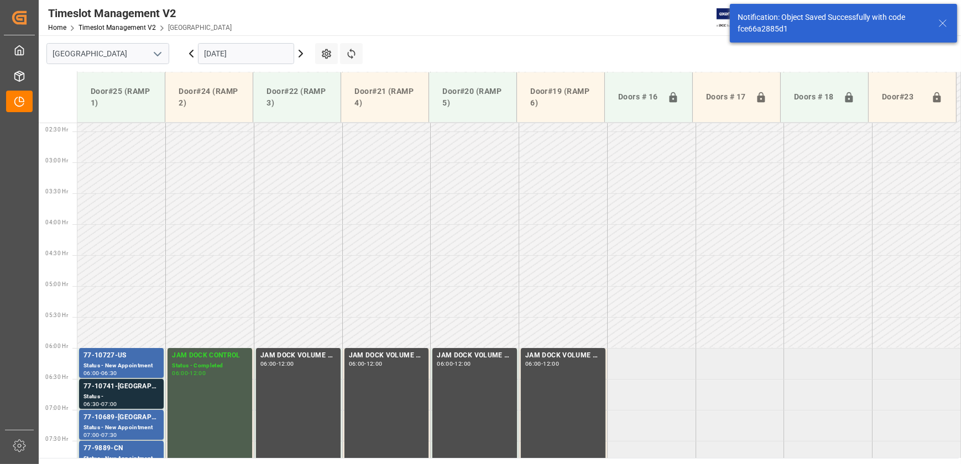
scroll to position [314, 0]
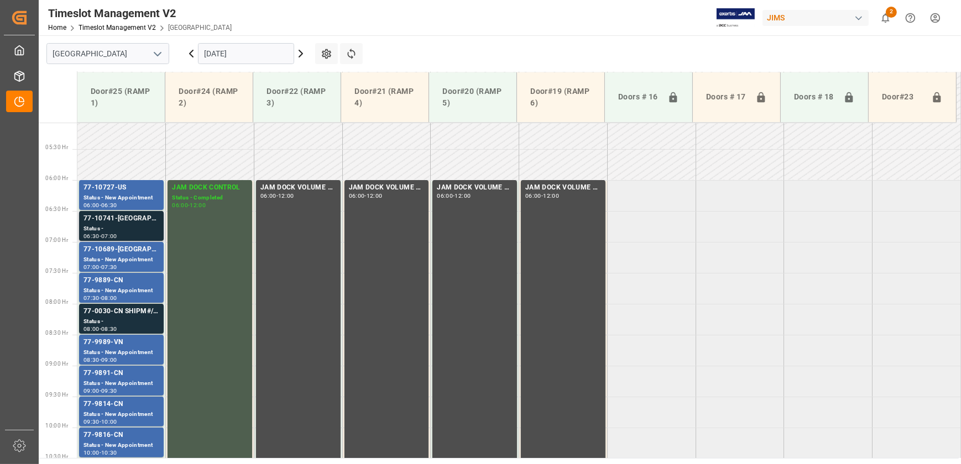
click at [119, 227] on div "Status -" at bounding box center [121, 228] width 76 height 9
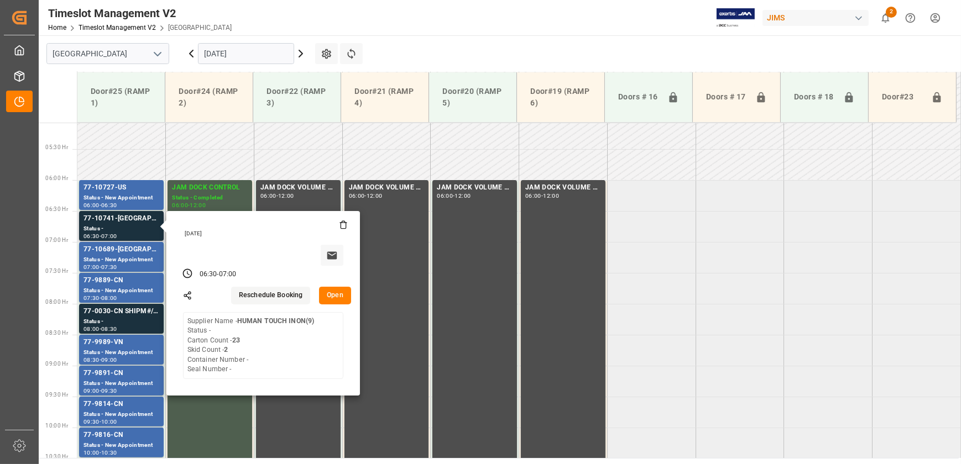
click at [339, 299] on button "Open" at bounding box center [335, 296] width 32 height 18
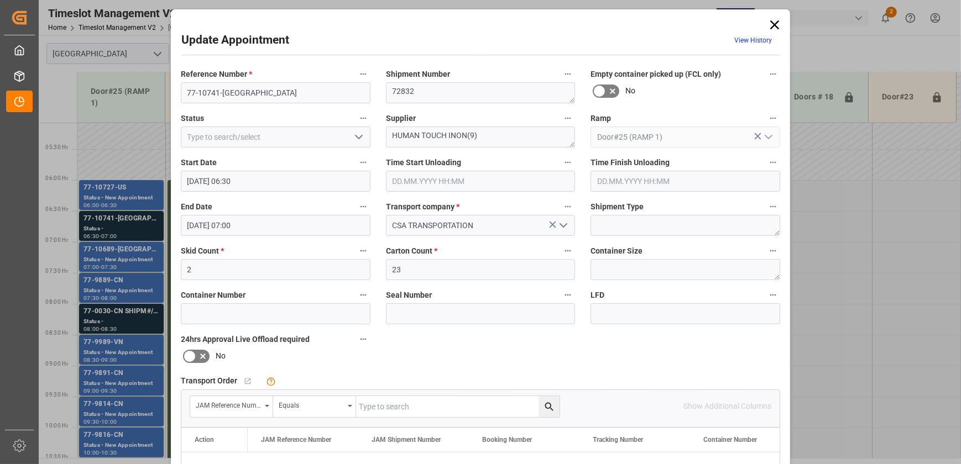
click at [356, 138] on polyline "open menu" at bounding box center [359, 136] width 7 height 3
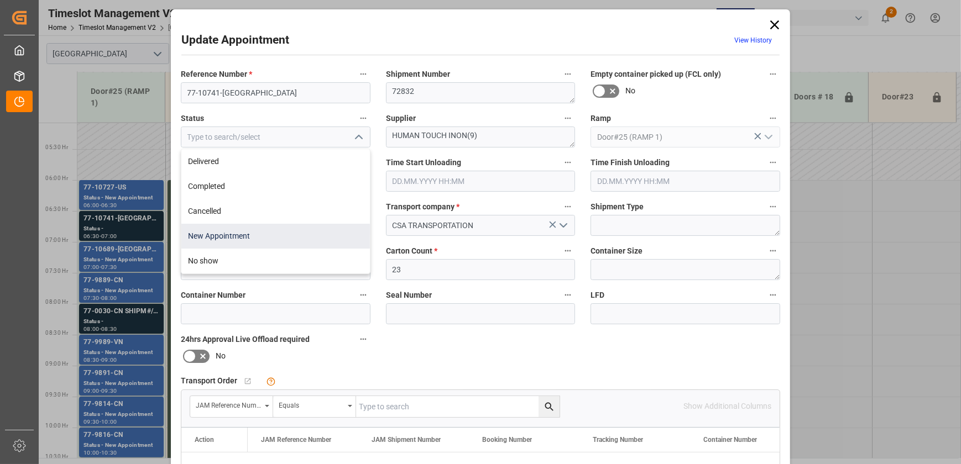
click at [301, 227] on div "New Appointment" at bounding box center [275, 236] width 189 height 25
type input "New Appointment"
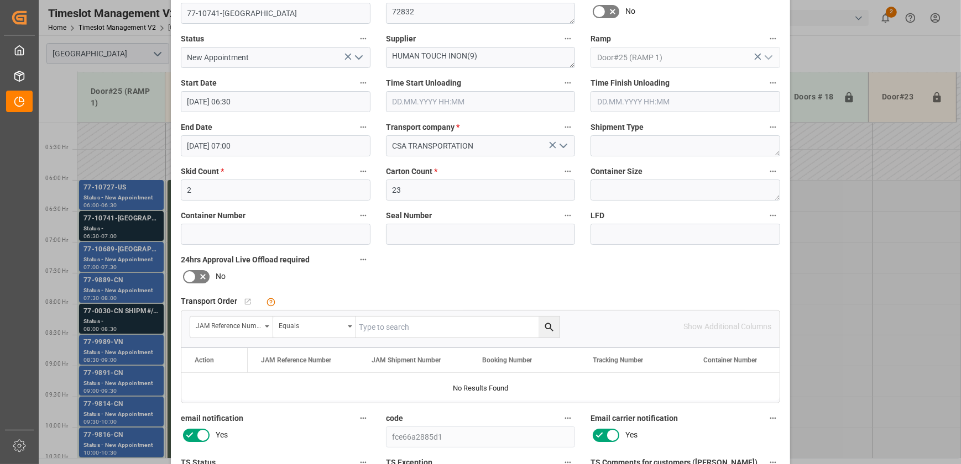
scroll to position [207, 0]
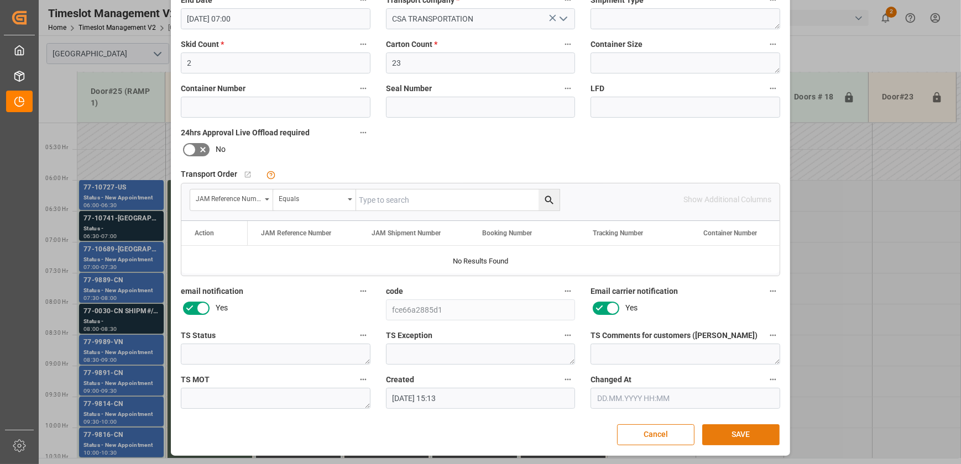
click at [750, 437] on button "SAVE" at bounding box center [740, 435] width 77 height 21
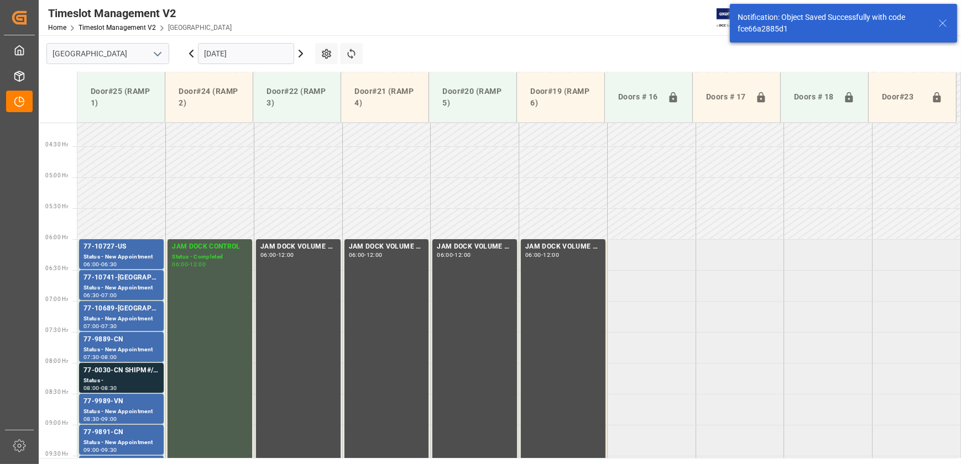
scroll to position [264, 0]
